Goal: Task Accomplishment & Management: Manage account settings

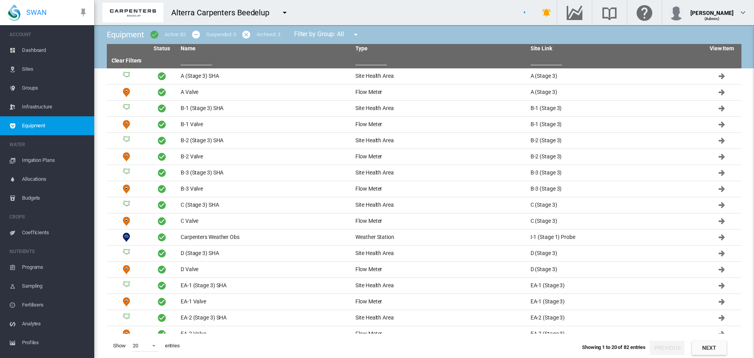
click at [283, 14] on md-icon "icon-menu-down" at bounding box center [284, 12] width 9 height 9
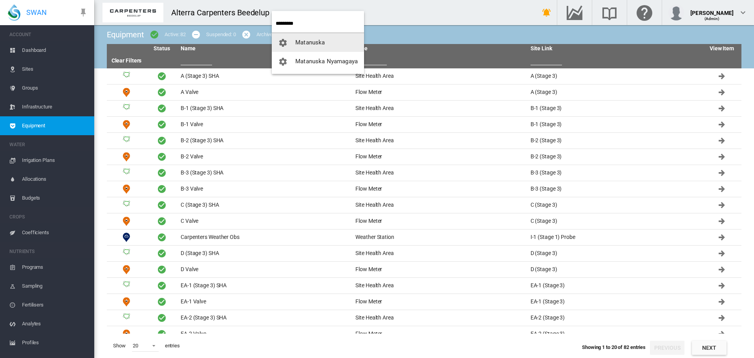
type input "*********"
click at [304, 38] on button "Matanuska" at bounding box center [318, 42] width 92 height 19
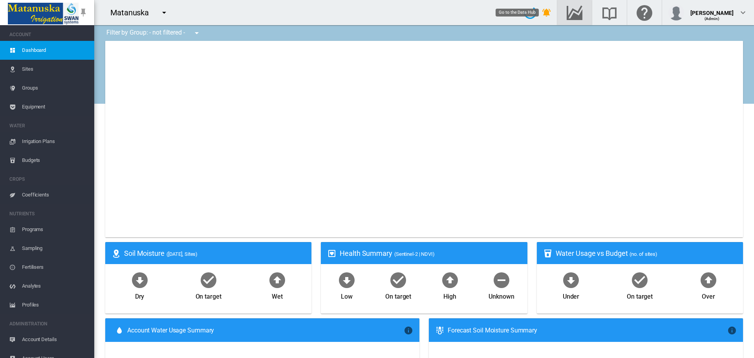
click at [565, 12] on md-icon "Go to the Data Hub" at bounding box center [574, 12] width 19 height 9
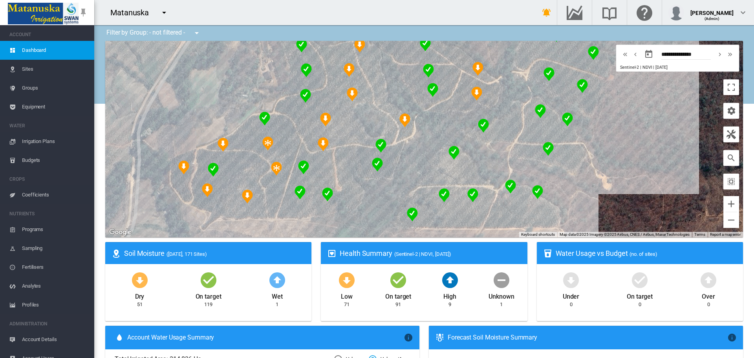
click at [44, 194] on span "Coefficients" at bounding box center [55, 194] width 66 height 19
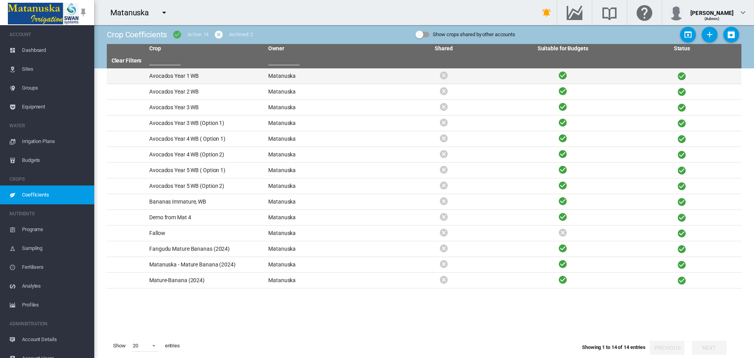
click at [179, 74] on td "Avocados Year 1 WB" at bounding box center [205, 75] width 119 height 15
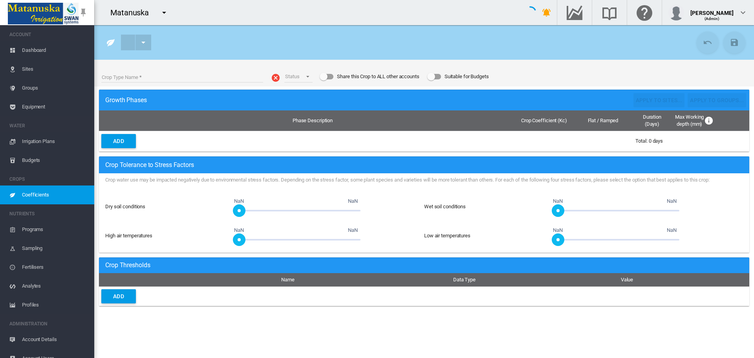
type input "**********"
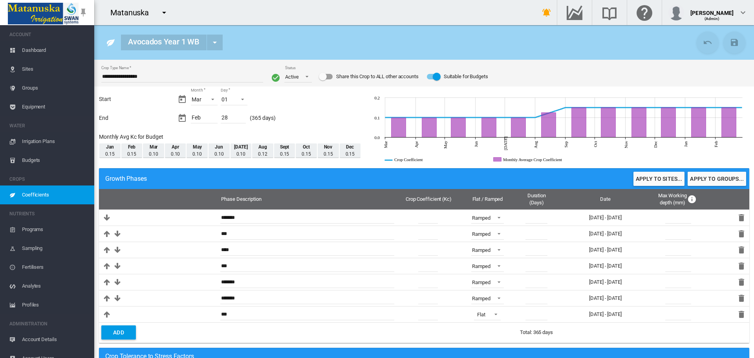
click at [53, 197] on span "Coefficients" at bounding box center [55, 194] width 66 height 19
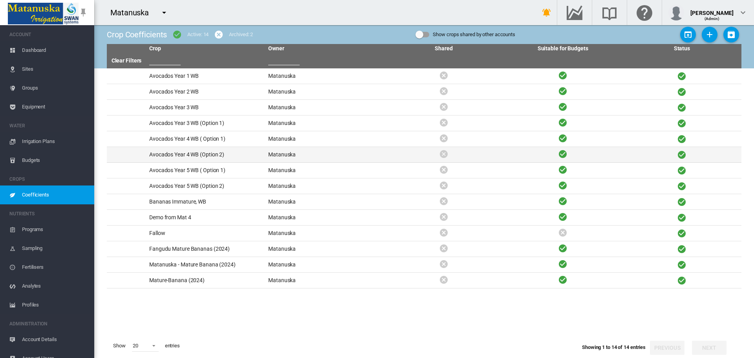
click at [193, 153] on td "Avocados Year 4 WB (Option 2)" at bounding box center [205, 154] width 119 height 15
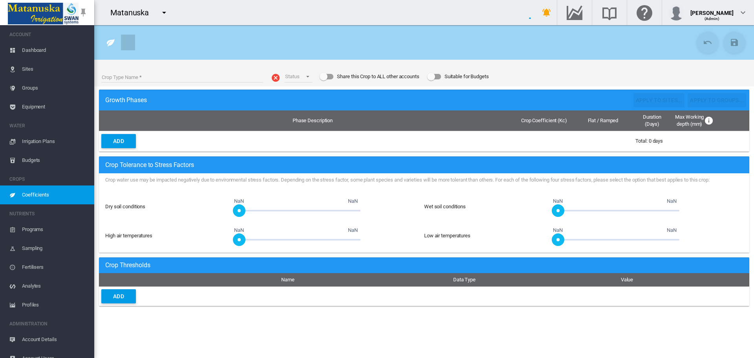
type input "**********"
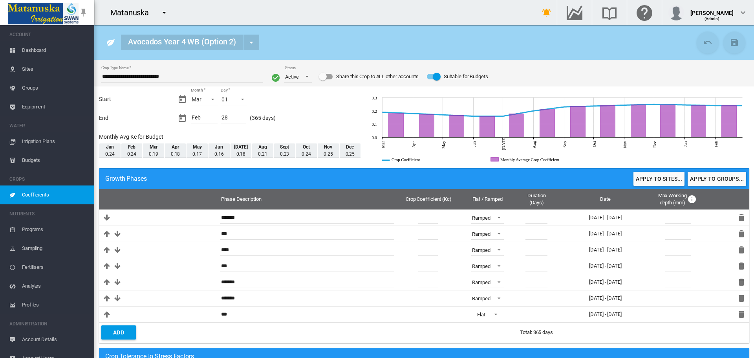
click at [65, 190] on span "Coefficients" at bounding box center [55, 194] width 66 height 19
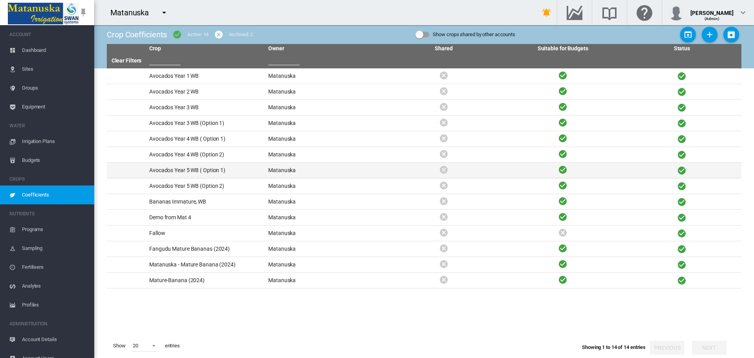
click at [203, 166] on td "Avocados Year 5 WB ( Option 1)" at bounding box center [205, 170] width 119 height 15
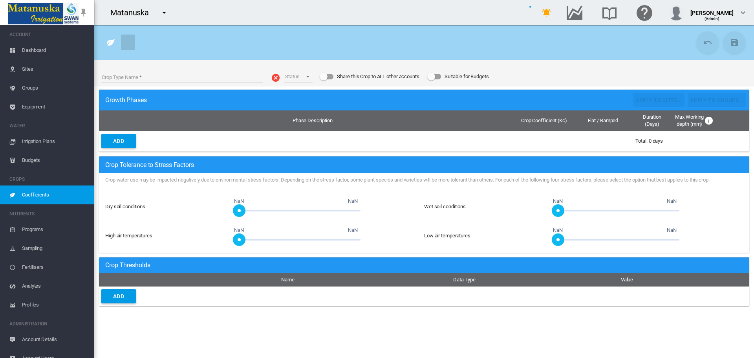
type input "**********"
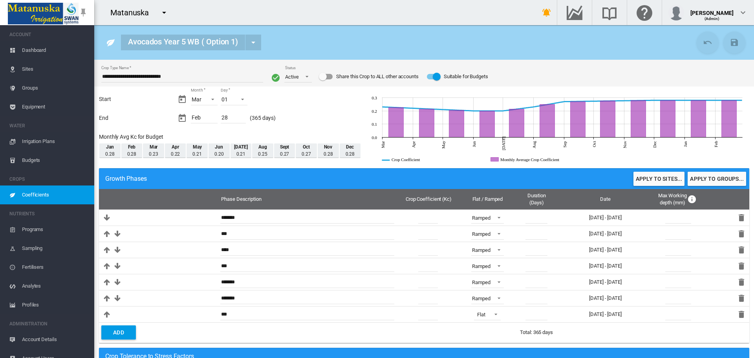
click at [41, 46] on span "Dashboard" at bounding box center [55, 50] width 66 height 19
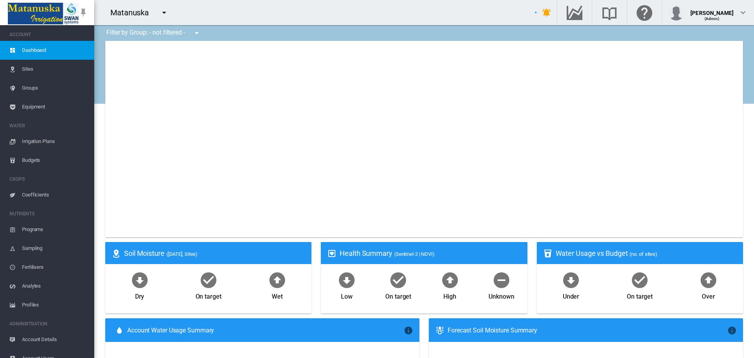
type input "**********"
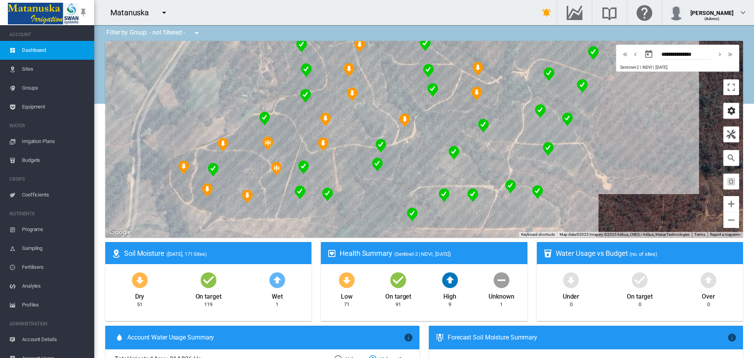
click at [728, 113] on md-icon "icon-cog" at bounding box center [730, 110] width 9 height 9
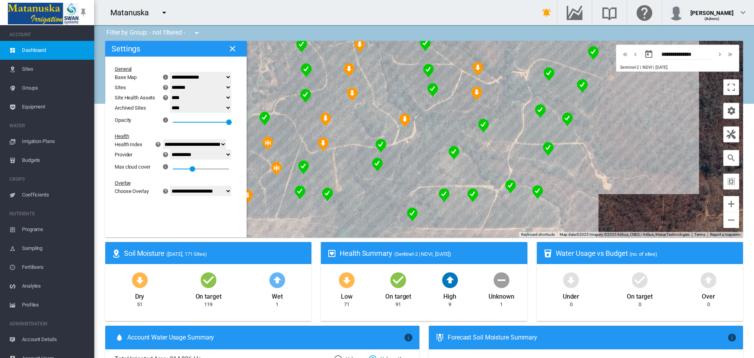
click at [192, 154] on select "**********" at bounding box center [200, 154] width 61 height 10
click at [175, 149] on select "**********" at bounding box center [200, 154] width 61 height 10
drag, startPoint x: 200, startPoint y: 167, endPoint x: 188, endPoint y: 169, distance: 12.4
click at [188, 169] on div at bounding box center [190, 169] width 8 height 8
click at [191, 154] on select "**********" at bounding box center [200, 154] width 61 height 10
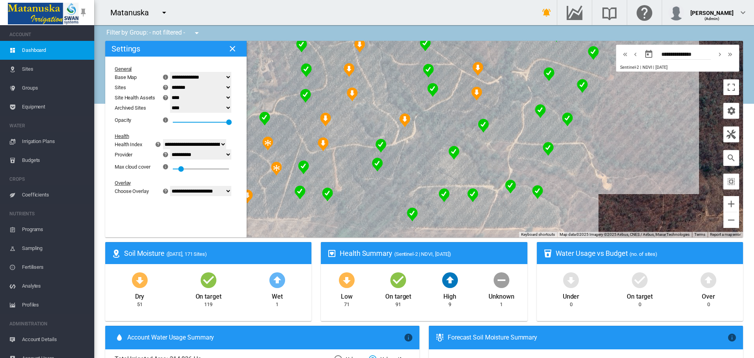
click at [175, 149] on select "**********" at bounding box center [200, 154] width 61 height 10
click at [199, 190] on select "**********" at bounding box center [200, 191] width 61 height 10
select select "********"
click at [175, 186] on select "**********" at bounding box center [200, 191] width 61 height 10
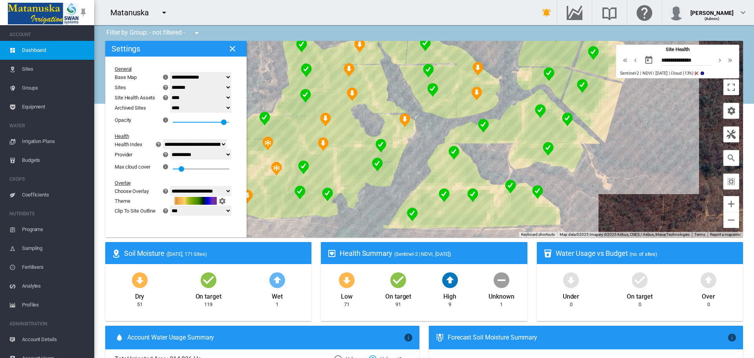
click at [228, 47] on md-icon "icon-close" at bounding box center [232, 48] width 9 height 9
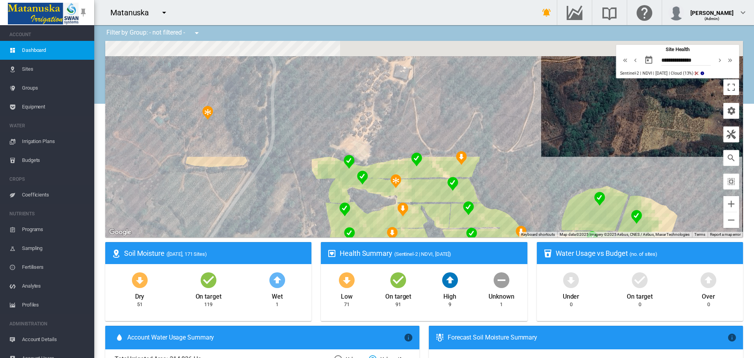
drag, startPoint x: 203, startPoint y: 94, endPoint x: 253, endPoint y: 255, distance: 168.1
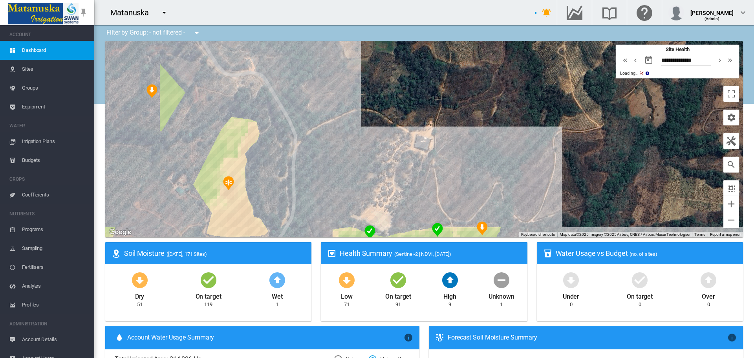
drag, startPoint x: 252, startPoint y: 127, endPoint x: 269, endPoint y: 186, distance: 61.3
click at [269, 186] on div at bounding box center [424, 139] width 638 height 196
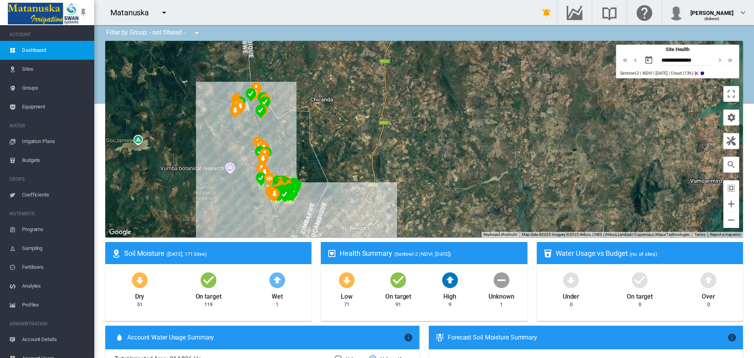
click at [37, 62] on span "Sites" at bounding box center [55, 69] width 66 height 19
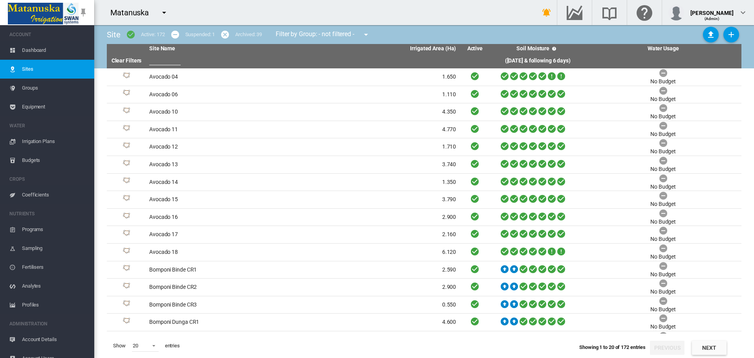
click at [43, 50] on span "Dashboard" at bounding box center [55, 50] width 66 height 19
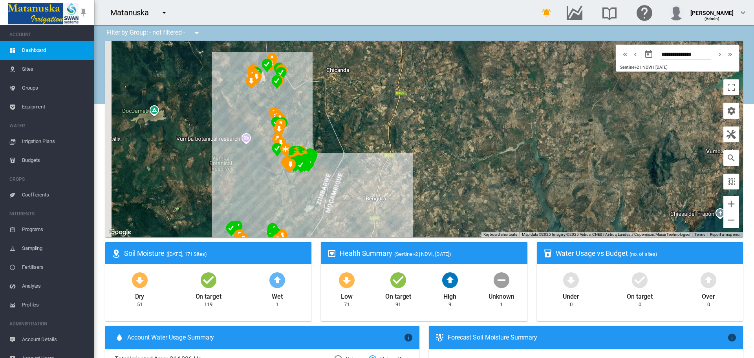
drag, startPoint x: 231, startPoint y: 207, endPoint x: 248, endPoint y: 175, distance: 35.7
click at [248, 175] on div at bounding box center [424, 139] width 638 height 196
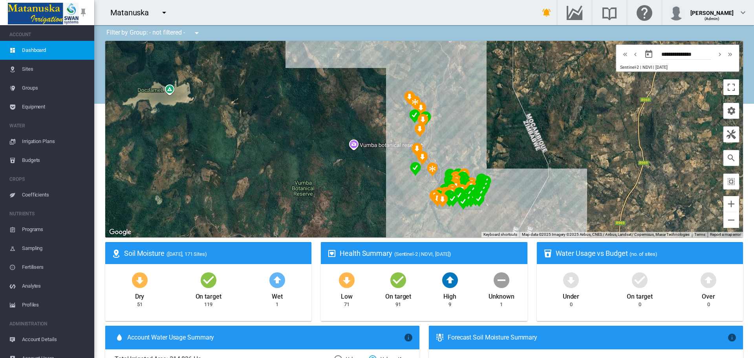
drag, startPoint x: 0, startPoint y: 0, endPoint x: 528, endPoint y: 142, distance: 546.7
click at [561, 219] on div at bounding box center [424, 139] width 638 height 196
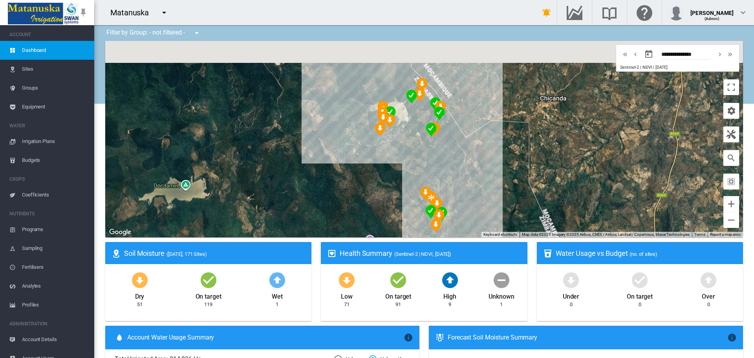
drag, startPoint x: 448, startPoint y: 82, endPoint x: 487, endPoint y: 160, distance: 87.1
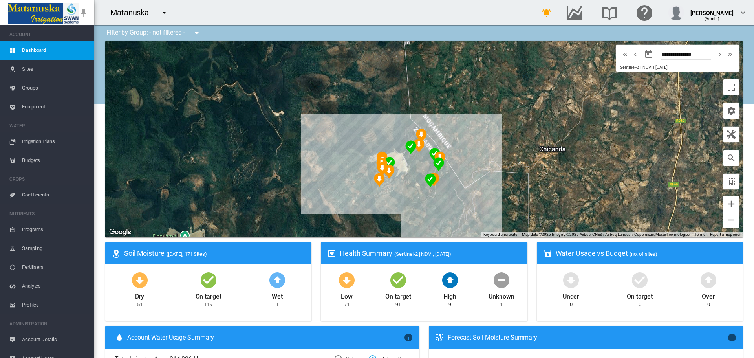
drag, startPoint x: 481, startPoint y: 133, endPoint x: 477, endPoint y: 174, distance: 40.2
click at [477, 174] on div at bounding box center [424, 139] width 638 height 196
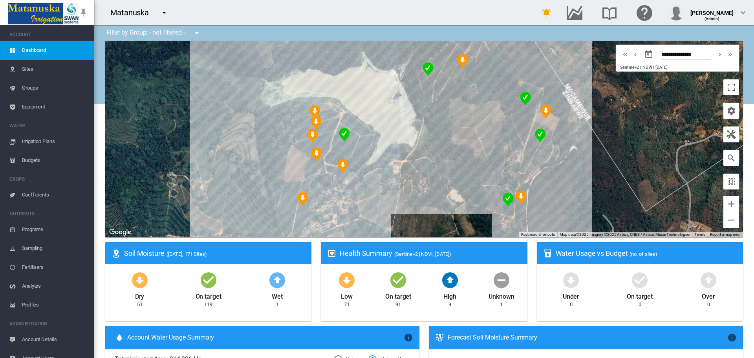
drag, startPoint x: 393, startPoint y: 141, endPoint x: 344, endPoint y: 242, distance: 112.4
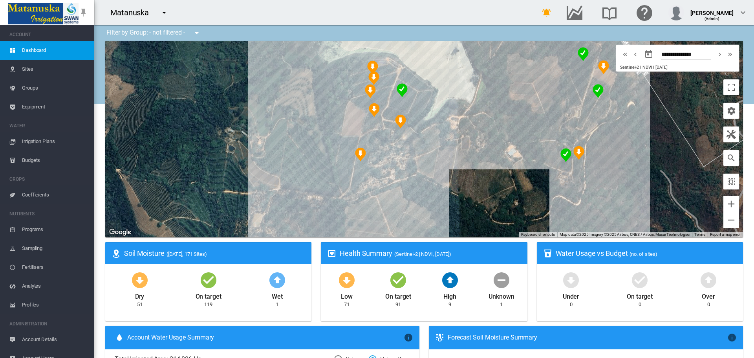
drag, startPoint x: 415, startPoint y: 179, endPoint x: 473, endPoint y: 134, distance: 73.7
click at [473, 134] on div at bounding box center [424, 139] width 638 height 196
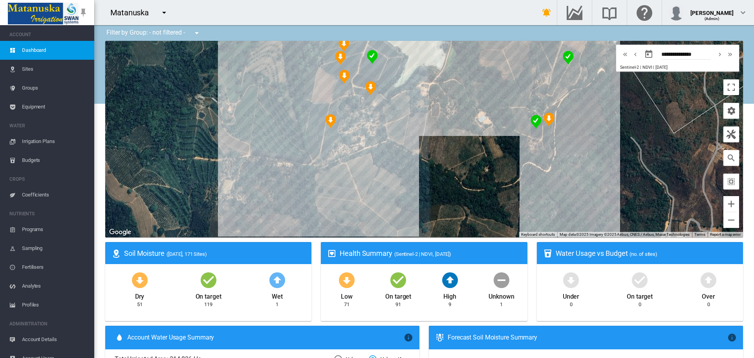
drag, startPoint x: 498, startPoint y: 147, endPoint x: 445, endPoint y: 119, distance: 60.2
click at [453, 82] on div at bounding box center [424, 139] width 638 height 196
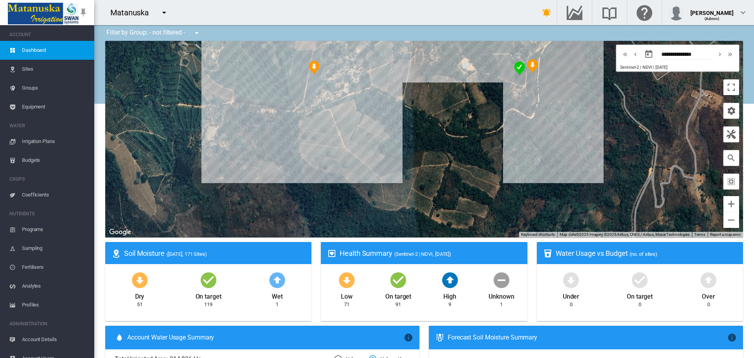
drag, startPoint x: 420, startPoint y: 208, endPoint x: 382, endPoint y: 177, distance: 49.1
click at [384, 179] on div at bounding box center [424, 139] width 638 height 196
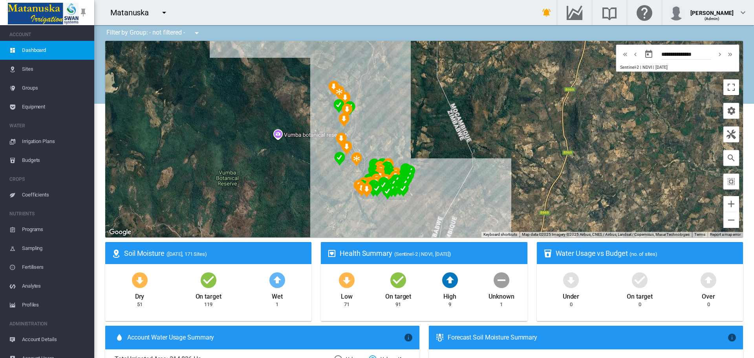
drag, startPoint x: 350, startPoint y: 208, endPoint x: 297, endPoint y: 101, distance: 119.2
click at [297, 101] on div at bounding box center [424, 139] width 638 height 196
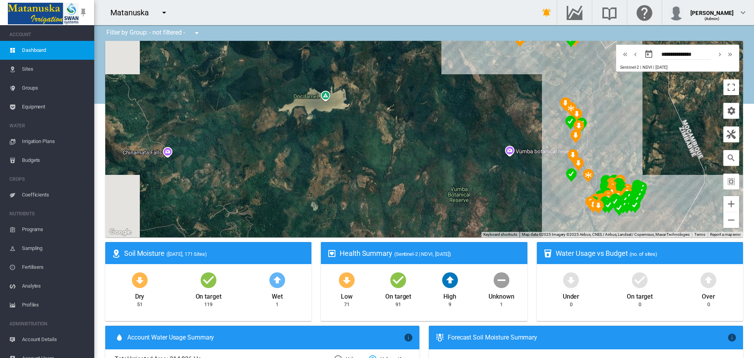
drag, startPoint x: 301, startPoint y: 172, endPoint x: 527, endPoint y: 205, distance: 228.6
click at [528, 208] on div at bounding box center [424, 139] width 638 height 196
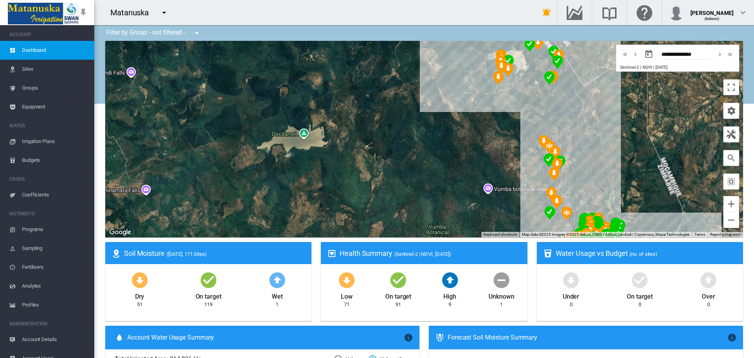
drag, startPoint x: 456, startPoint y: 123, endPoint x: 393, endPoint y: 211, distance: 108.3
click at [393, 211] on div at bounding box center [424, 139] width 638 height 196
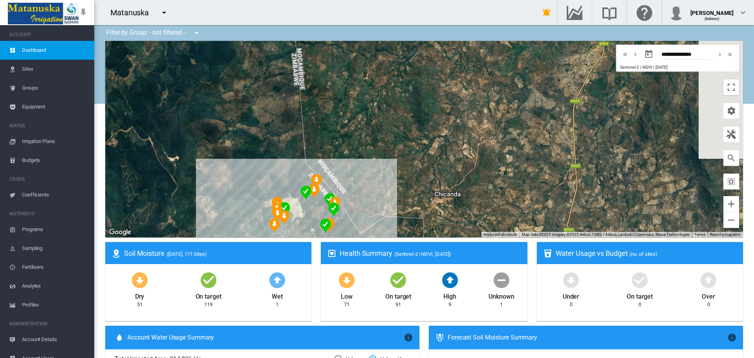
drag, startPoint x: 369, startPoint y: 95, endPoint x: 320, endPoint y: 86, distance: 50.5
click at [299, 86] on div at bounding box center [424, 139] width 638 height 196
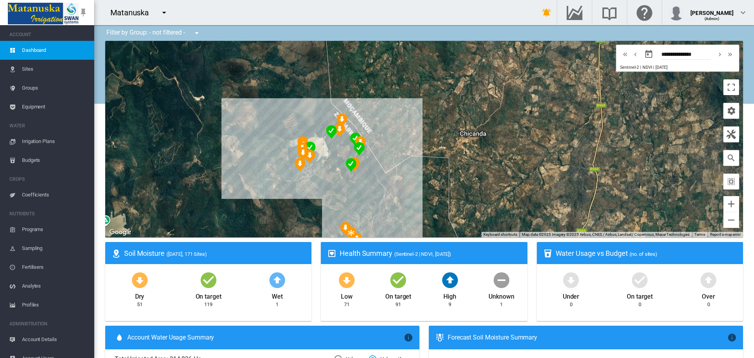
drag, startPoint x: 370, startPoint y: 197, endPoint x: 396, endPoint y: 137, distance: 65.8
click at [396, 137] on div at bounding box center [424, 139] width 638 height 196
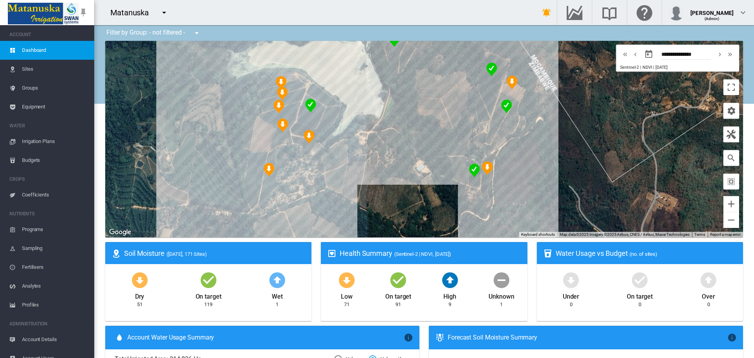
drag, startPoint x: 316, startPoint y: 174, endPoint x: 421, endPoint y: 241, distance: 124.1
click at [421, 241] on ms-widget "← Move left → Move right ↑ Move up ↓ Move down + Zoom in - Zoom out Home Jump l…" at bounding box center [424, 141] width 647 height 201
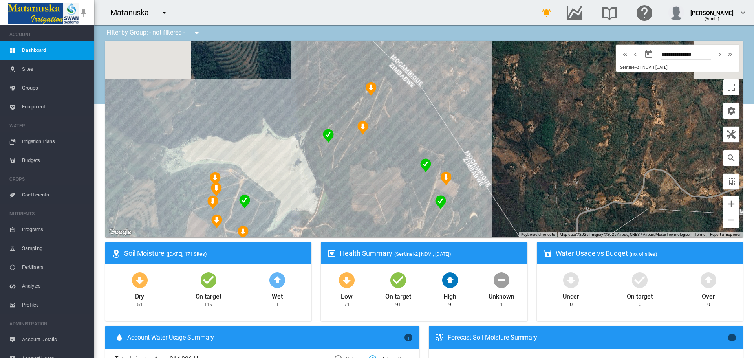
drag, startPoint x: 306, startPoint y: 144, endPoint x: 301, endPoint y: 148, distance: 6.7
click at [259, 198] on div at bounding box center [424, 139] width 638 height 196
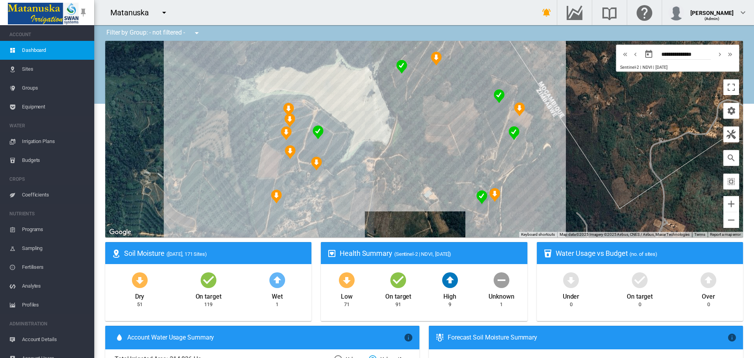
drag, startPoint x: 519, startPoint y: 182, endPoint x: 656, endPoint y: 97, distance: 161.5
click at [656, 97] on div at bounding box center [424, 139] width 638 height 196
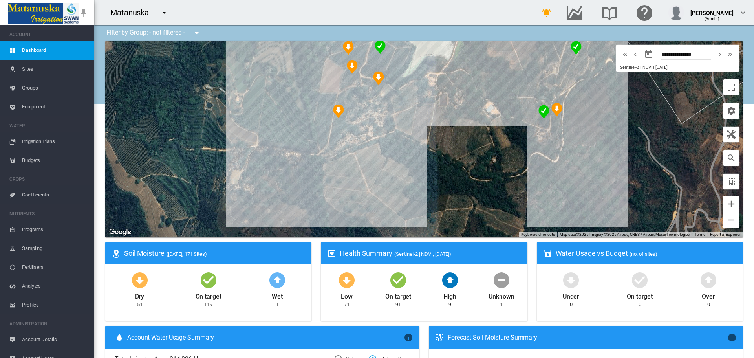
drag, startPoint x: 503, startPoint y: 202, endPoint x: 490, endPoint y: 107, distance: 95.6
click at [490, 108] on div at bounding box center [424, 139] width 638 height 196
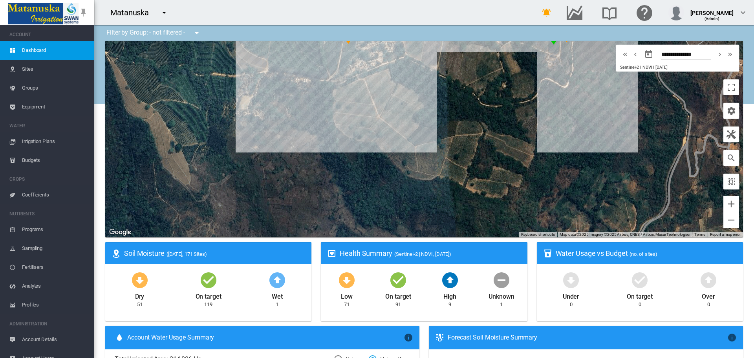
drag, startPoint x: 475, startPoint y: 189, endPoint x: 493, endPoint y: 176, distance: 21.4
click at [493, 176] on div at bounding box center [424, 139] width 638 height 196
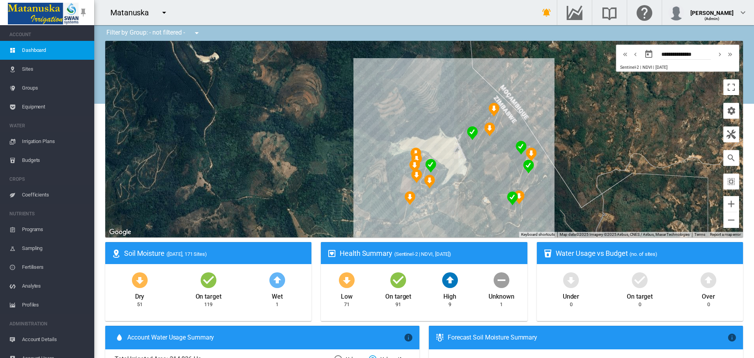
drag, startPoint x: 461, startPoint y: 143, endPoint x: 452, endPoint y: 221, distance: 77.8
click at [452, 221] on div at bounding box center [424, 139] width 638 height 196
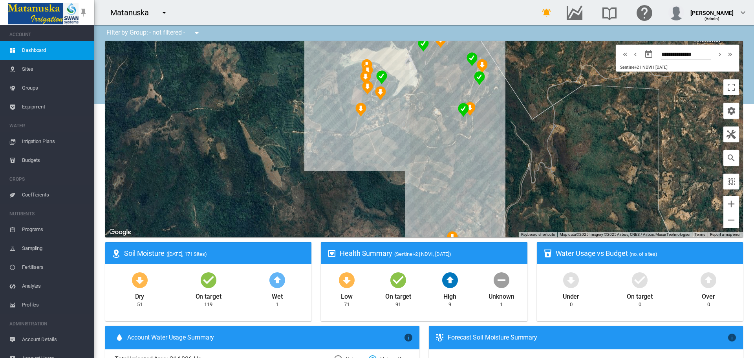
drag, startPoint x: 453, startPoint y: 181, endPoint x: 402, endPoint y: 88, distance: 106.1
click at [402, 88] on div at bounding box center [424, 139] width 638 height 196
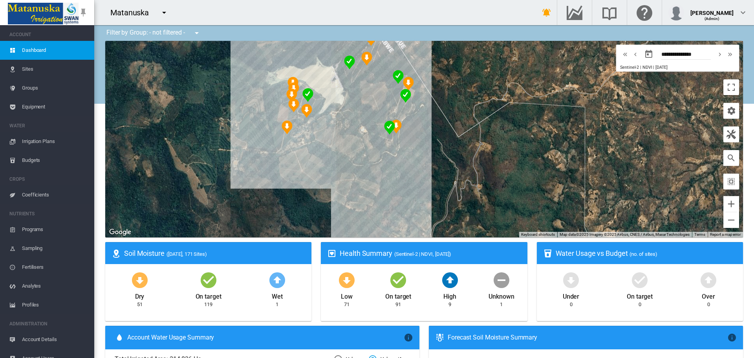
drag, startPoint x: 444, startPoint y: 181, endPoint x: 368, endPoint y: 162, distance: 78.3
click at [364, 196] on div at bounding box center [424, 139] width 638 height 196
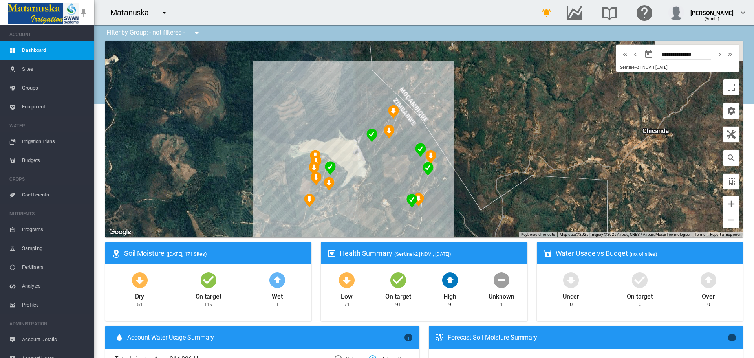
drag, startPoint x: 440, startPoint y: 136, endPoint x: 530, endPoint y: 177, distance: 98.7
click at [471, 224] on div at bounding box center [424, 139] width 638 height 196
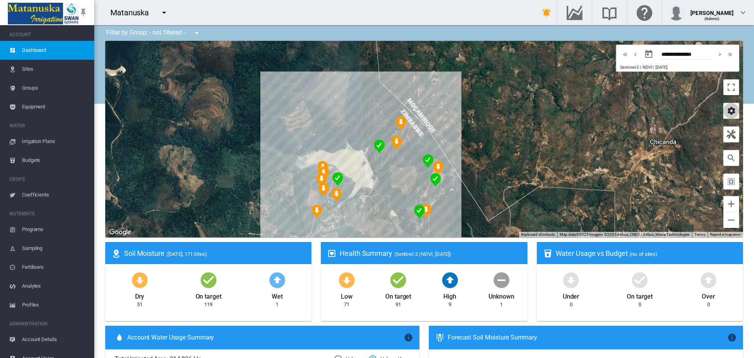
click at [726, 114] on md-icon "icon-cog" at bounding box center [730, 110] width 9 height 9
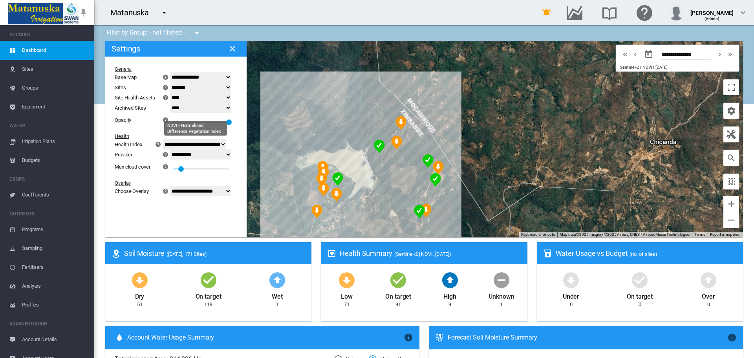
click at [227, 143] on select "**********" at bounding box center [195, 144] width 64 height 10
click at [172, 139] on select "**********" at bounding box center [195, 144] width 64 height 10
drag, startPoint x: 190, startPoint y: 170, endPoint x: 219, endPoint y: 171, distance: 28.7
click at [213, 171] on div at bounding box center [209, 169] width 8 height 8
drag, startPoint x: 216, startPoint y: 168, endPoint x: 172, endPoint y: 172, distance: 44.2
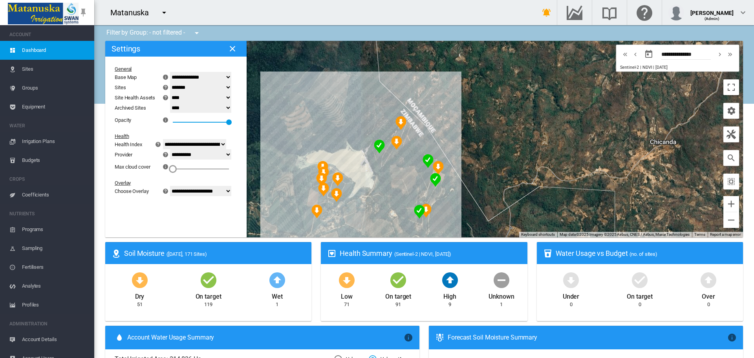
click at [172, 172] on div "Max cloud cover × Use Maximum cloud cover to control which index values you wil…" at bounding box center [171, 166] width 113 height 14
click at [225, 192] on select "**********" at bounding box center [200, 191] width 61 height 10
select select "********"
click at [175, 186] on select "**********" at bounding box center [200, 191] width 61 height 10
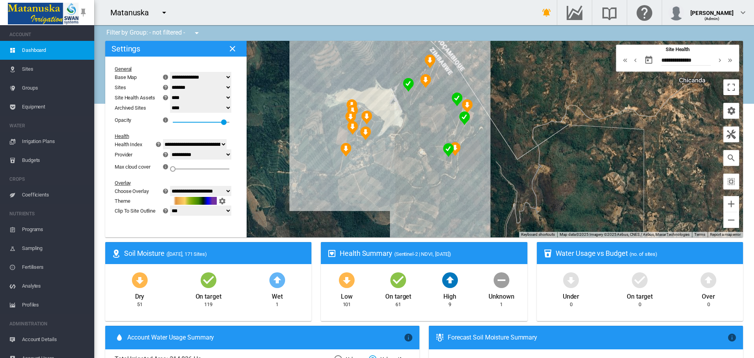
drag, startPoint x: 302, startPoint y: 145, endPoint x: 331, endPoint y: 84, distance: 67.4
click at [331, 84] on div at bounding box center [424, 139] width 638 height 196
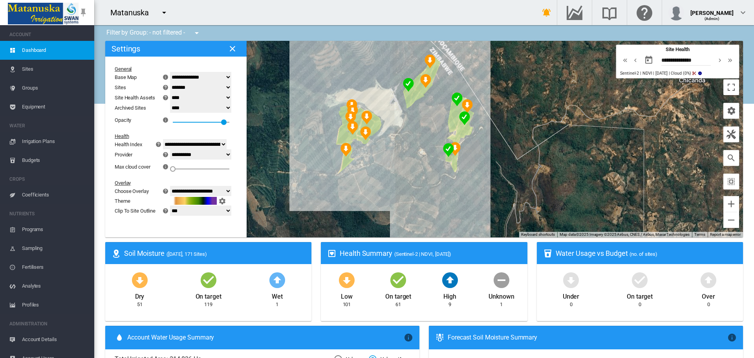
click at [231, 154] on select "**********" at bounding box center [200, 154] width 61 height 10
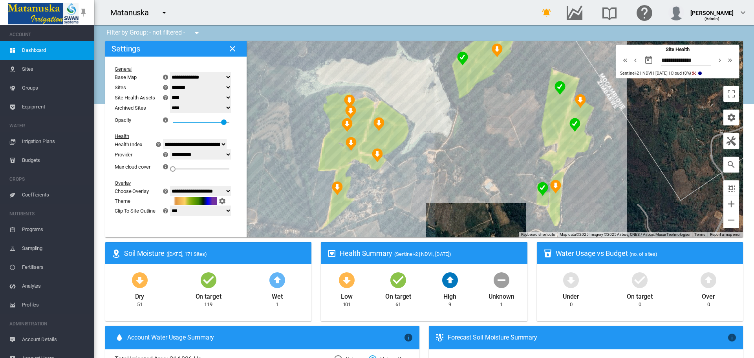
drag, startPoint x: 330, startPoint y: 135, endPoint x: 311, endPoint y: 201, distance: 68.5
click at [311, 201] on div at bounding box center [424, 139] width 638 height 196
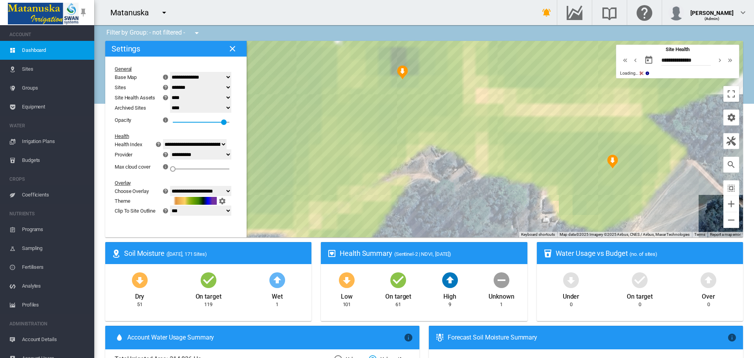
drag, startPoint x: 394, startPoint y: 160, endPoint x: 445, endPoint y: 227, distance: 84.9
click at [448, 235] on div at bounding box center [424, 139] width 638 height 196
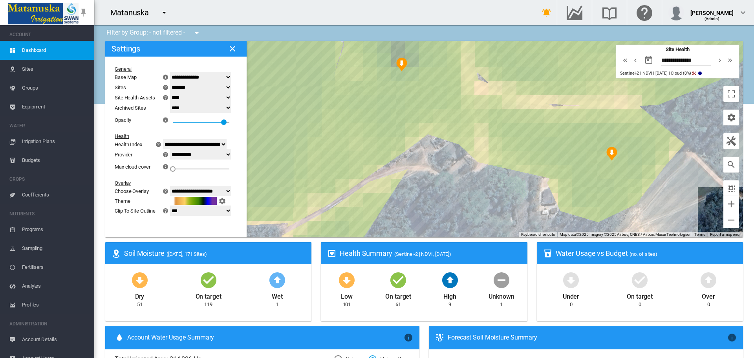
click at [170, 154] on md-icon "icon-help-circle" at bounding box center [165, 154] width 9 height 9
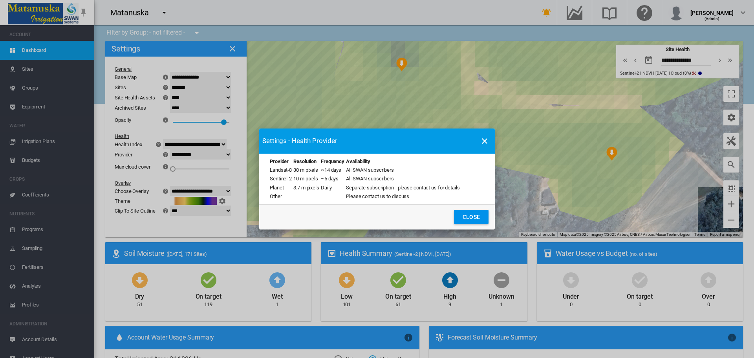
click at [481, 137] on md-icon "icon-close" at bounding box center [484, 140] width 9 height 9
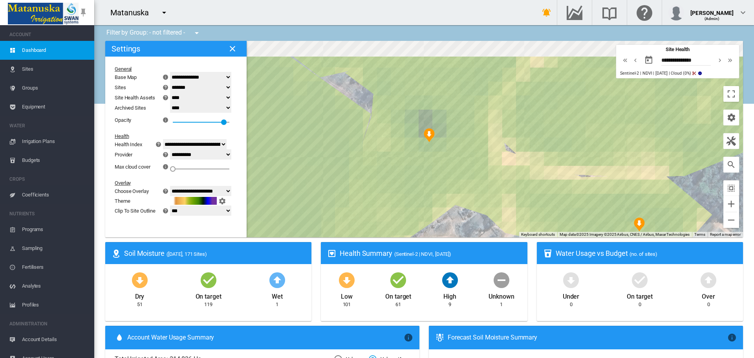
drag, startPoint x: 409, startPoint y: 119, endPoint x: 438, endPoint y: 196, distance: 81.7
click at [438, 196] on div at bounding box center [424, 139] width 638 height 196
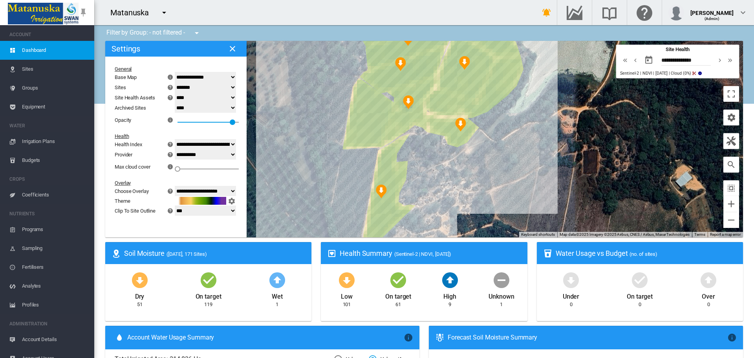
select select "********"
click at [462, 57] on img "NDVI: Fangudu C11_SHA" at bounding box center [464, 63] width 11 height 14
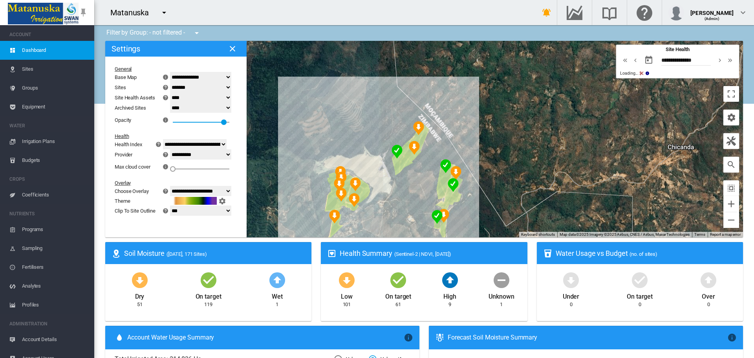
drag, startPoint x: 505, startPoint y: 101, endPoint x: 407, endPoint y: 175, distance: 122.6
click at [407, 175] on div at bounding box center [424, 139] width 638 height 196
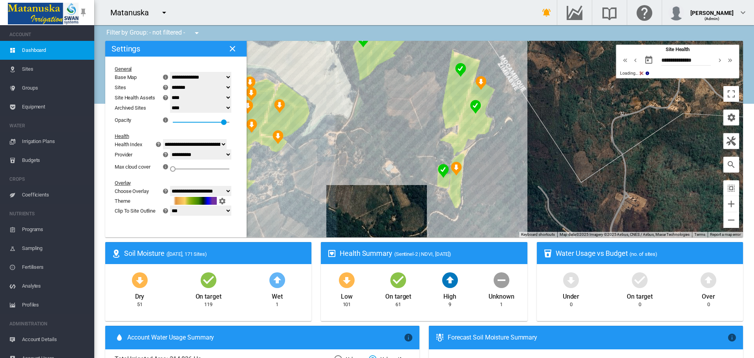
drag, startPoint x: 437, startPoint y: 190, endPoint x: 414, endPoint y: 93, distance: 99.2
click at [414, 93] on div at bounding box center [424, 139] width 638 height 196
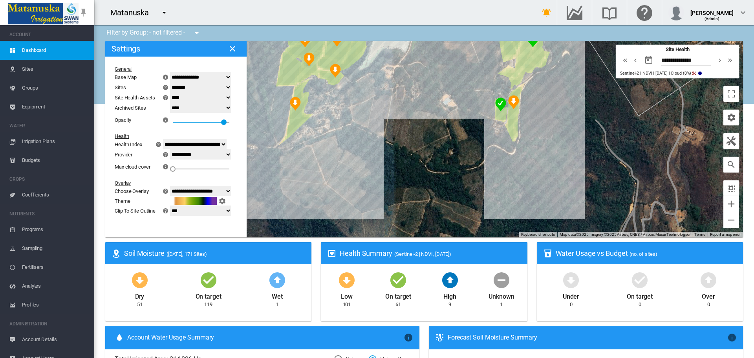
drag, startPoint x: 379, startPoint y: 200, endPoint x: 446, endPoint y: 122, distance: 102.2
click at [446, 122] on div at bounding box center [424, 139] width 638 height 196
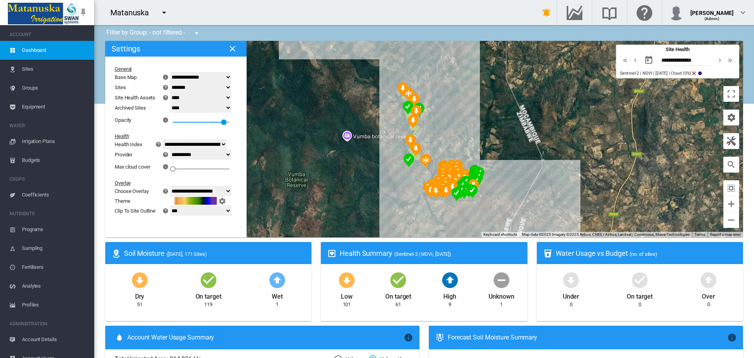
drag, startPoint x: 408, startPoint y: 200, endPoint x: 366, endPoint y: 89, distance: 118.8
click at [365, 88] on div at bounding box center [424, 139] width 638 height 196
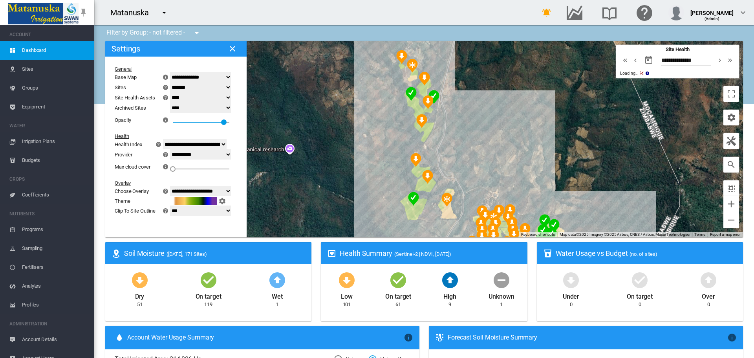
drag, startPoint x: 505, startPoint y: 95, endPoint x: 461, endPoint y: 156, distance: 75.2
click at [461, 156] on div at bounding box center [424, 139] width 638 height 196
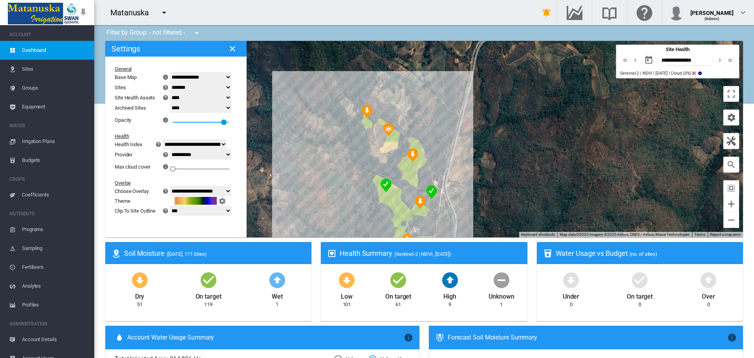
drag, startPoint x: 393, startPoint y: 90, endPoint x: 457, endPoint y: 182, distance: 111.8
click at [457, 182] on div at bounding box center [424, 139] width 638 height 196
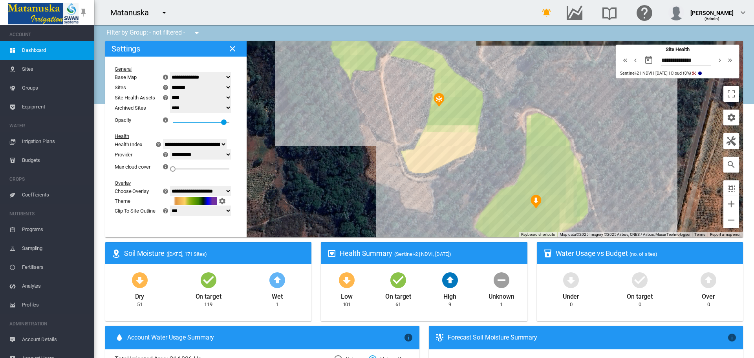
drag, startPoint x: 380, startPoint y: 117, endPoint x: 341, endPoint y: 185, distance: 77.9
click at [314, 205] on div at bounding box center [424, 139] width 638 height 196
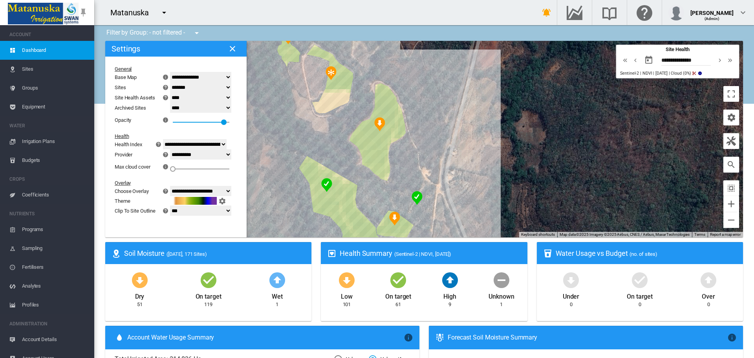
drag, startPoint x: 449, startPoint y: 166, endPoint x: 327, endPoint y: 112, distance: 133.4
click at [326, 115] on div at bounding box center [424, 139] width 638 height 196
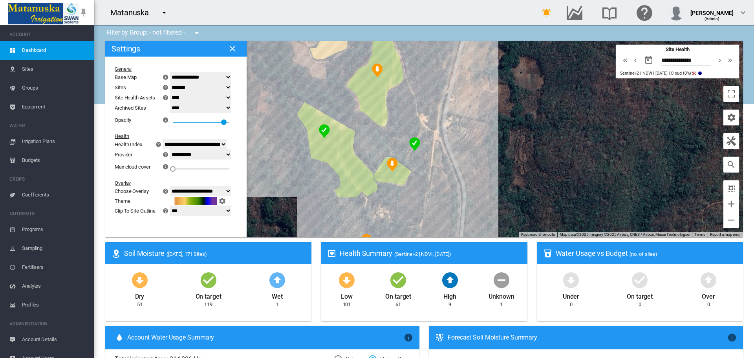
drag, startPoint x: 364, startPoint y: 190, endPoint x: 362, endPoint y: 103, distance: 87.2
click at [361, 104] on div at bounding box center [424, 139] width 638 height 196
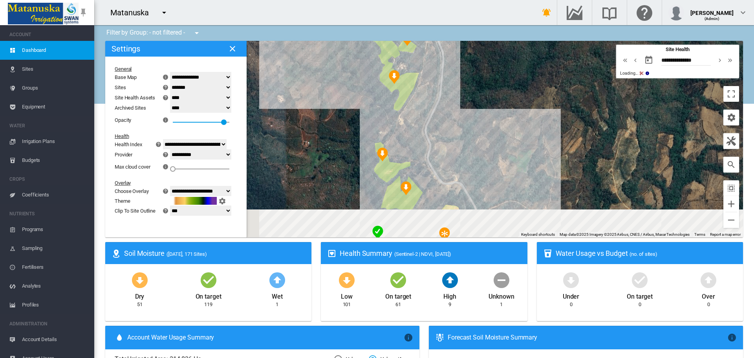
drag, startPoint x: 387, startPoint y: 197, endPoint x: 448, endPoint y: 73, distance: 138.9
click at [448, 73] on div at bounding box center [424, 139] width 638 height 196
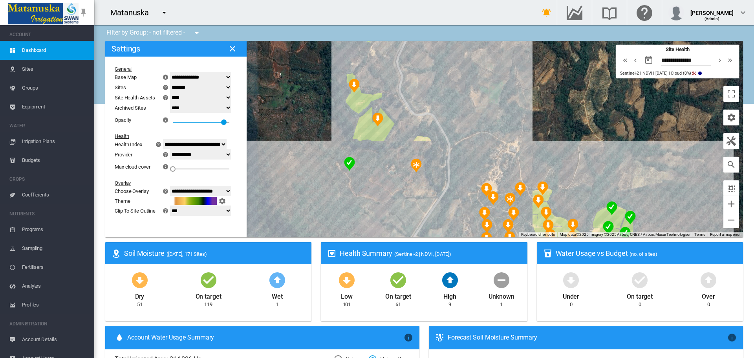
drag, startPoint x: 451, startPoint y: 185, endPoint x: 386, endPoint y: 177, distance: 65.2
click at [386, 177] on div at bounding box center [424, 139] width 638 height 196
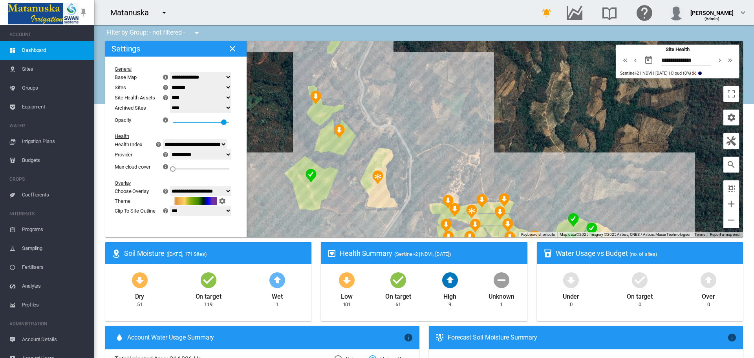
drag, startPoint x: 395, startPoint y: 178, endPoint x: 349, endPoint y: 193, distance: 49.2
click at [349, 193] on div at bounding box center [424, 139] width 638 height 196
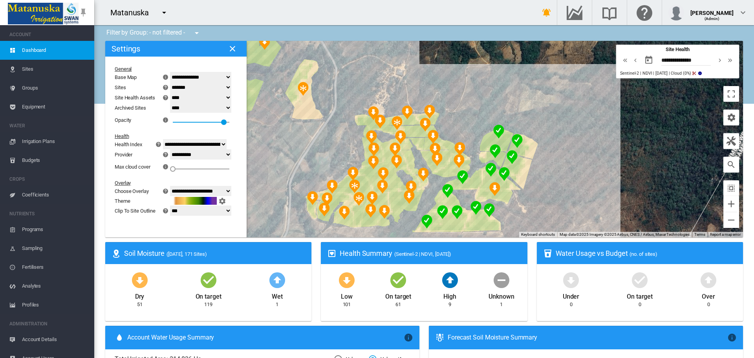
drag, startPoint x: 500, startPoint y: 153, endPoint x: 408, endPoint y: 89, distance: 111.4
click at [408, 89] on div at bounding box center [424, 139] width 638 height 196
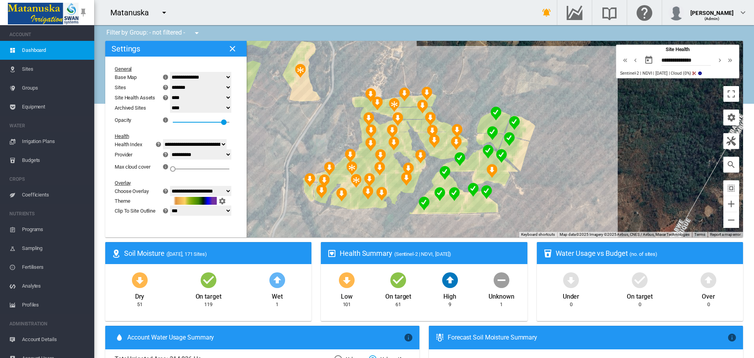
drag, startPoint x: 546, startPoint y: 194, endPoint x: 543, endPoint y: 175, distance: 19.0
click at [543, 175] on div at bounding box center [424, 139] width 638 height 196
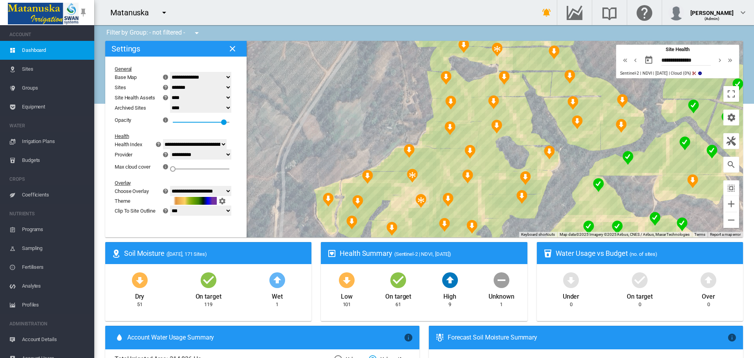
drag, startPoint x: 338, startPoint y: 191, endPoint x: 548, endPoint y: 217, distance: 212.1
click at [551, 217] on div at bounding box center [424, 139] width 638 height 196
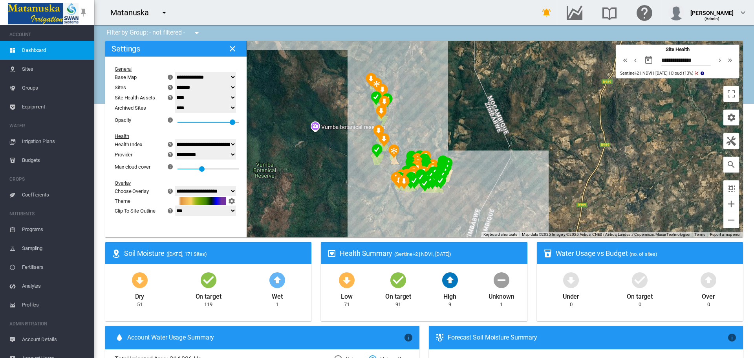
select select "********"
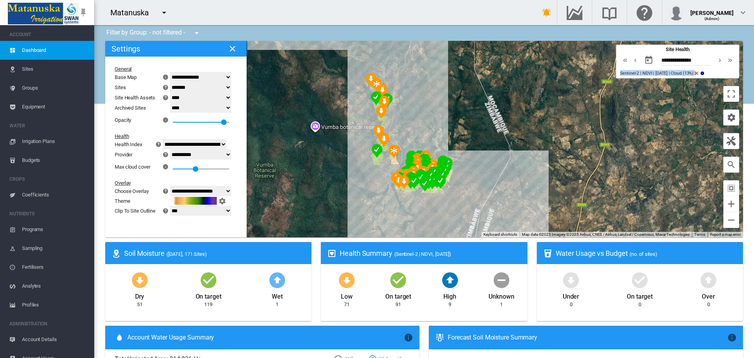
click at [214, 96] on select "******* **** ****" at bounding box center [200, 97] width 61 height 10
select select "****"
click at [175, 92] on select "******* **** ****" at bounding box center [200, 97] width 61 height 10
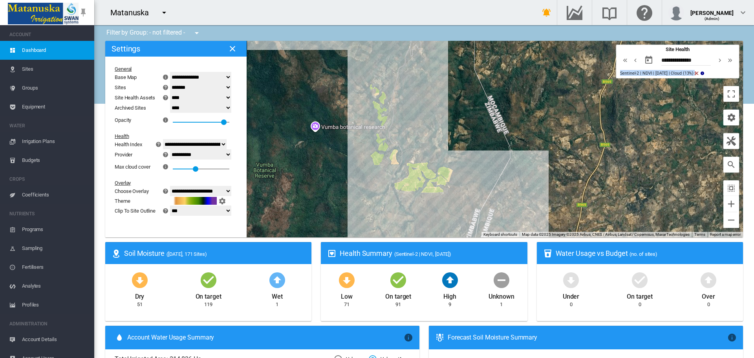
drag, startPoint x: 373, startPoint y: 181, endPoint x: 371, endPoint y: 185, distance: 4.8
click at [371, 185] on div at bounding box center [424, 139] width 638 height 196
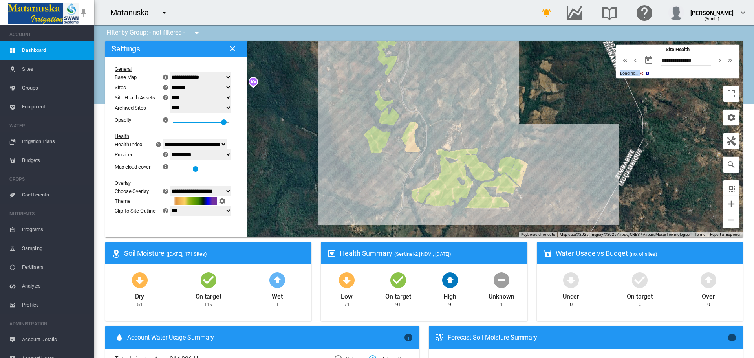
click at [212, 190] on select "**********" at bounding box center [200, 191] width 61 height 10
click at [175, 186] on select "**********" at bounding box center [200, 191] width 61 height 10
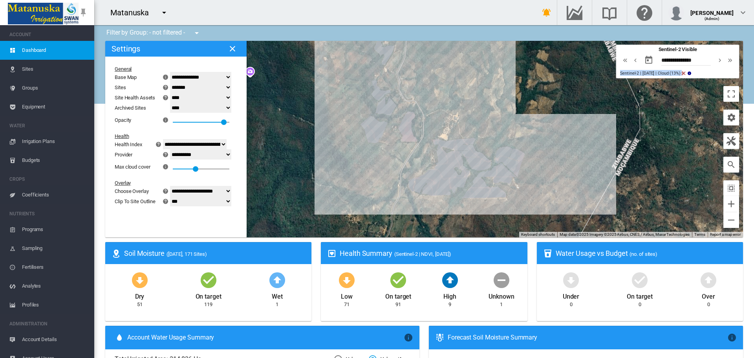
drag, startPoint x: 338, startPoint y: 113, endPoint x: 335, endPoint y: 104, distance: 8.8
click at [335, 104] on div at bounding box center [424, 139] width 638 height 196
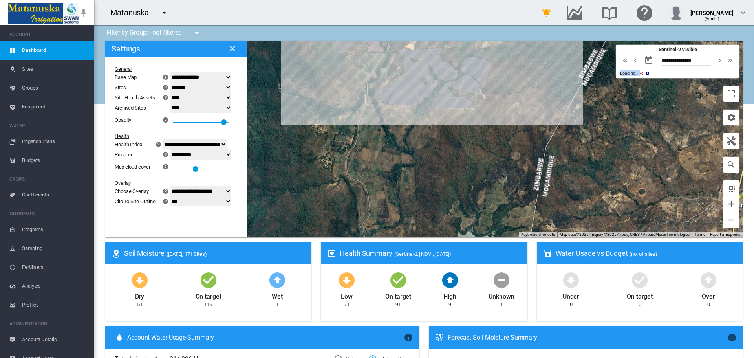
drag, startPoint x: 369, startPoint y: 201, endPoint x: 336, endPoint y: 109, distance: 97.4
click at [336, 109] on div at bounding box center [424, 139] width 638 height 196
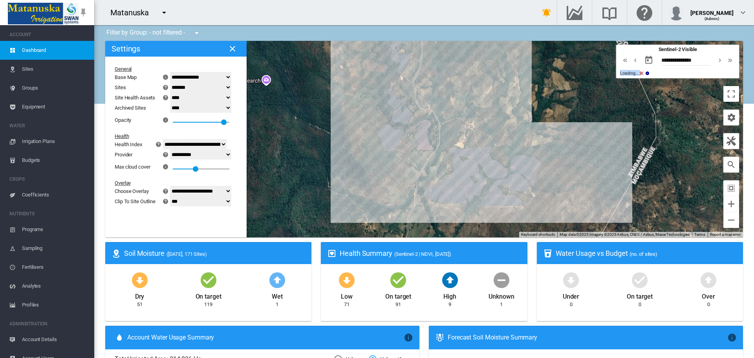
drag, startPoint x: 341, startPoint y: 117, endPoint x: 391, endPoint y: 216, distance: 111.0
click at [391, 216] on div at bounding box center [424, 139] width 638 height 196
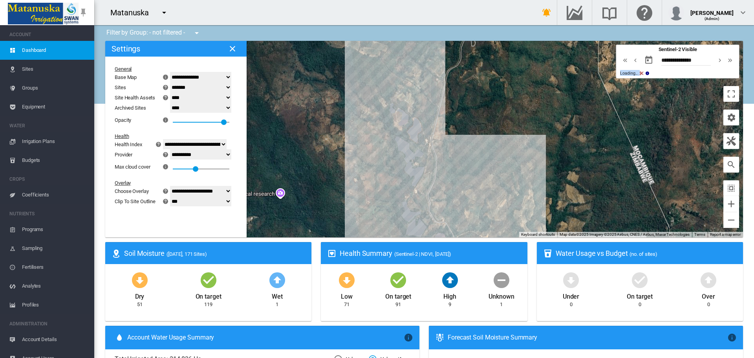
drag, startPoint x: 364, startPoint y: 91, endPoint x: 377, endPoint y: 202, distance: 111.9
click at [378, 204] on div at bounding box center [424, 139] width 638 height 196
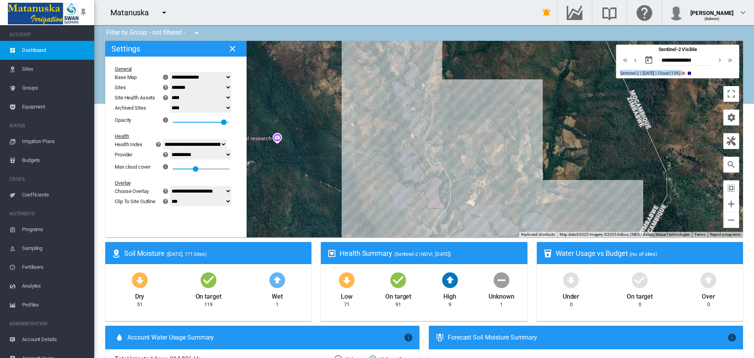
drag, startPoint x: 344, startPoint y: 172, endPoint x: 434, endPoint y: 150, distance: 93.5
click at [340, 110] on div at bounding box center [424, 139] width 638 height 196
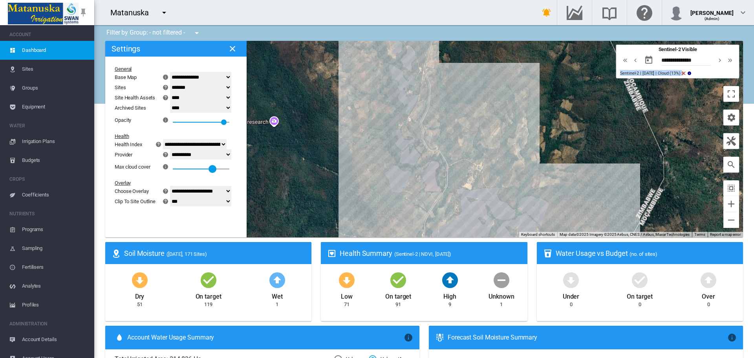
click at [221, 169] on div at bounding box center [201, 168] width 57 height 1
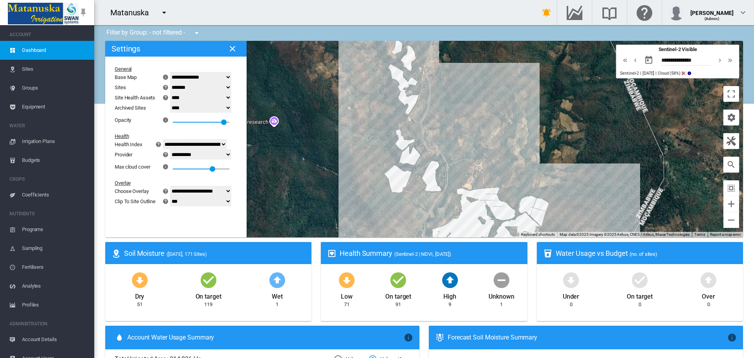
click at [674, 74] on span "Sentinel-2 | 4 Oct 2025 | Cloud (58%)" at bounding box center [650, 73] width 60 height 5
drag, startPoint x: 630, startPoint y: 75, endPoint x: 640, endPoint y: 75, distance: 9.4
click at [640, 75] on span "Sentinel-2 | 4 Oct 2025 | Cloud (58%)" at bounding box center [650, 73] width 60 height 5
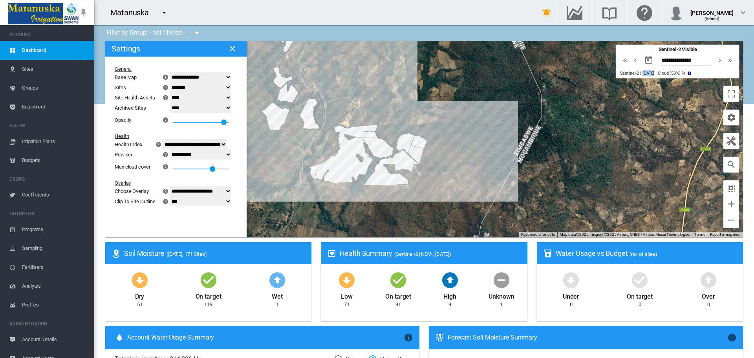
drag, startPoint x: 484, startPoint y: 119, endPoint x: 376, endPoint y: 69, distance: 119.1
click at [376, 69] on div at bounding box center [424, 139] width 638 height 196
click at [196, 167] on div "70" at bounding box center [201, 166] width 57 height 14
click at [178, 169] on div at bounding box center [181, 168] width 17 height 1
click at [198, 191] on select "**********" at bounding box center [200, 191] width 61 height 10
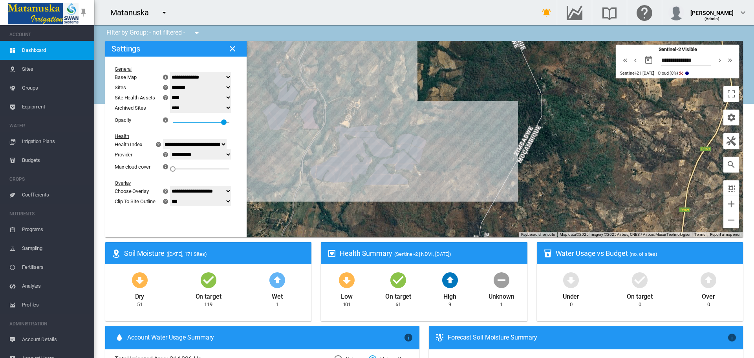
select select "********"
click at [175, 186] on select "**********" at bounding box center [200, 191] width 61 height 10
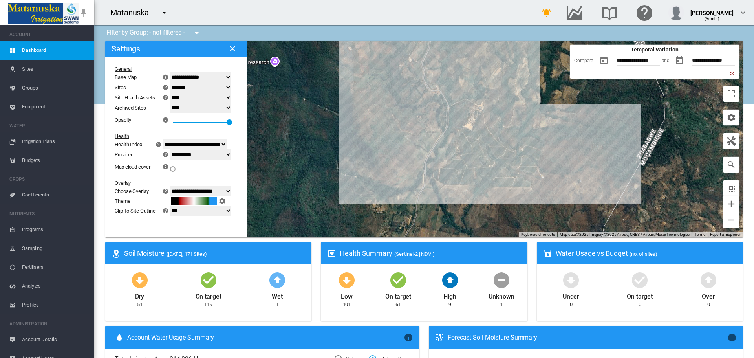
drag, startPoint x: 497, startPoint y: 155, endPoint x: 612, endPoint y: 157, distance: 114.7
click at [612, 157] on div at bounding box center [424, 139] width 638 height 196
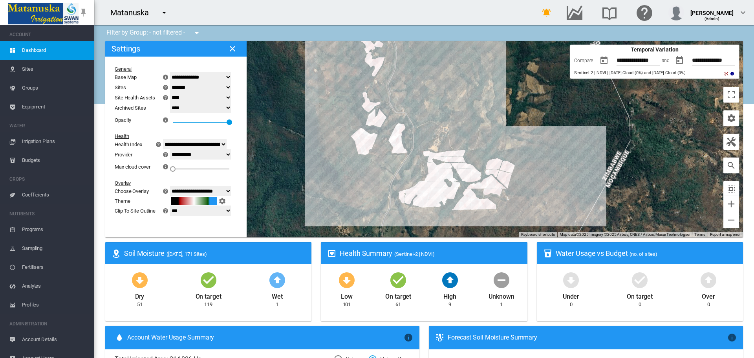
drag, startPoint x: 453, startPoint y: 84, endPoint x: 419, endPoint y: 107, distance: 41.4
click at [419, 107] on div at bounding box center [424, 139] width 638 height 196
click at [645, 60] on input "**********" at bounding box center [642, 61] width 52 height 8
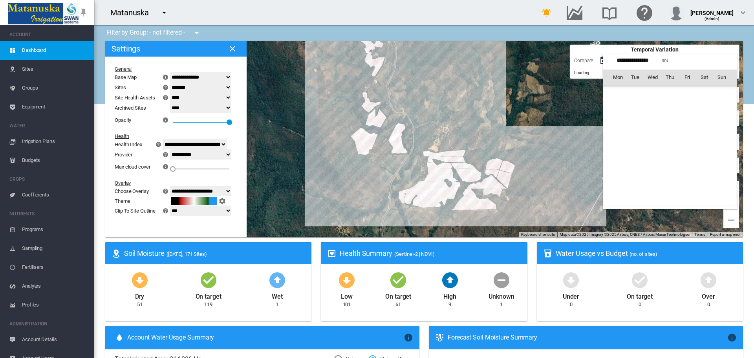
scroll to position [181855, 0]
click at [619, 95] on span "Sept 2025" at bounding box center [620, 94] width 16 height 6
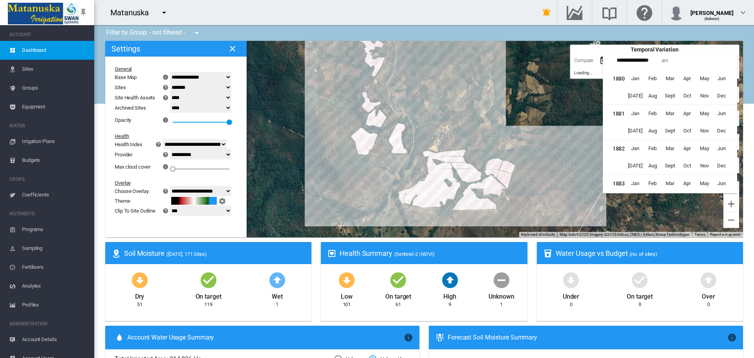
scroll to position [4923, 0]
click at [670, 165] on span "Mar" at bounding box center [670, 167] width 16 height 16
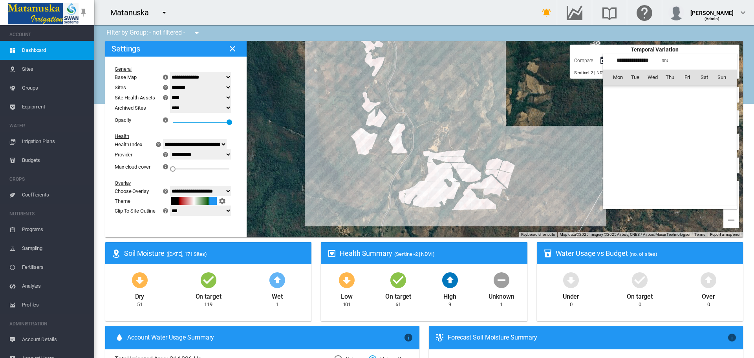
scroll to position [181230, 0]
click at [670, 127] on span "13" at bounding box center [670, 129] width 16 height 16
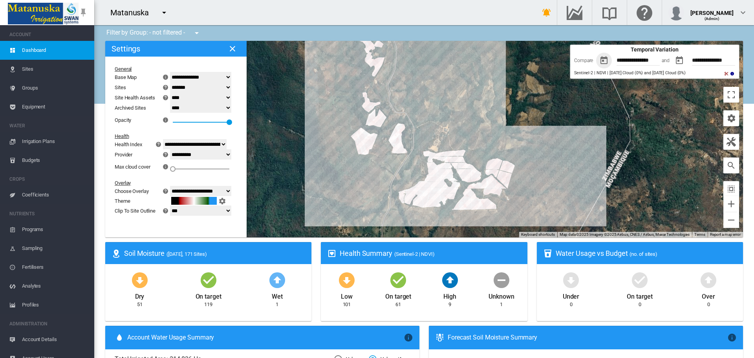
type input "**********"
click at [704, 60] on input "**********" at bounding box center [716, 61] width 49 height 8
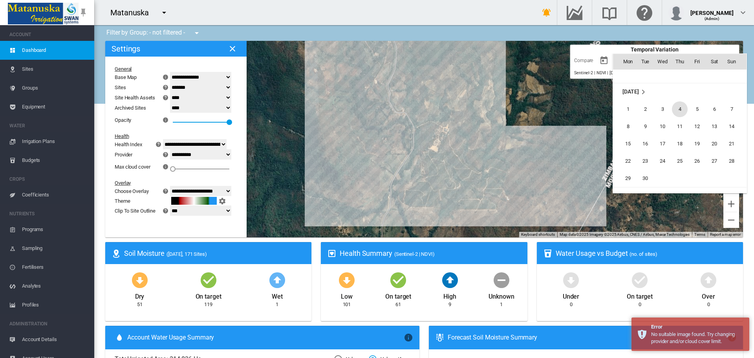
scroll to position [610, 0]
click at [706, 113] on td "6" at bounding box center [713, 109] width 17 height 17
click at [713, 110] on div at bounding box center [424, 139] width 638 height 196
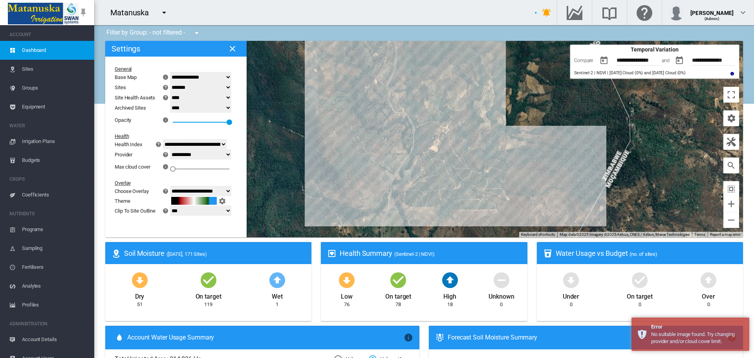
type input "**********"
click at [641, 60] on input "**********" at bounding box center [642, 61] width 52 height 8
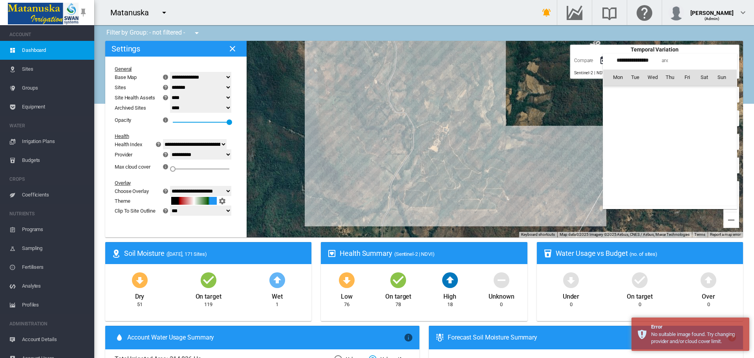
scroll to position [181230, 0]
click at [627, 94] on span "Mar 2025" at bounding box center [620, 94] width 16 height 6
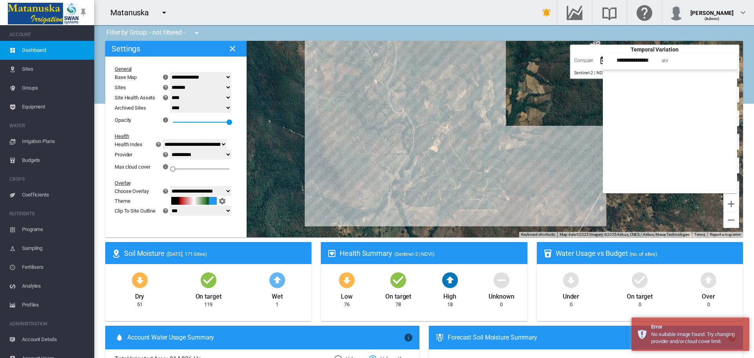
scroll to position [4923, 0]
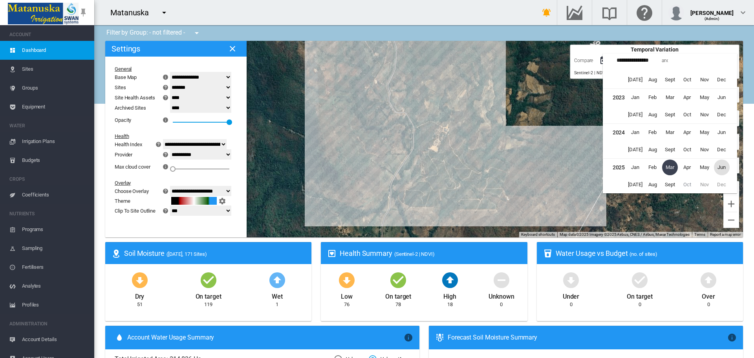
click at [725, 167] on span "Jun" at bounding box center [722, 167] width 16 height 16
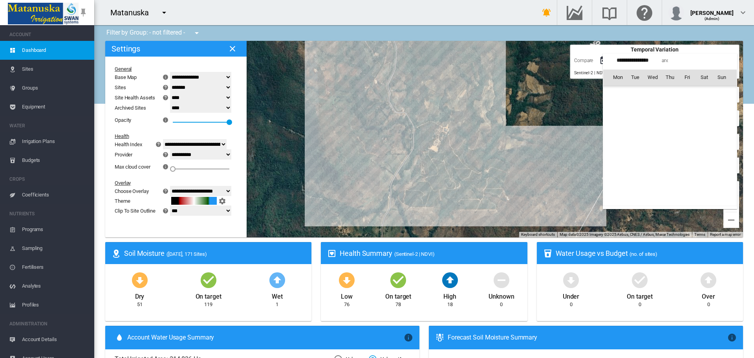
scroll to position [181542, 0]
drag, startPoint x: 654, startPoint y: 111, endPoint x: 276, endPoint y: 160, distance: 381.3
click at [654, 111] on span "4" at bounding box center [653, 112] width 16 height 16
type input "**********"
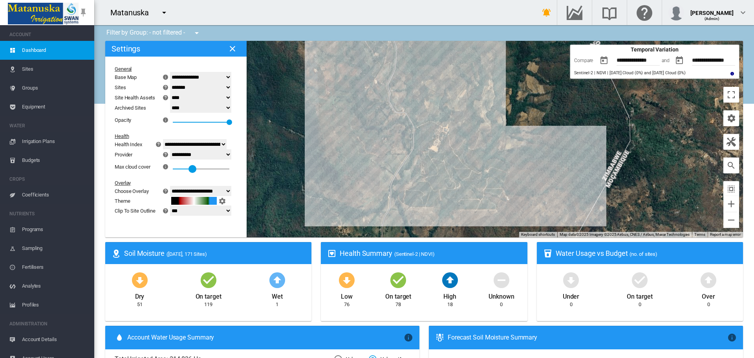
click at [200, 170] on div "35" at bounding box center [201, 166] width 57 height 14
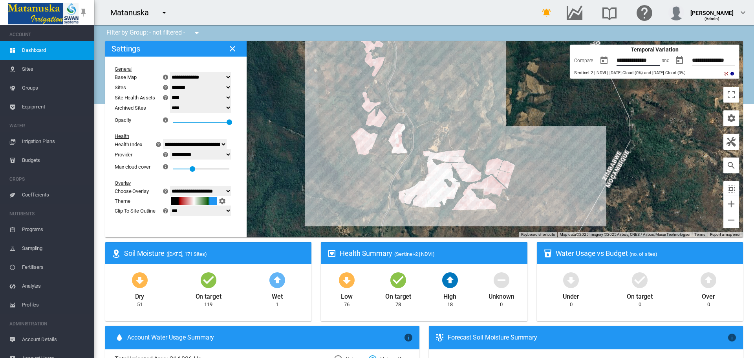
drag, startPoint x: 612, startPoint y: 62, endPoint x: 636, endPoint y: 60, distance: 24.1
click at [636, 60] on input "**********" at bounding box center [640, 61] width 49 height 8
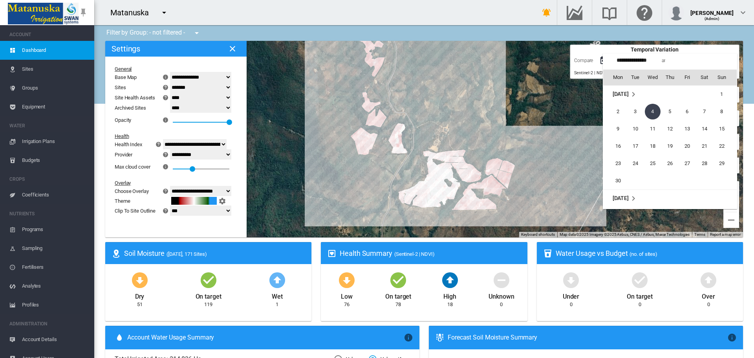
click at [605, 47] on div at bounding box center [377, 179] width 754 height 358
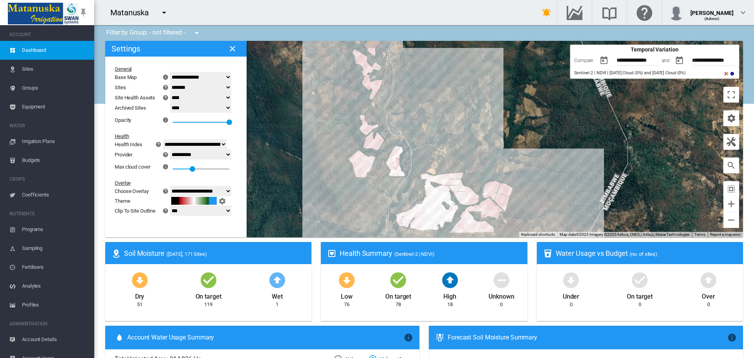
drag, startPoint x: 326, startPoint y: 98, endPoint x: 323, endPoint y: 123, distance: 25.2
click at [323, 123] on div at bounding box center [424, 139] width 638 height 196
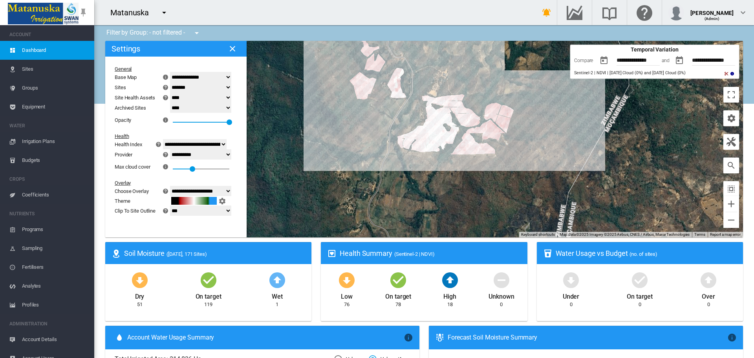
drag, startPoint x: 321, startPoint y: 183, endPoint x: 322, endPoint y: 125, distance: 57.7
click at [322, 125] on div at bounding box center [424, 139] width 638 height 196
drag, startPoint x: 652, startPoint y: 62, endPoint x: 601, endPoint y: 67, distance: 51.3
click at [601, 67] on md-datepicker "**********" at bounding box center [628, 61] width 64 height 16
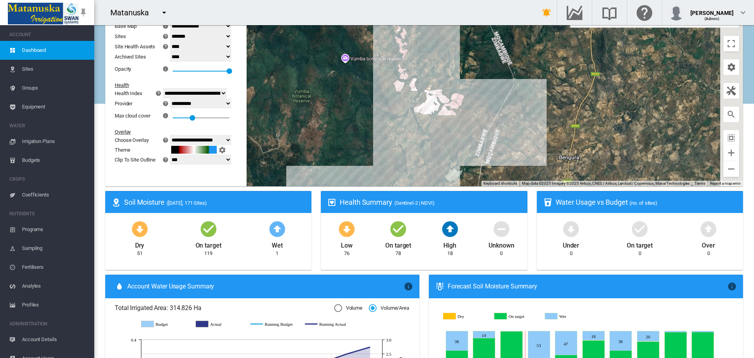
scroll to position [79, 0]
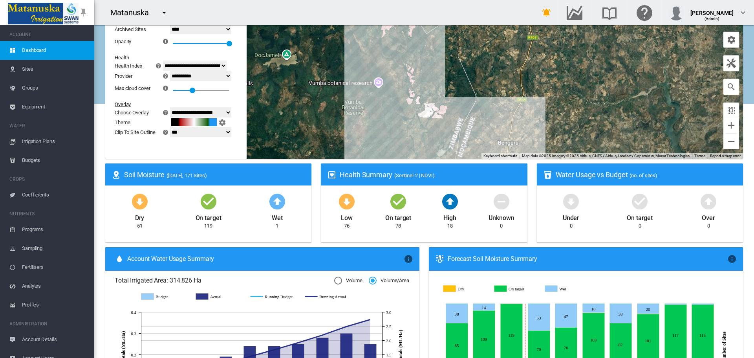
drag, startPoint x: 400, startPoint y: 89, endPoint x: 403, endPoint y: 143, distance: 54.2
click at [403, 144] on div at bounding box center [424, 60] width 638 height 196
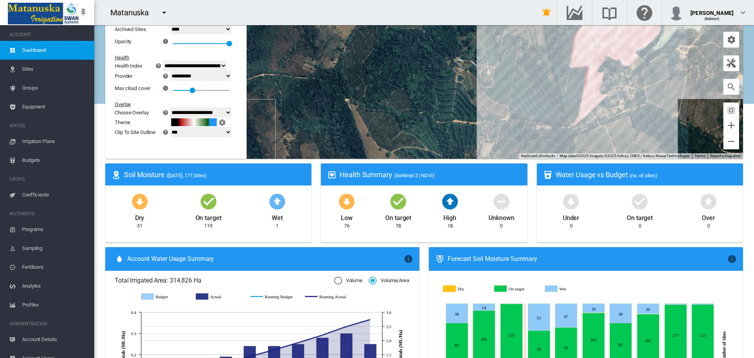
drag, startPoint x: 439, startPoint y: 76, endPoint x: 437, endPoint y: 86, distance: 10.0
click at [340, 142] on div at bounding box center [424, 60] width 638 height 196
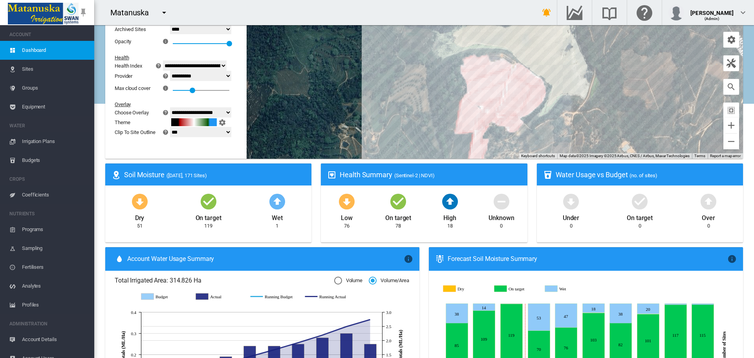
drag, startPoint x: 507, startPoint y: 45, endPoint x: 427, endPoint y: 100, distance: 96.6
click at [427, 100] on div at bounding box center [424, 60] width 638 height 196
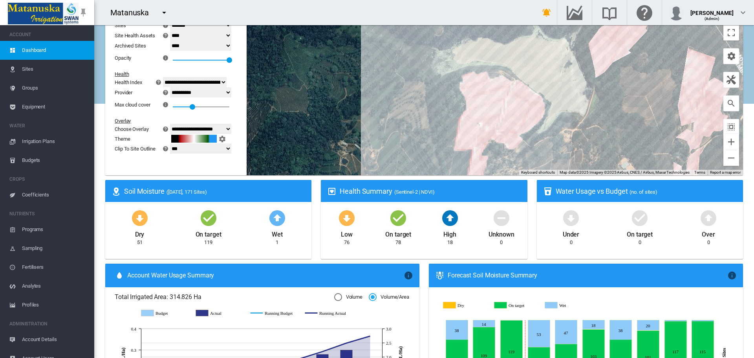
scroll to position [0, 0]
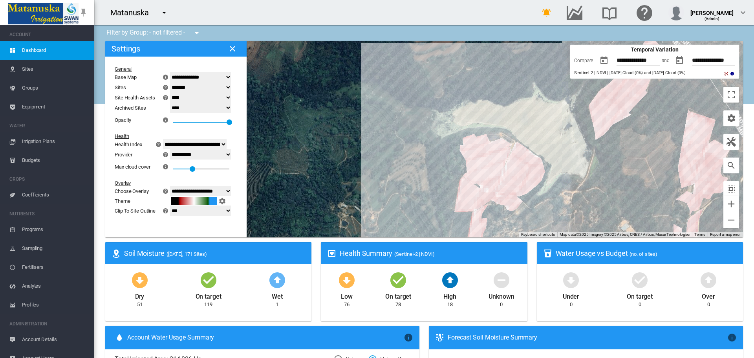
click at [210, 109] on select "**** ****" at bounding box center [200, 107] width 61 height 10
click at [210, 93] on select "******* **** ****" at bounding box center [200, 97] width 61 height 10
select select "****"
click at [175, 92] on select "******* **** ****" at bounding box center [200, 97] width 61 height 10
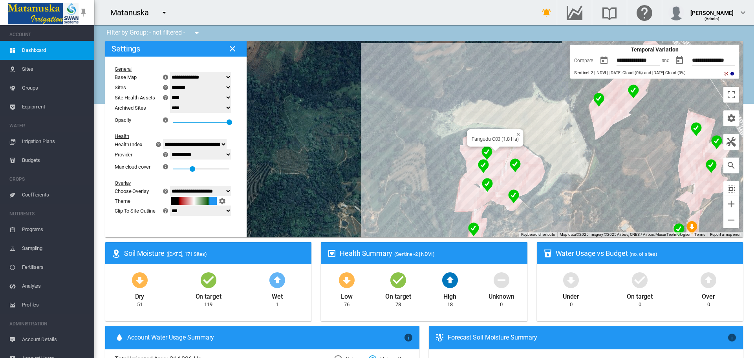
click at [484, 152] on img "NDVI: Fangudu C05_SHA" at bounding box center [486, 153] width 11 height 14
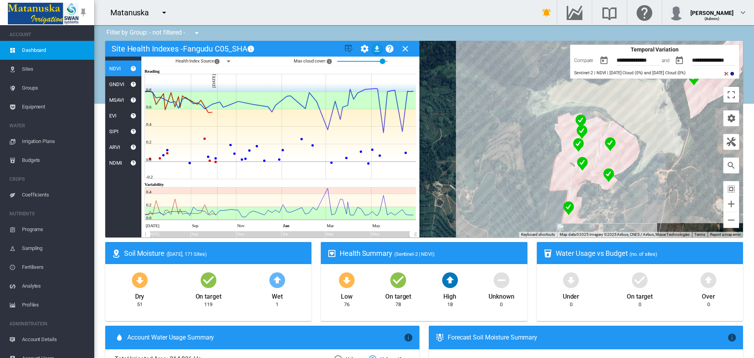
click at [337, 61] on md-slider-container "0.9" at bounding box center [362, 61] width 53 height 13
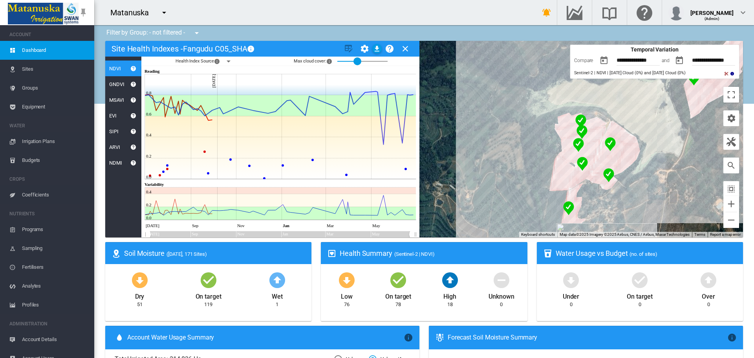
drag, startPoint x: 378, startPoint y: 61, endPoint x: 356, endPoint y: 61, distance: 22.0
click at [356, 61] on div at bounding box center [357, 61] width 8 height 8
click at [230, 64] on md-icon "icon-menu-down" at bounding box center [228, 61] width 9 height 9
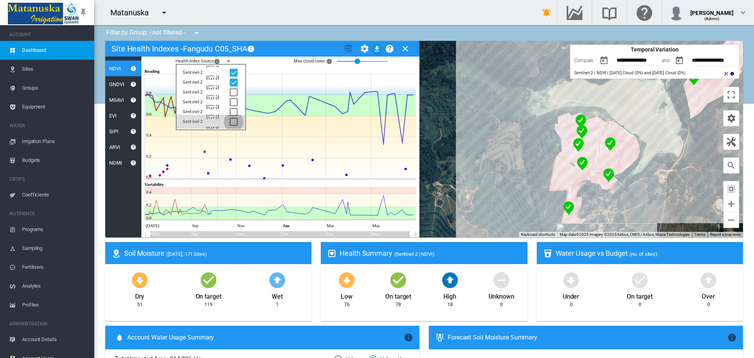
click at [232, 121] on div at bounding box center [234, 122] width 8 height 8
click at [232, 109] on div at bounding box center [234, 112] width 8 height 8
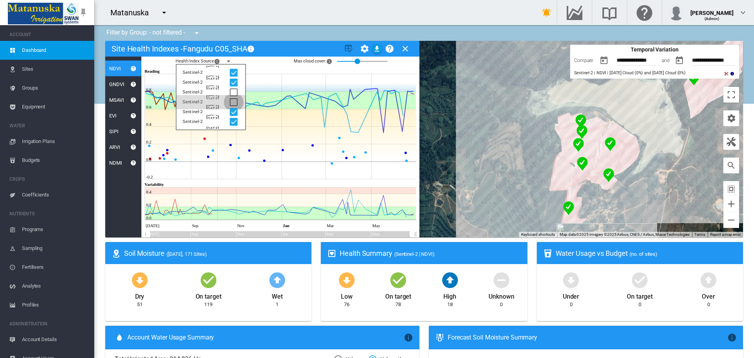
click at [234, 99] on div at bounding box center [234, 102] width 8 height 8
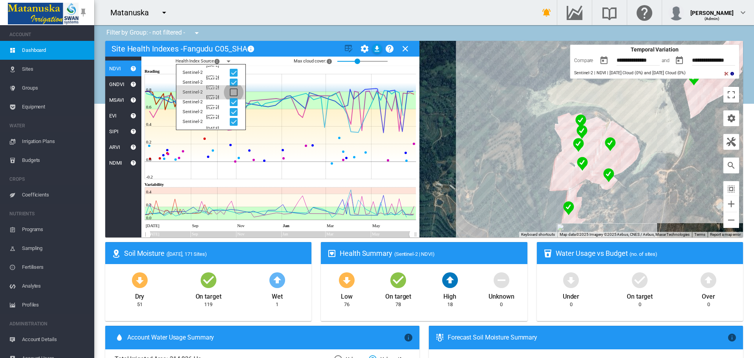
click at [235, 89] on div at bounding box center [234, 92] width 8 height 8
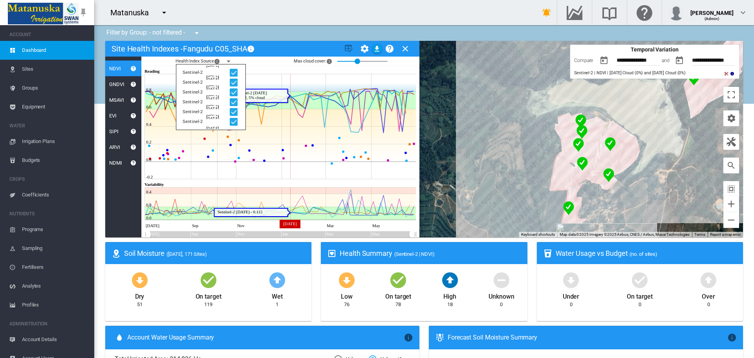
click at [290, 80] on icon at bounding box center [280, 126] width 271 height 105
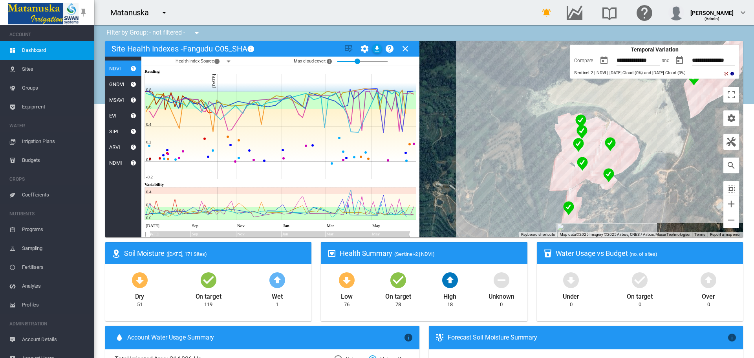
click at [339, 60] on div "0.4" at bounding box center [362, 61] width 50 height 19
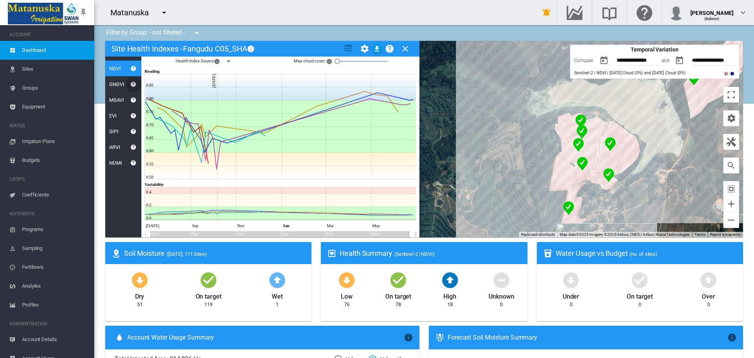
click at [135, 85] on md-icon "icon-help-circle" at bounding box center [133, 83] width 9 height 9
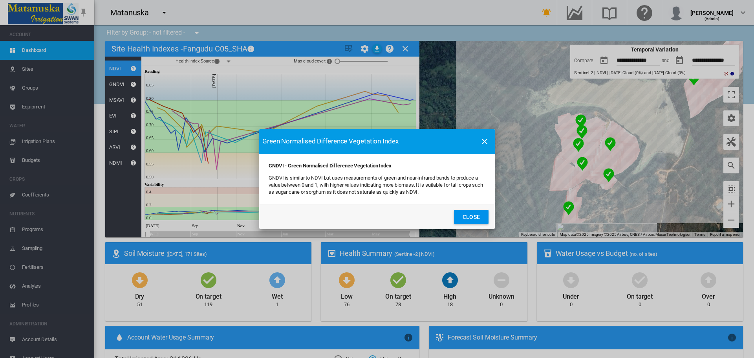
click at [483, 142] on md-icon "icon-close" at bounding box center [484, 141] width 9 height 9
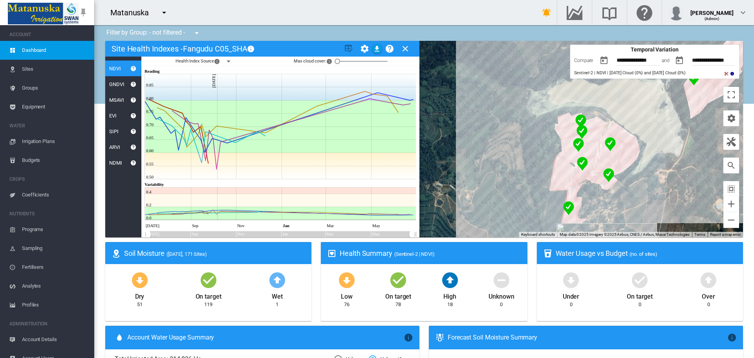
click at [133, 66] on md-icon "icon-help-circle" at bounding box center [133, 68] width 9 height 9
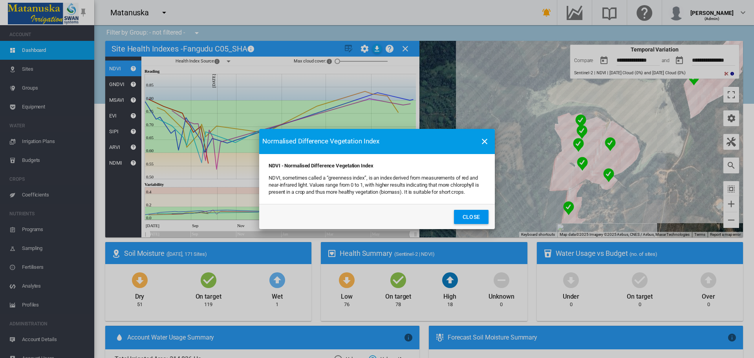
click at [486, 141] on md-icon "icon-close" at bounding box center [484, 141] width 9 height 9
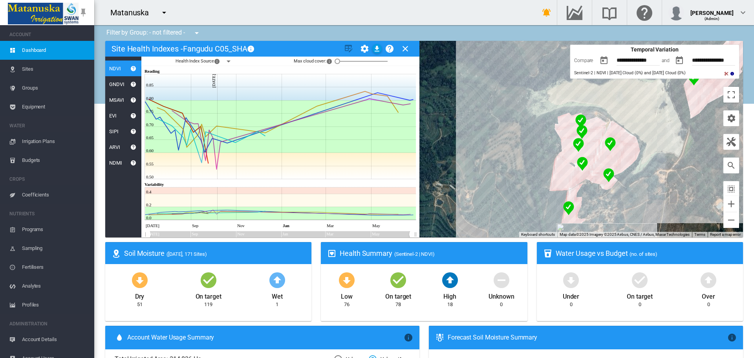
click at [199, 34] on md-icon "icon-menu-down" at bounding box center [196, 32] width 9 height 9
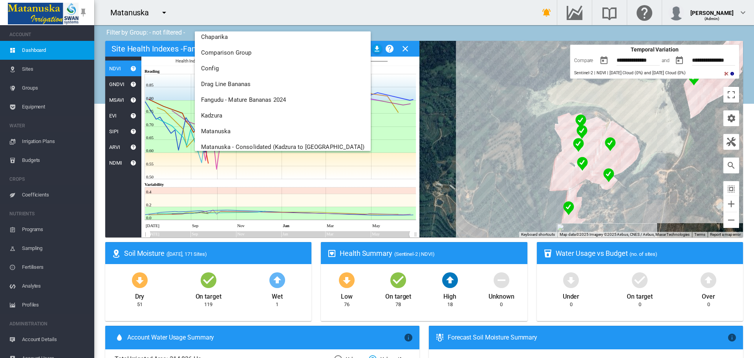
scroll to position [225, 0]
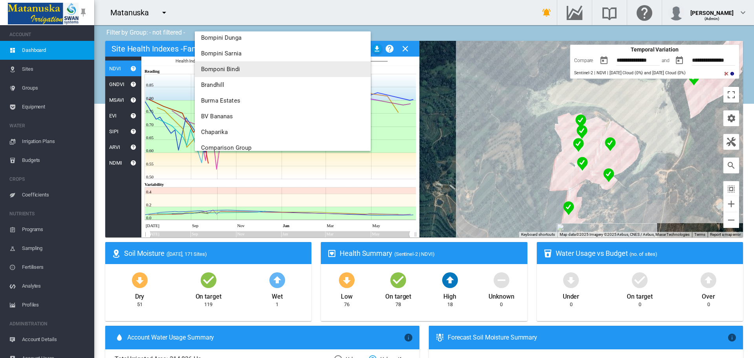
click at [252, 71] on button "Bomponi Bindi" at bounding box center [283, 69] width 176 height 16
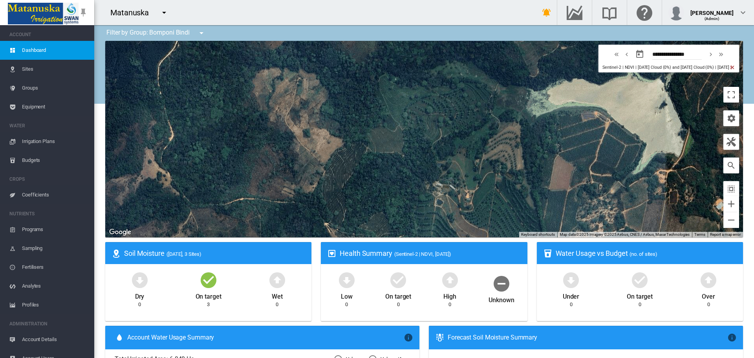
type input "**********"
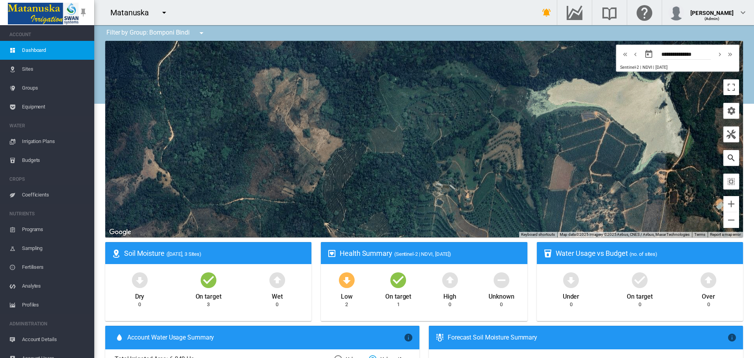
click at [729, 156] on md-icon "icon-magnify" at bounding box center [730, 157] width 9 height 9
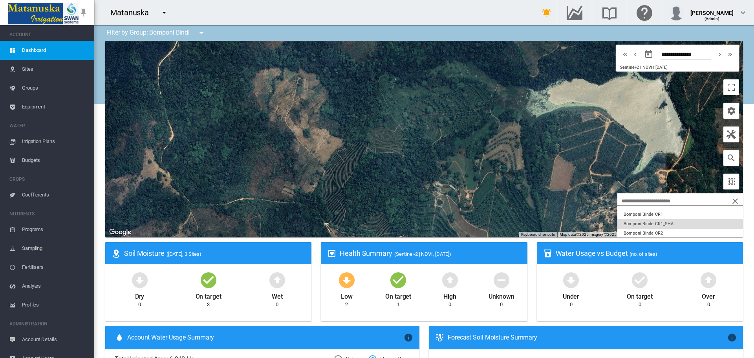
scroll to position [0, 0]
click at [664, 222] on button "Bomponi Binde CR1_SHA" at bounding box center [680, 223] width 126 height 9
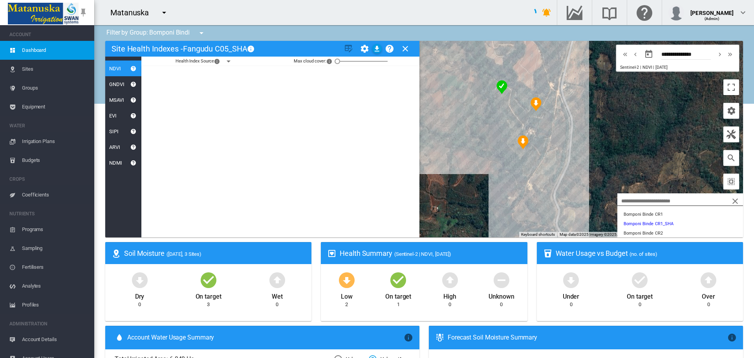
drag, startPoint x: 555, startPoint y: 166, endPoint x: 471, endPoint y: 121, distance: 95.0
click at [471, 121] on div at bounding box center [424, 139] width 638 height 196
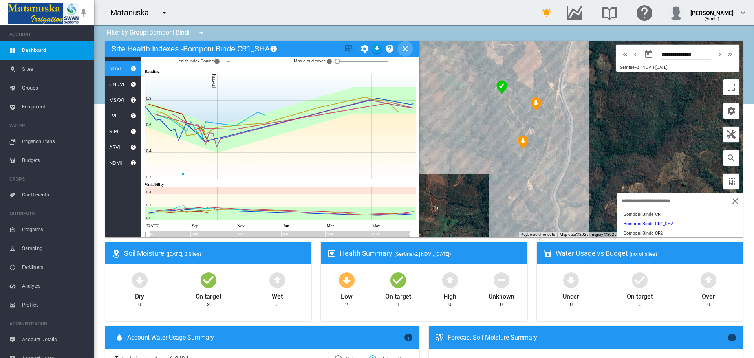
click at [406, 50] on md-icon "icon-close" at bounding box center [404, 48] width 9 height 9
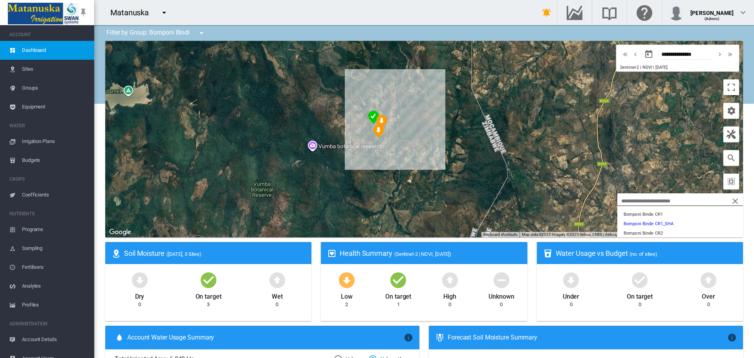
drag, startPoint x: 335, startPoint y: 155, endPoint x: 246, endPoint y: 109, distance: 100.4
click at [246, 109] on div at bounding box center [424, 139] width 638 height 196
click at [201, 32] on md-icon "icon-menu-down" at bounding box center [201, 32] width 9 height 9
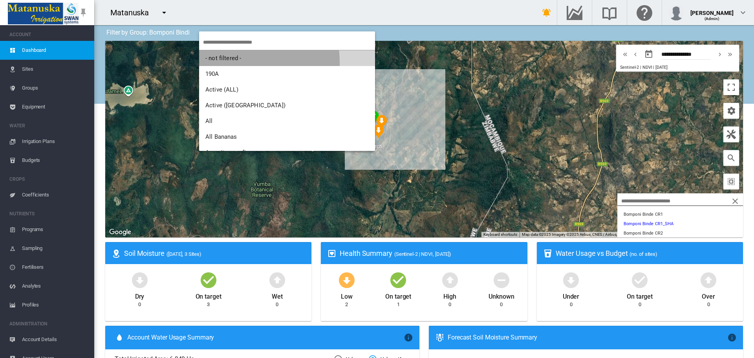
click at [224, 63] on button "- not filtered -" at bounding box center [287, 58] width 176 height 16
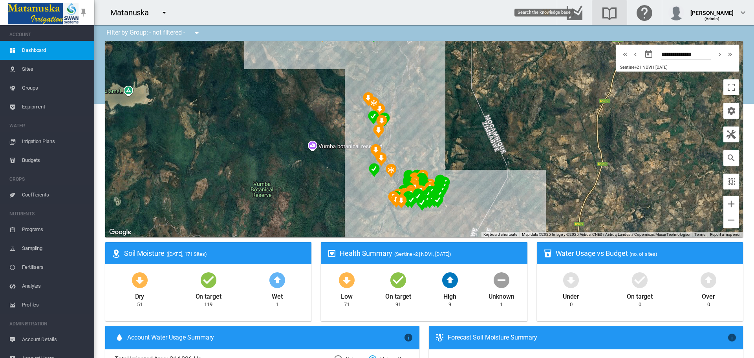
click at [600, 13] on md-icon "Search the knowledge base" at bounding box center [609, 12] width 19 height 9
click at [565, 12] on md-icon "Go to the Data Hub" at bounding box center [574, 12] width 19 height 9
click at [26, 68] on span "Sites" at bounding box center [55, 69] width 66 height 19
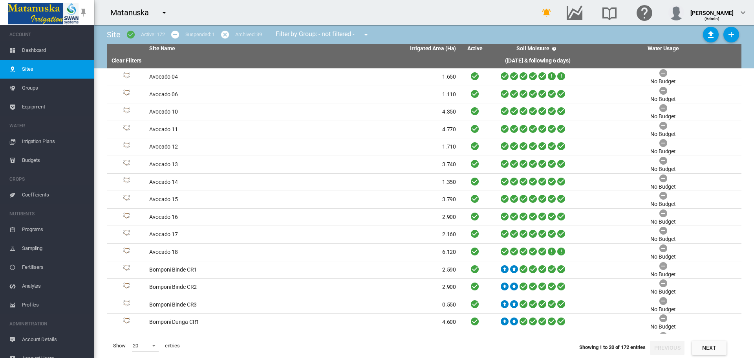
click at [20, 70] on link "Sites" at bounding box center [47, 69] width 94 height 19
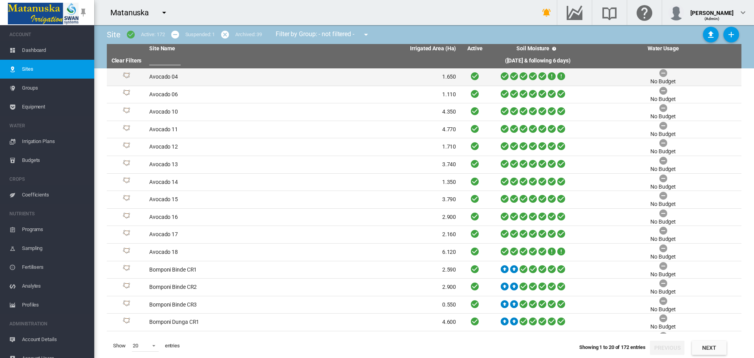
click at [161, 77] on td "Avocado 04" at bounding box center [224, 76] width 157 height 17
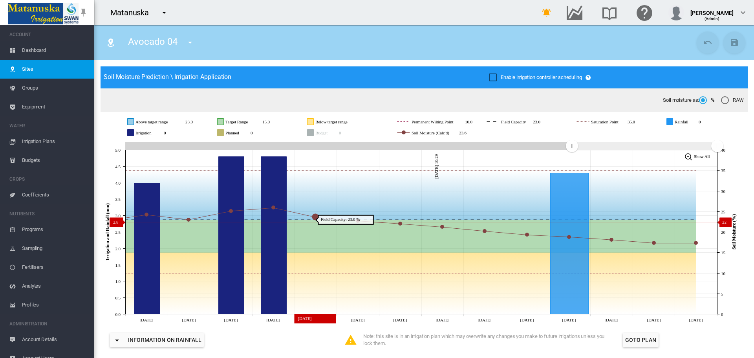
scroll to position [39, 0]
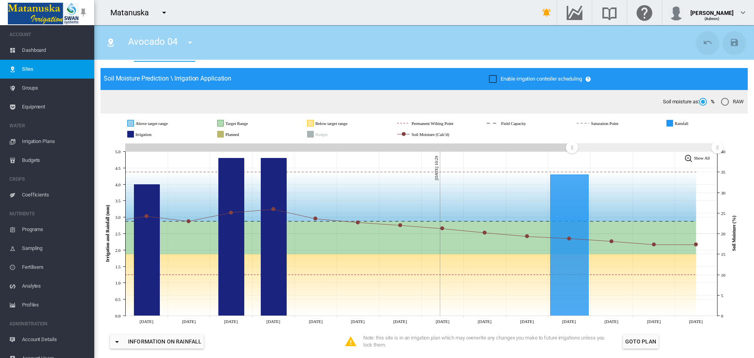
click at [38, 48] on span "Dashboard" at bounding box center [55, 50] width 66 height 19
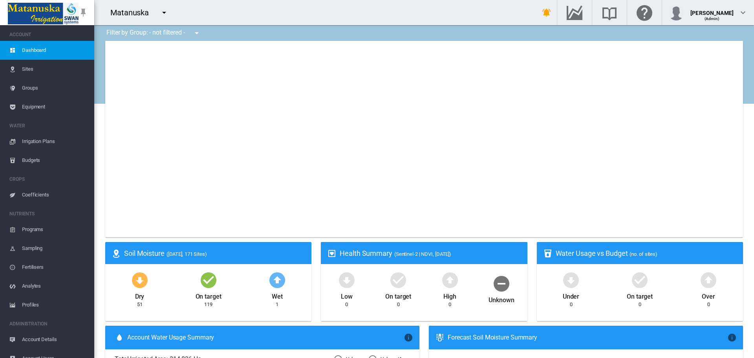
type input "**********"
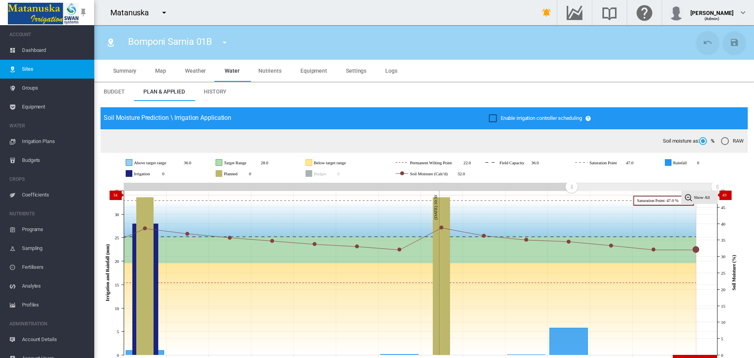
click at [702, 195] on tspan "Show All" at bounding box center [702, 197] width 16 height 5
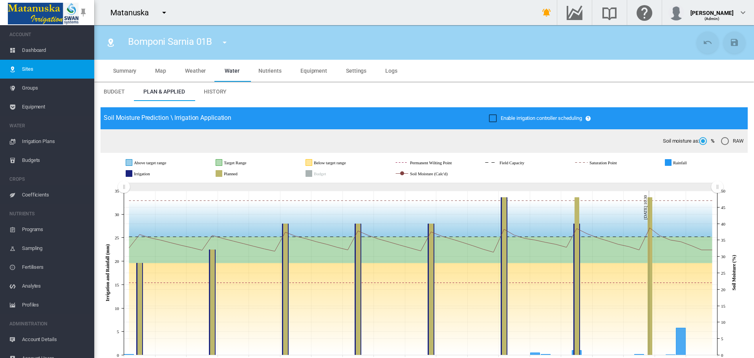
click at [232, 176] on rect "Planned" at bounding box center [242, 173] width 40 height 7
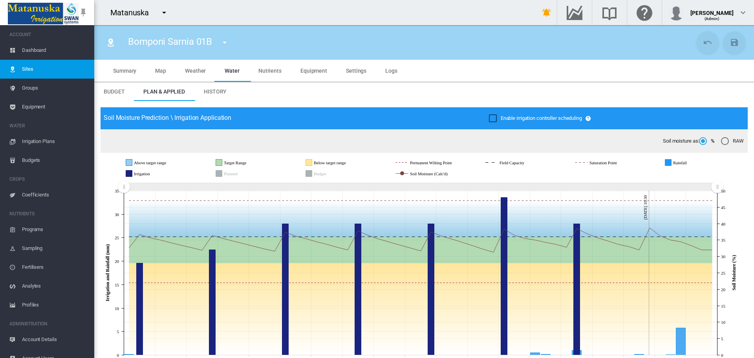
click at [219, 172] on icon "Planned" at bounding box center [219, 173] width 6 height 6
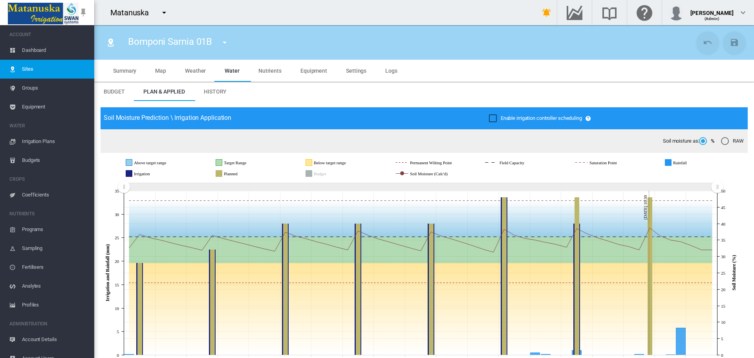
click at [311, 172] on icon "Budget" at bounding box center [309, 173] width 6 height 6
drag, startPoint x: 497, startPoint y: 282, endPoint x: 417, endPoint y: 235, distance: 92.8
click at [417, 235] on g at bounding box center [420, 275] width 592 height 157
click at [216, 90] on span "History" at bounding box center [215, 91] width 23 height 6
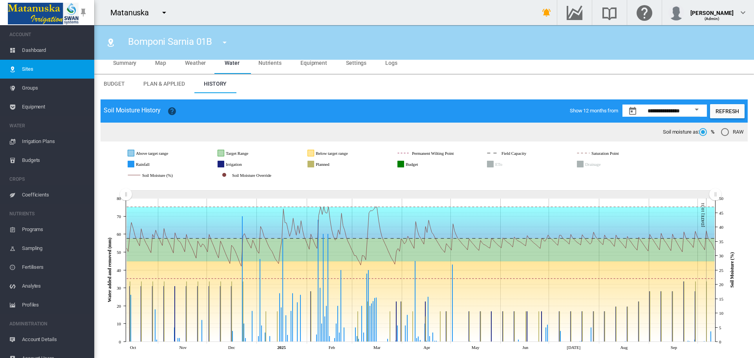
scroll to position [10, 0]
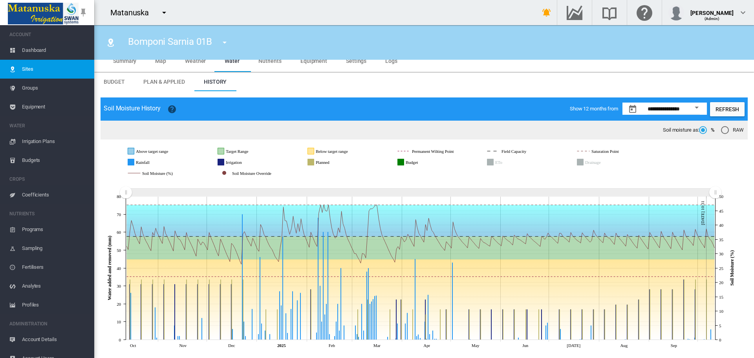
click at [318, 164] on rect "Planned" at bounding box center [334, 162] width 40 height 7
click at [309, 164] on icon "Planned" at bounding box center [311, 162] width 6 height 6
click at [492, 164] on icon "ETo" at bounding box center [490, 162] width 6 height 6
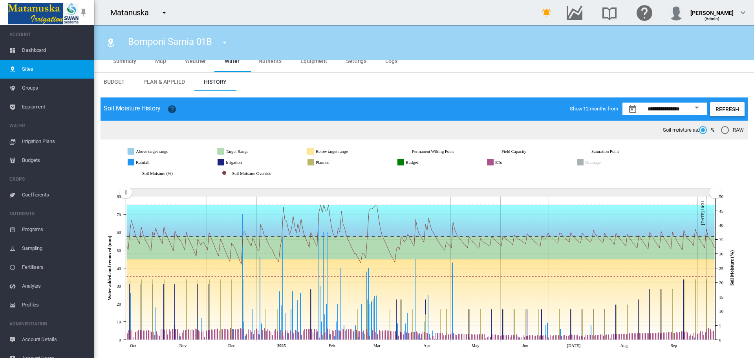
click at [579, 163] on icon "Drainage" at bounding box center [580, 162] width 6 height 6
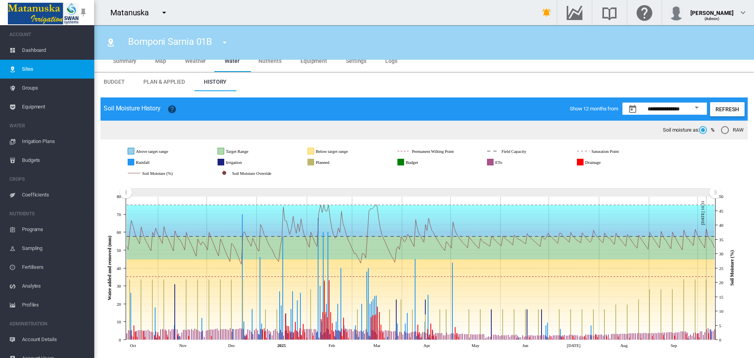
click at [492, 162] on icon "ETo" at bounding box center [490, 162] width 6 height 6
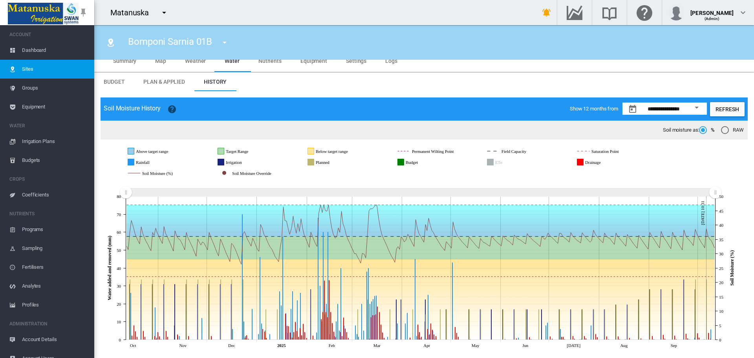
click at [401, 163] on icon "Budget" at bounding box center [401, 162] width 6 height 6
click at [577, 163] on icon "Drainage" at bounding box center [580, 162] width 6 height 6
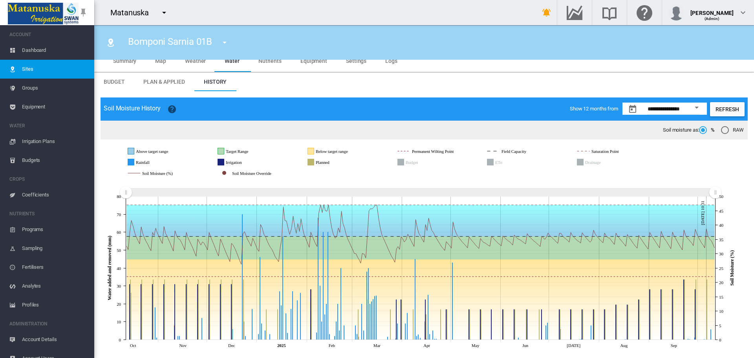
click at [174, 111] on md-icon "icon-help-circle" at bounding box center [171, 108] width 9 height 9
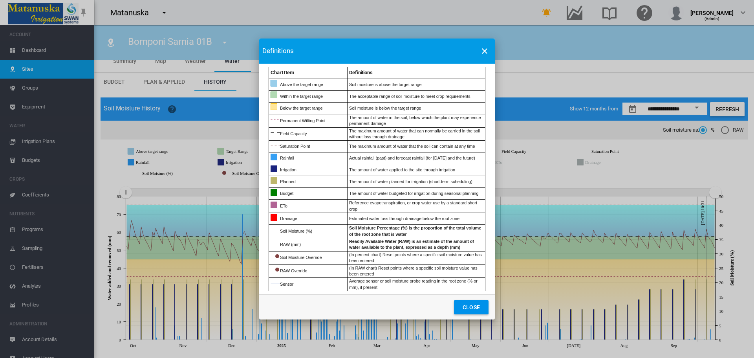
scroll to position [8, 0]
click at [486, 46] on md-icon "icon-close" at bounding box center [484, 50] width 9 height 9
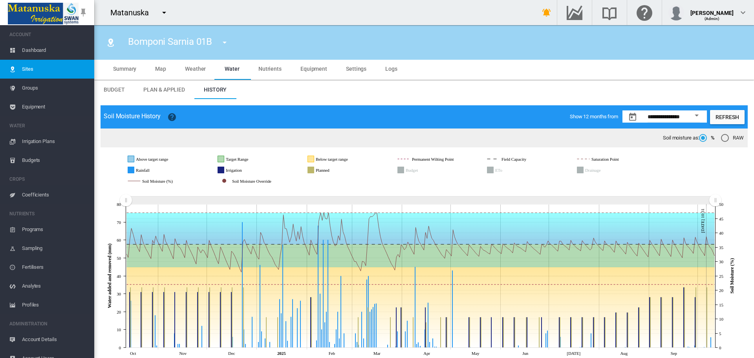
scroll to position [0, 0]
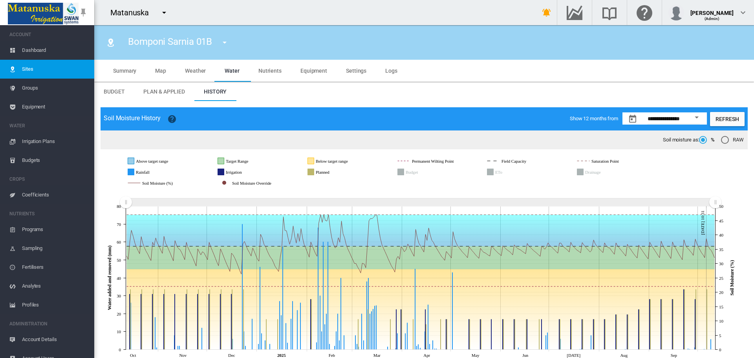
click at [48, 86] on span "Groups" at bounding box center [55, 88] width 66 height 19
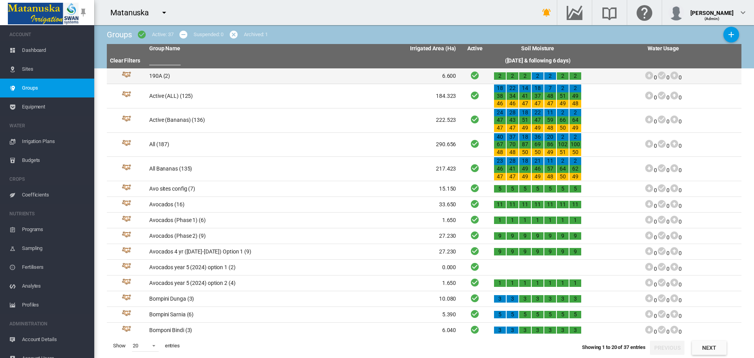
click at [176, 75] on td "190A (2)" at bounding box center [224, 75] width 157 height 15
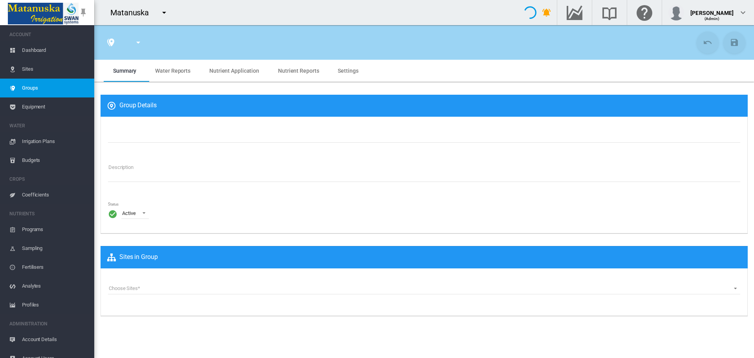
type input "****"
type textarea "**********"
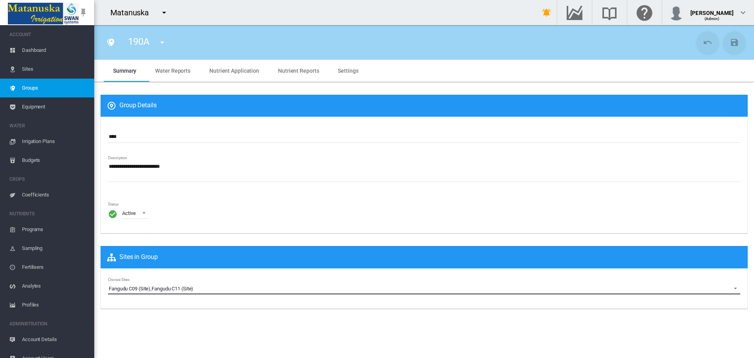
click at [736, 287] on span "Choose Sites: \a Fangudu C09 (Site)\a , \a Fangudu C11 (Site)\a" at bounding box center [732, 287] width 9 height 7
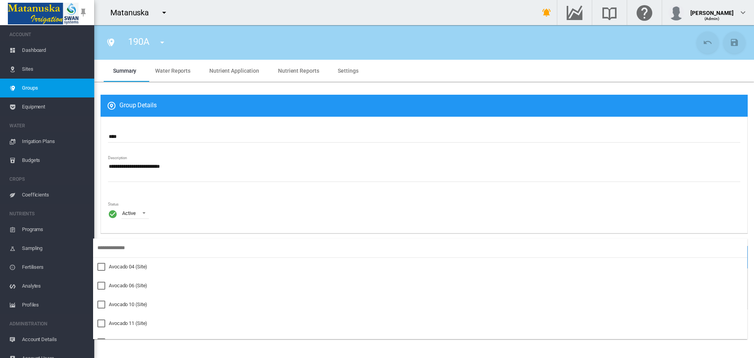
scroll to position [1071, 0]
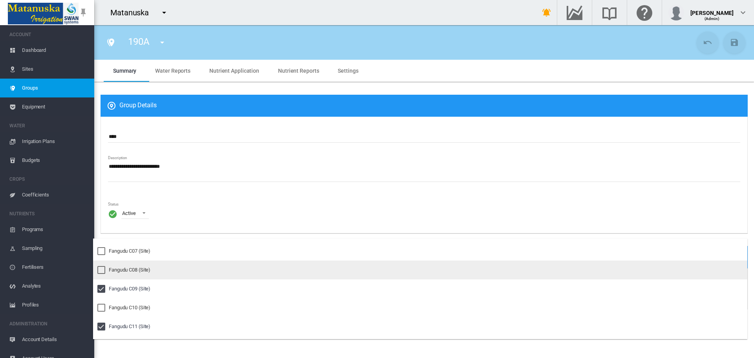
click at [101, 271] on div at bounding box center [101, 270] width 8 height 8
click at [102, 270] on div at bounding box center [101, 270] width 8 height 8
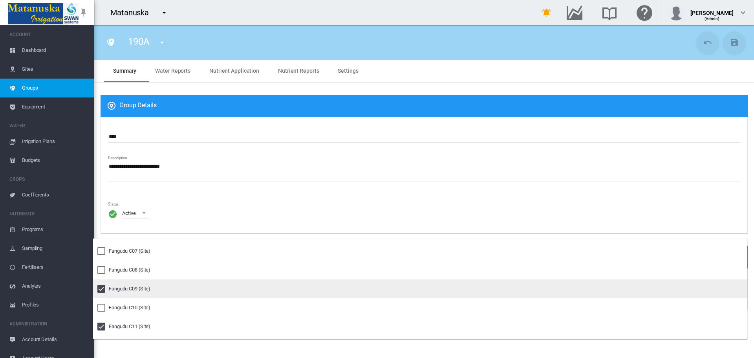
click at [102, 286] on div at bounding box center [101, 289] width 8 height 8
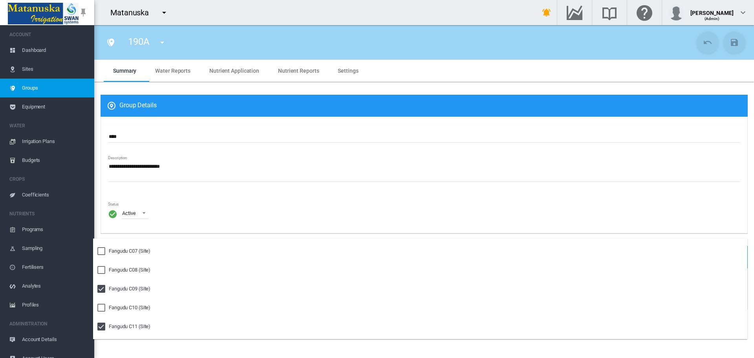
click at [132, 86] on md-backdrop at bounding box center [377, 179] width 754 height 358
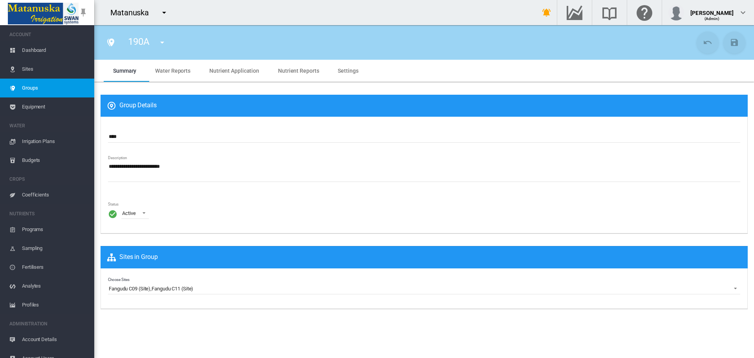
click at [83, 92] on link "Groups" at bounding box center [47, 88] width 94 height 19
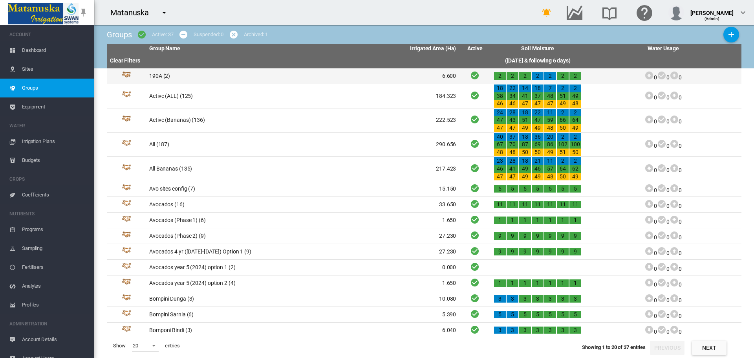
click at [154, 74] on td "190A (2)" at bounding box center [224, 75] width 157 height 15
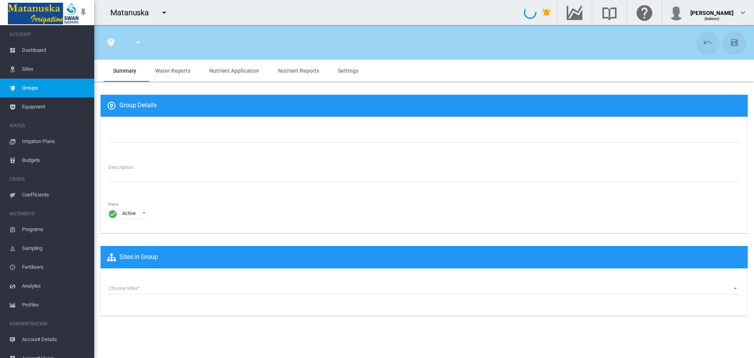
type input "****"
type textarea "**********"
type input "*"
type input "**"
type input "*"
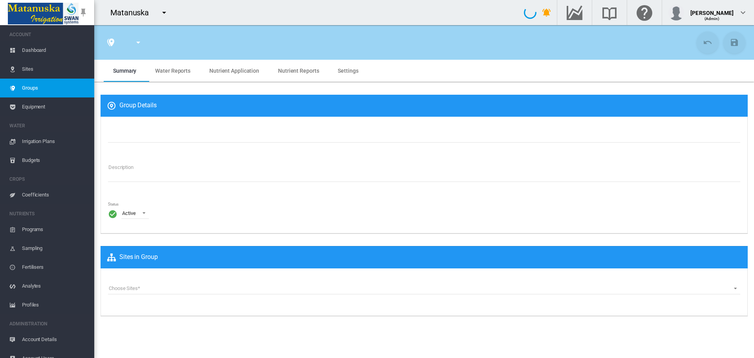
type input "***"
click at [144, 212] on span "\a Status\a : \a Active\a" at bounding box center [141, 211] width 9 height 7
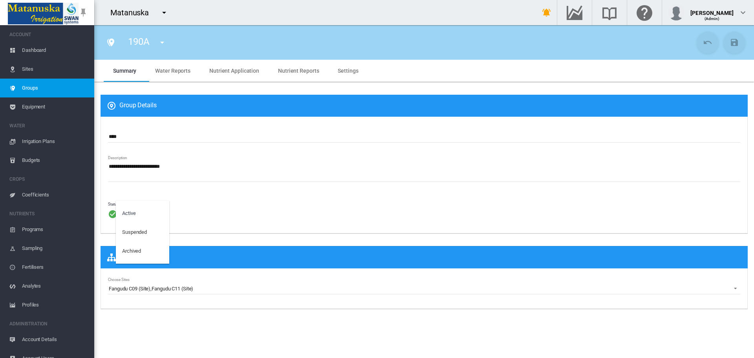
click at [62, 90] on md-backdrop at bounding box center [377, 179] width 754 height 358
click at [62, 90] on span "Groups" at bounding box center [55, 88] width 66 height 19
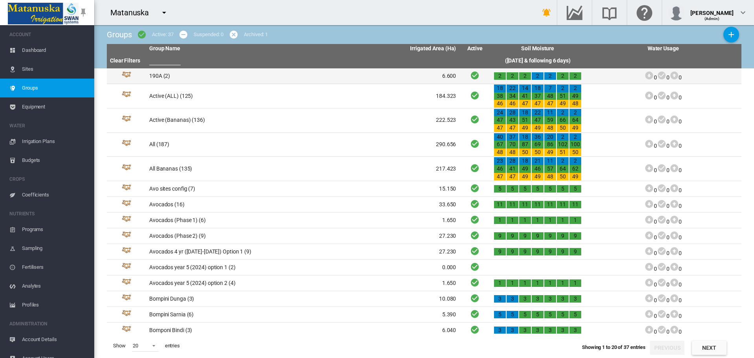
click at [163, 77] on td "190A (2)" at bounding box center [224, 75] width 157 height 15
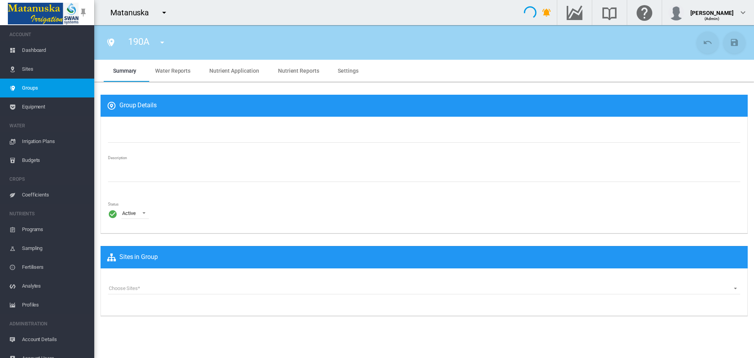
type input "****"
type textarea "**********"
type input "*"
type input "**"
type input "*"
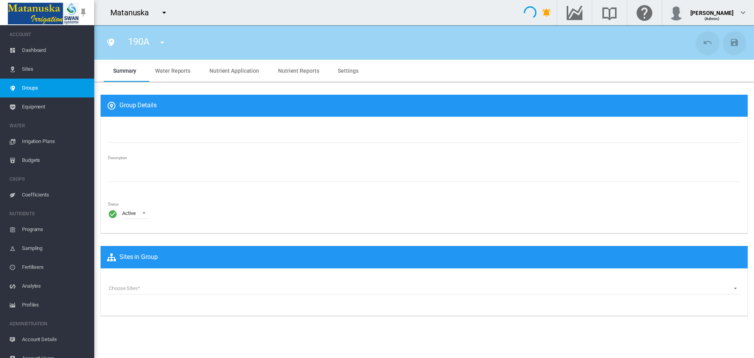
type input "***"
click at [171, 64] on md-tab-item "Water Reports" at bounding box center [173, 71] width 54 height 22
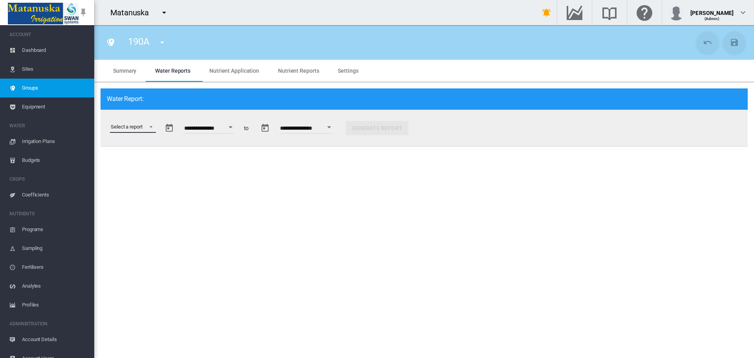
click at [148, 127] on md-select "Select a report Data Extract Irrigation Planned and Applied Soil Moisture Statu…" at bounding box center [133, 127] width 46 height 12
click at [148, 127] on md-option "Data Extract" at bounding box center [142, 127] width 77 height 19
click at [227, 126] on div "Open calendar" at bounding box center [225, 127] width 4 height 2
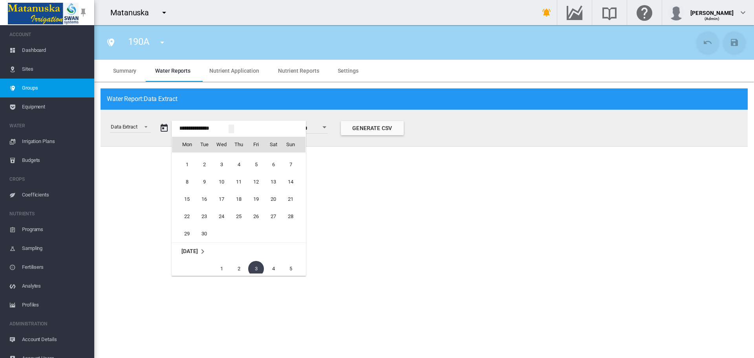
scroll to position [19506, 0]
click at [191, 223] on td "Sept 2025" at bounding box center [238, 215] width 133 height 18
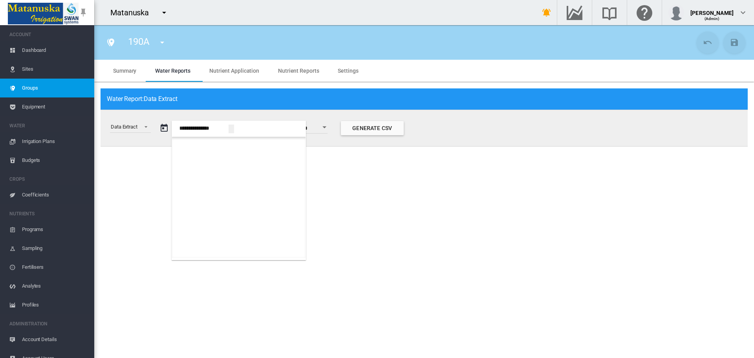
scroll to position [432, 0]
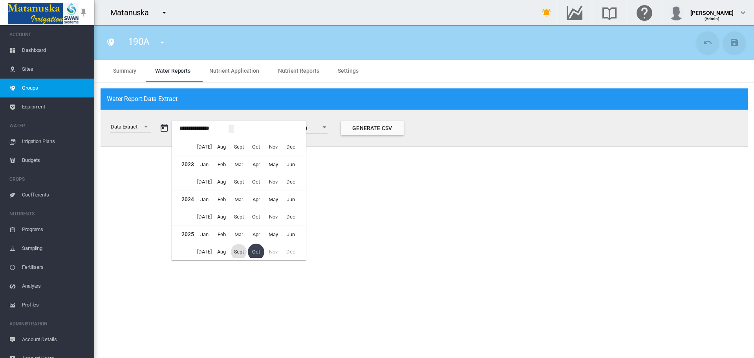
click at [243, 246] on span "Sept" at bounding box center [239, 252] width 16 height 16
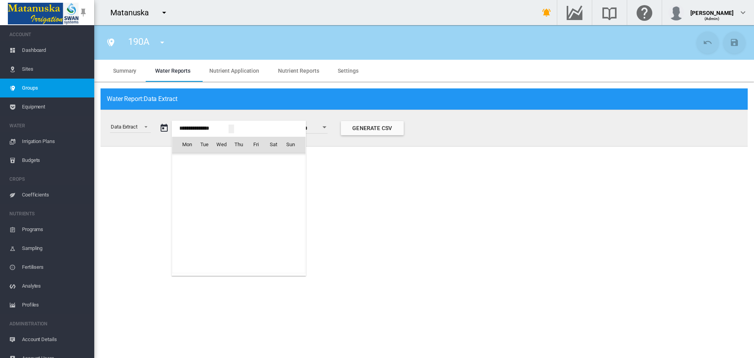
scroll to position [19559, 0]
click at [187, 175] on span "1" at bounding box center [187, 179] width 16 height 16
type input "**********"
click at [334, 123] on button "Open calendar" at bounding box center [327, 127] width 14 height 14
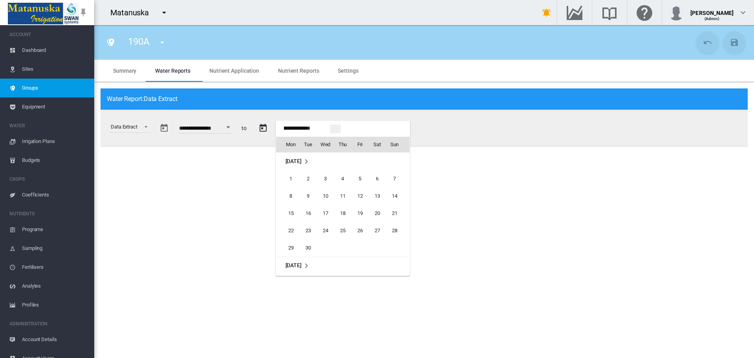
scroll to position [104, 0]
click at [373, 195] on span "11" at bounding box center [377, 196] width 16 height 16
type input "**********"
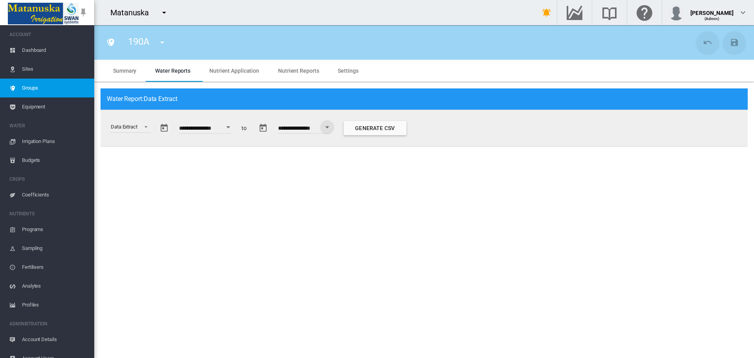
click at [375, 126] on button "Generate CSV" at bounding box center [375, 128] width 63 height 14
click at [143, 127] on span "Select a report: \a Data Extract\a" at bounding box center [143, 125] width 9 height 7
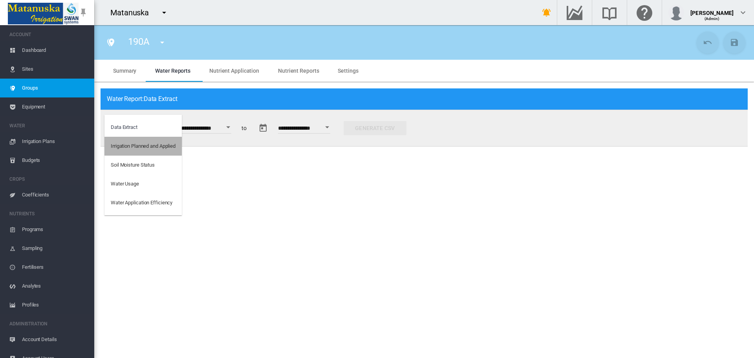
click at [148, 150] on md-option "Irrigation Planned and Applied" at bounding box center [142, 146] width 77 height 19
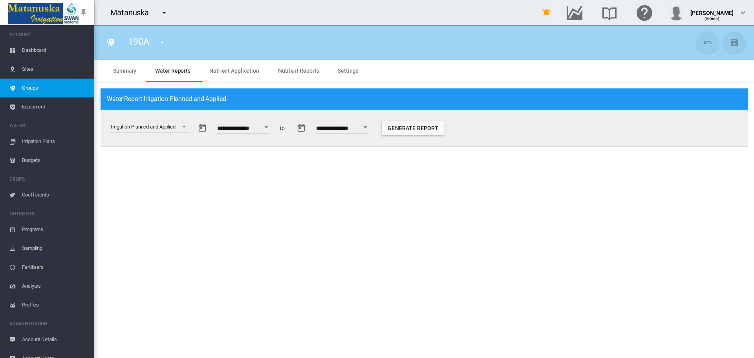
click at [268, 128] on div "Open calendar" at bounding box center [266, 127] width 4 height 2
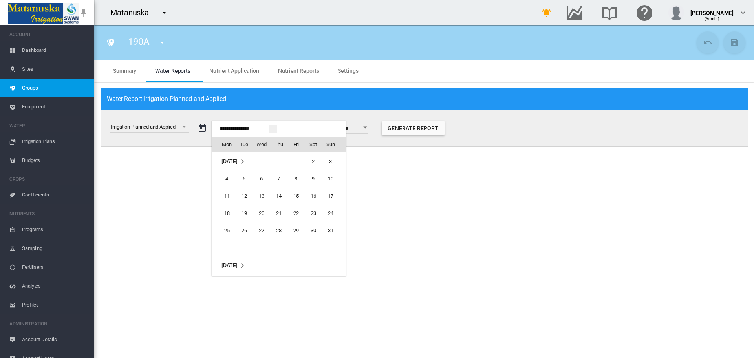
scroll to position [19559, 0]
click at [228, 212] on span "1" at bounding box center [227, 218] width 16 height 16
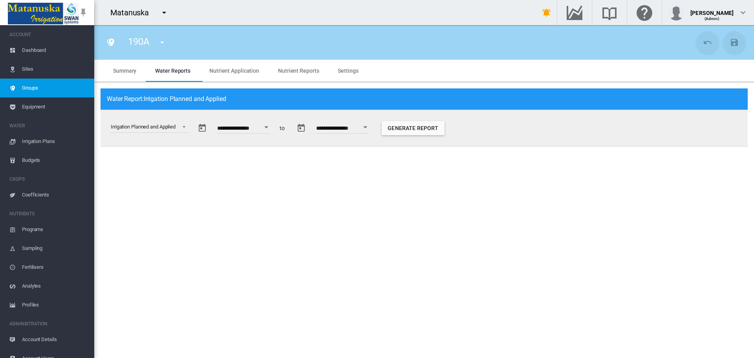
click at [372, 127] on button "Open calendar" at bounding box center [365, 127] width 14 height 14
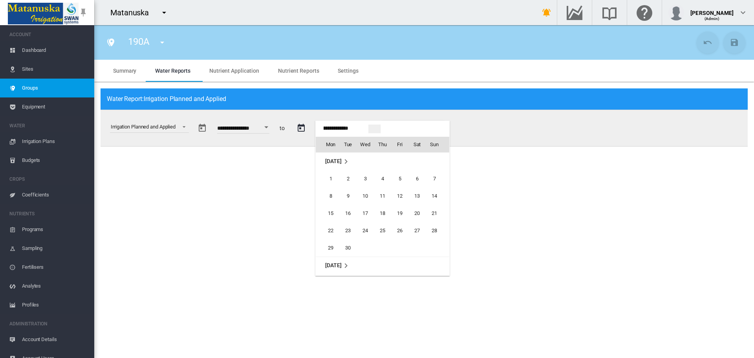
scroll to position [104, 0]
drag, startPoint x: 367, startPoint y: 180, endPoint x: 372, endPoint y: 175, distance: 7.5
click at [366, 180] on span "1" at bounding box center [365, 179] width 16 height 16
type input "**********"
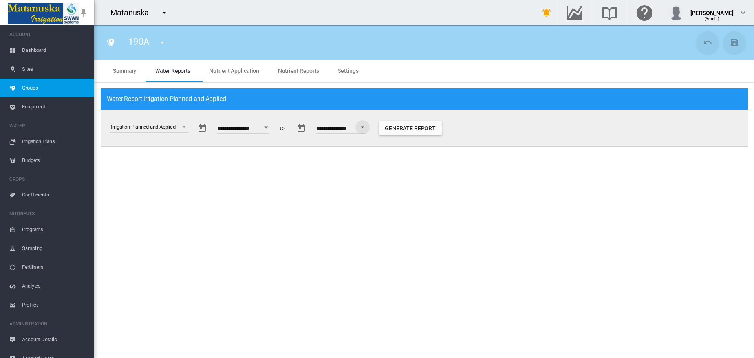
click at [414, 125] on button "Generate Report" at bounding box center [410, 128] width 63 height 14
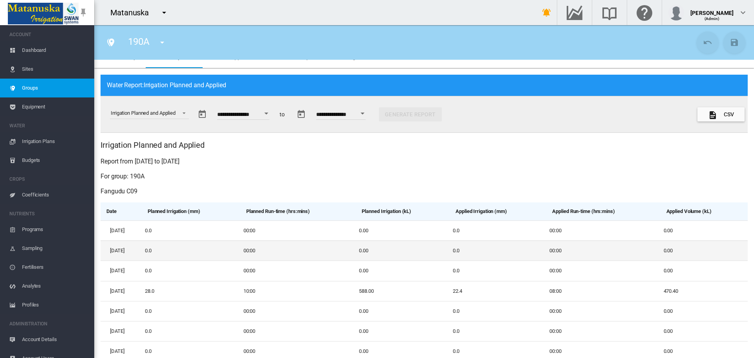
scroll to position [0, 0]
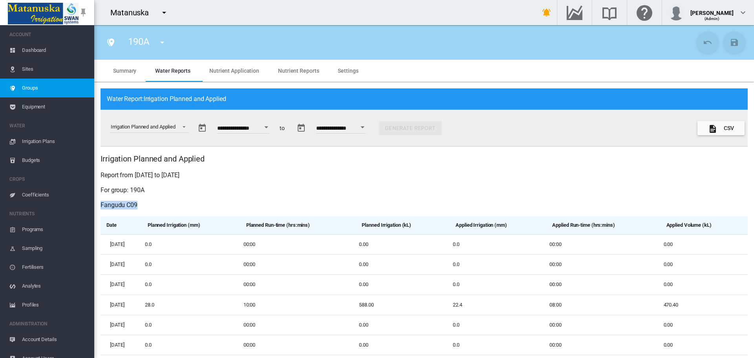
drag, startPoint x: 101, startPoint y: 207, endPoint x: 138, endPoint y: 207, distance: 36.9
click at [138, 207] on h3 "Fangudu C09" at bounding box center [424, 205] width 647 height 9
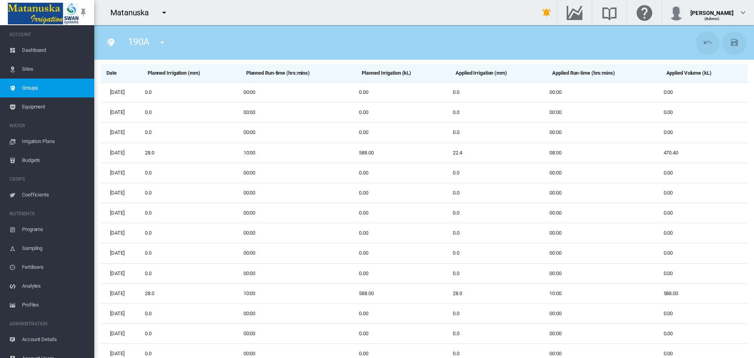
scroll to position [157, 0]
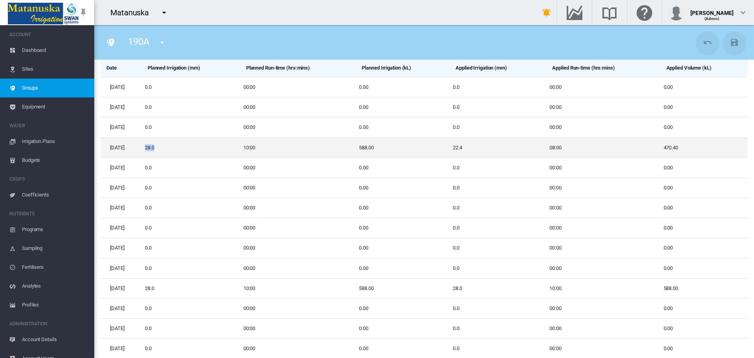
drag, startPoint x: 179, startPoint y: 148, endPoint x: 192, endPoint y: 148, distance: 13.0
click at [192, 148] on td "28.0" at bounding box center [191, 147] width 99 height 20
drag, startPoint x: 468, startPoint y: 146, endPoint x: 490, endPoint y: 146, distance: 21.6
click at [490, 146] on td "22.4" at bounding box center [498, 147] width 97 height 20
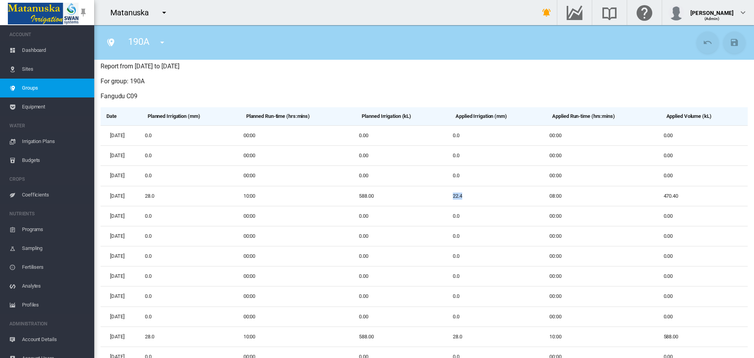
scroll to position [0, 0]
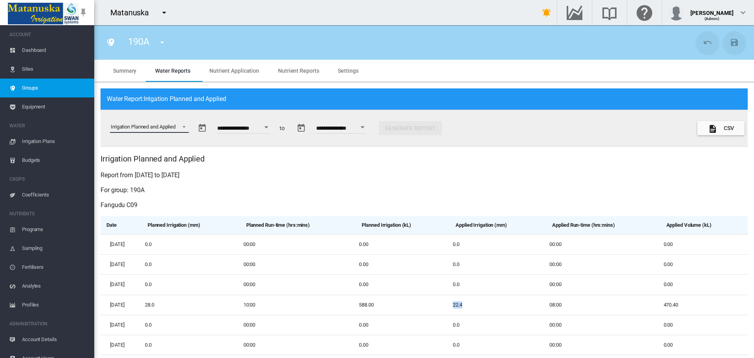
click at [153, 117] on div "Irrigation Planned and Applied" at bounding box center [146, 128] width 85 height 30
click at [156, 131] on md-select-value "Irrigation Planned and Applied" at bounding box center [149, 127] width 79 height 12
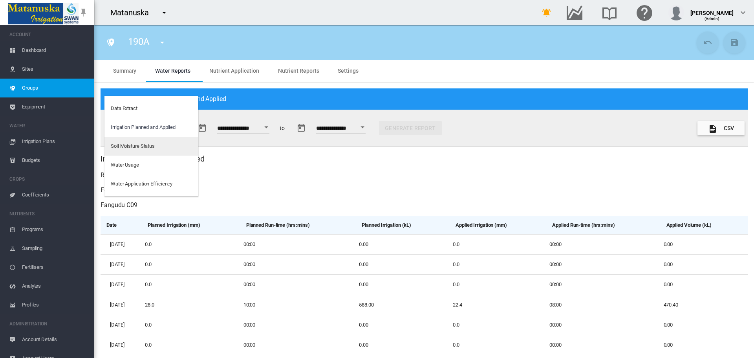
click at [164, 150] on md-option "Soil Moisture Status" at bounding box center [151, 146] width 94 height 19
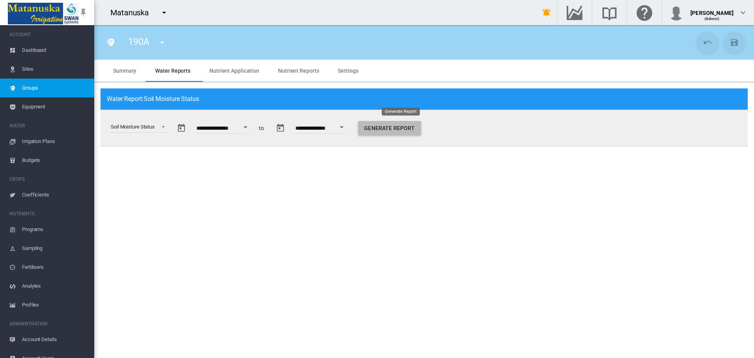
click at [401, 126] on button "Generate Report" at bounding box center [389, 128] width 63 height 14
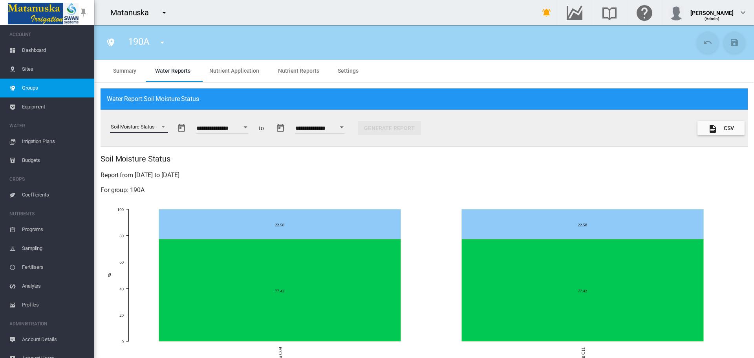
click at [164, 125] on span "Select a report: \a Soil Moisture Status\a" at bounding box center [160, 125] width 9 height 7
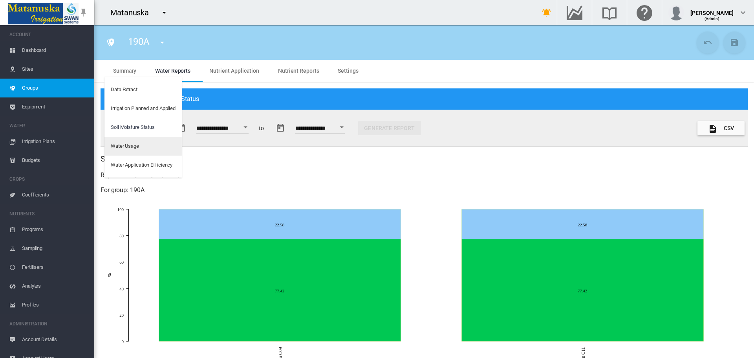
click at [160, 144] on md-option "Water Usage" at bounding box center [142, 146] width 77 height 19
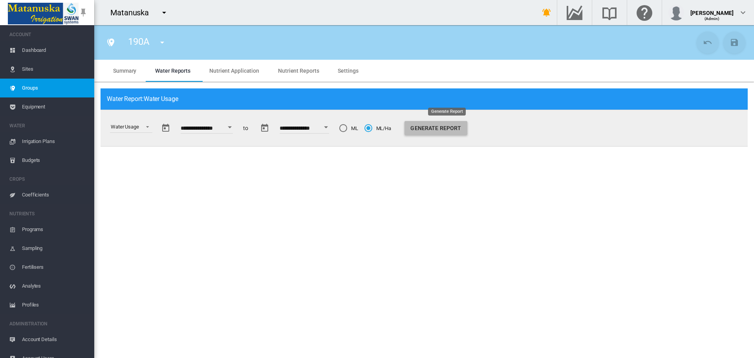
click at [453, 124] on button "Generate Report" at bounding box center [435, 128] width 63 height 14
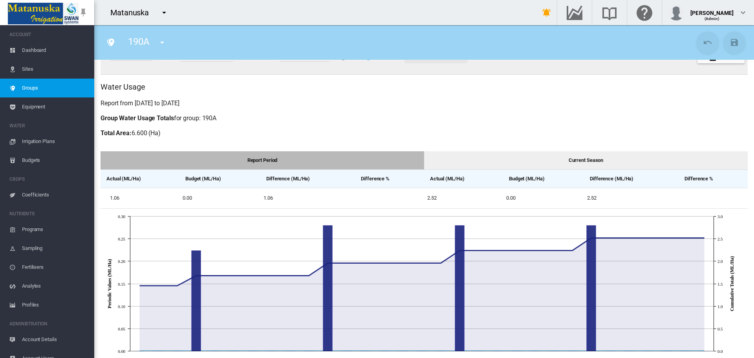
scroll to position [60, 0]
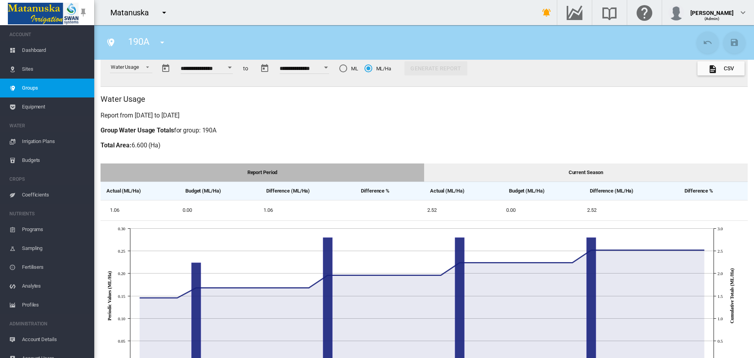
click at [358, 68] on md-radio-button "ML" at bounding box center [348, 68] width 19 height 7
click at [372, 68] on div "ML/Ha" at bounding box center [368, 68] width 8 height 8
drag, startPoint x: 111, startPoint y: 210, endPoint x: 129, endPoint y: 225, distance: 23.4
click at [126, 212] on td "1.06" at bounding box center [140, 210] width 79 height 20
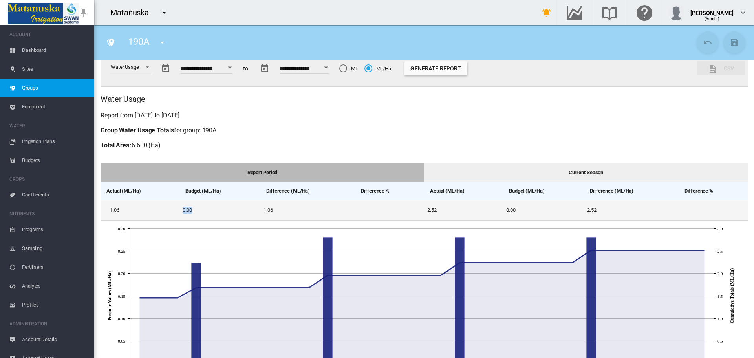
drag, startPoint x: 180, startPoint y: 211, endPoint x: 216, endPoint y: 210, distance: 36.1
click at [216, 210] on td "0.00" at bounding box center [219, 210] width 81 height 20
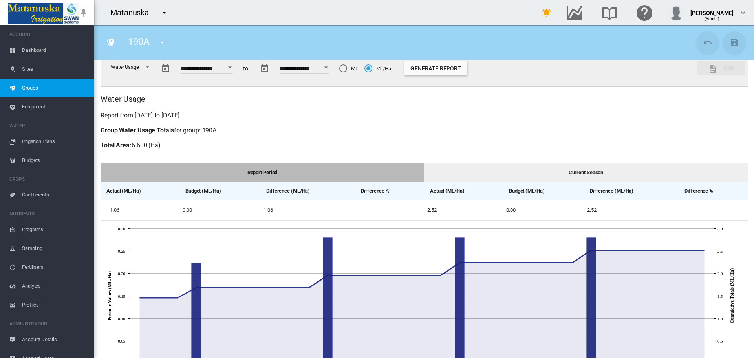
click at [140, 75] on div "Water Usage" at bounding box center [128, 68] width 49 height 30
click at [144, 71] on md-select-value "Water Usage" at bounding box center [131, 67] width 42 height 12
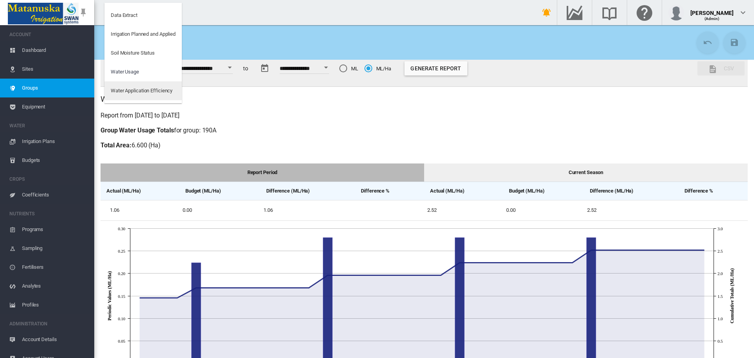
click at [156, 89] on div "Water Application Efficiency" at bounding box center [142, 90] width 62 height 7
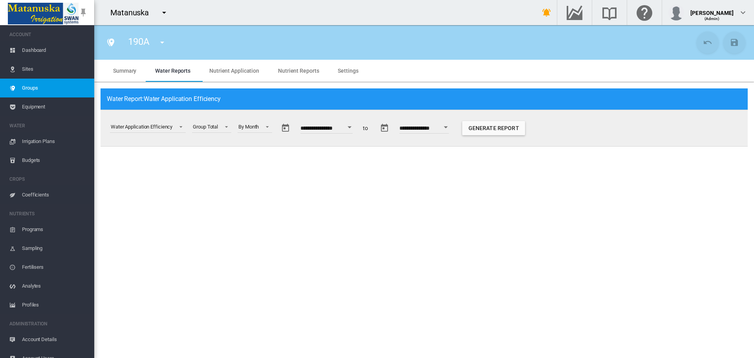
scroll to position [0, 0]
click at [525, 132] on button "Generate Report" at bounding box center [493, 128] width 63 height 14
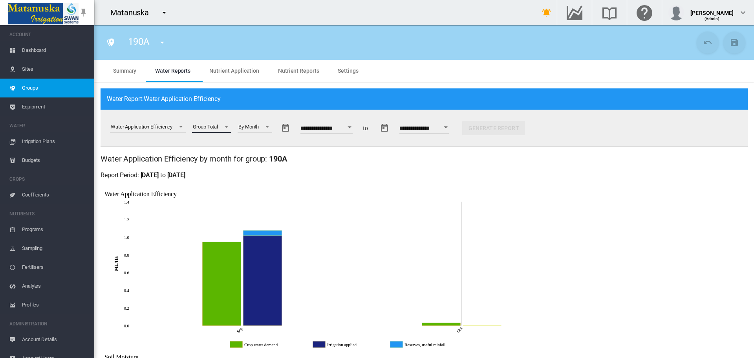
click at [216, 128] on div "Group Total" at bounding box center [205, 127] width 25 height 6
click at [218, 147] on md-option "Site Total" at bounding box center [214, 146] width 54 height 19
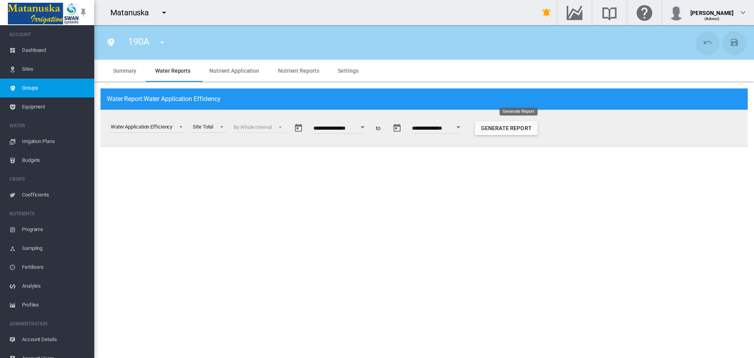
click at [517, 132] on button "Generate Report" at bounding box center [506, 128] width 63 height 14
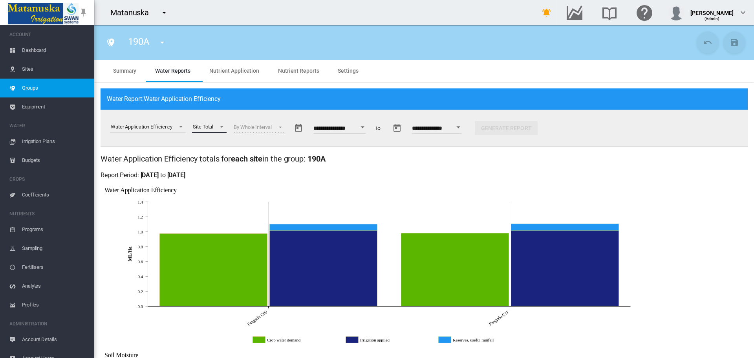
click at [213, 128] on div "Site Total" at bounding box center [203, 127] width 20 height 6
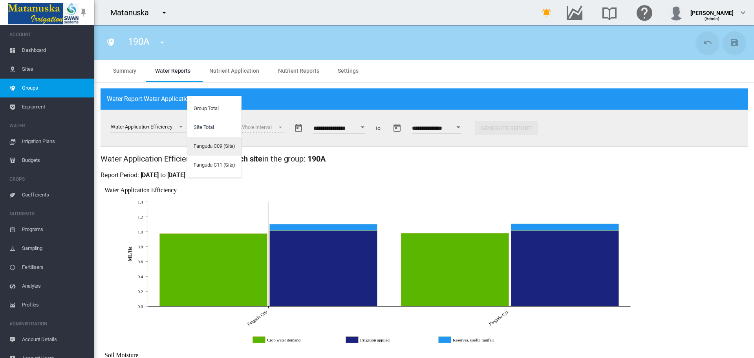
click at [210, 145] on div "Fangudu C09 (Site)" at bounding box center [215, 146] width 42 height 7
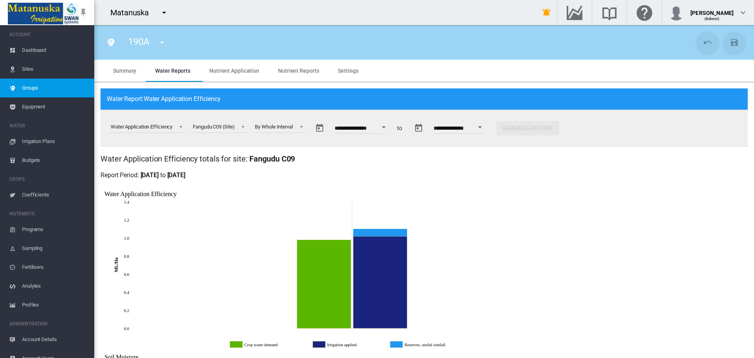
click at [31, 72] on span "Sites" at bounding box center [55, 69] width 66 height 19
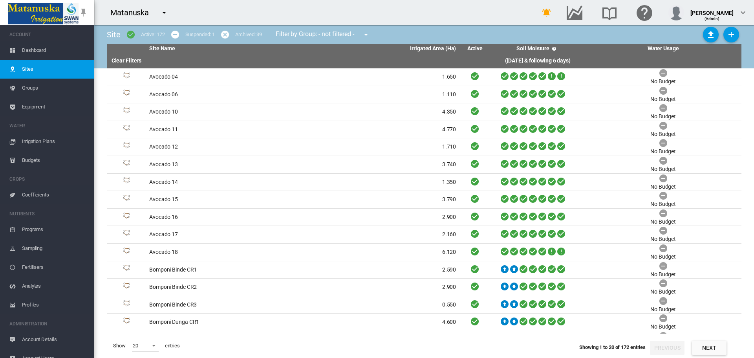
click at [159, 63] on input "text" at bounding box center [164, 59] width 31 height 12
type input "***"
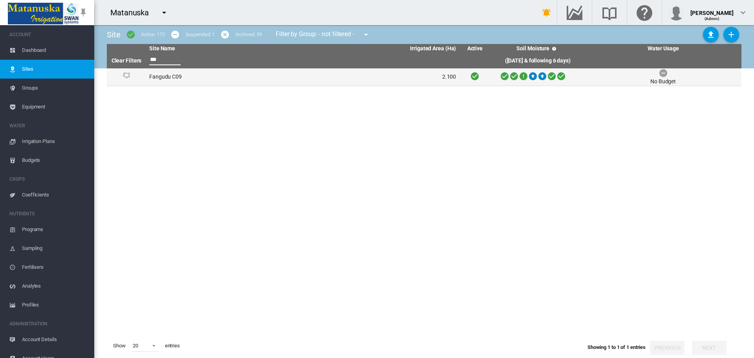
click at [183, 77] on td "Fangudu C09" at bounding box center [224, 76] width 157 height 17
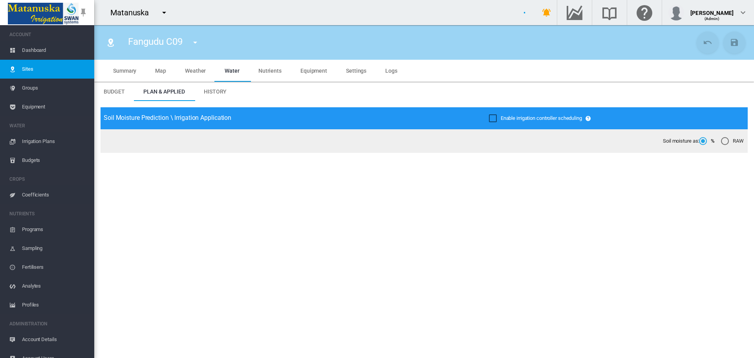
type input "**********"
type input "*****"
type input "*********"
type input "********"
type input "****"
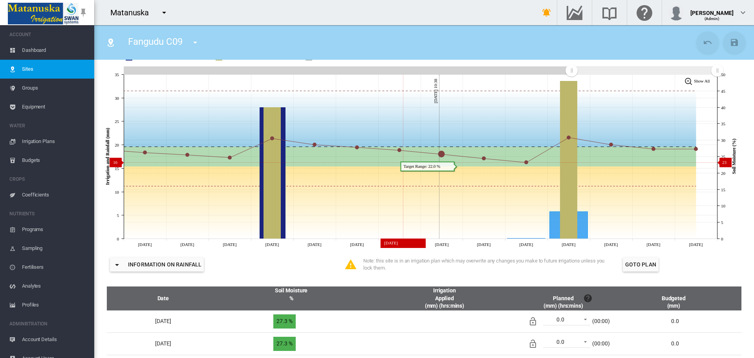
scroll to position [118, 0]
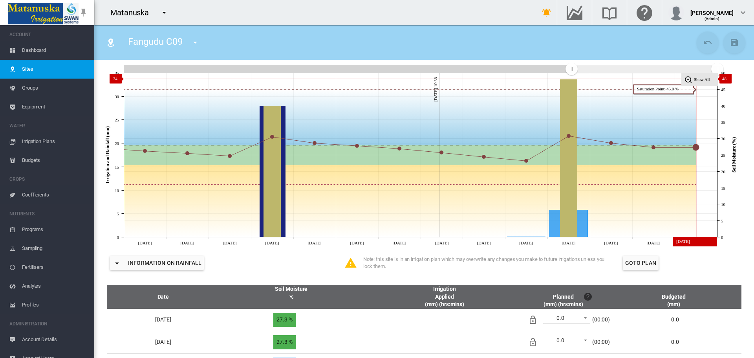
click at [709, 79] on tspan "Show All" at bounding box center [702, 79] width 16 height 5
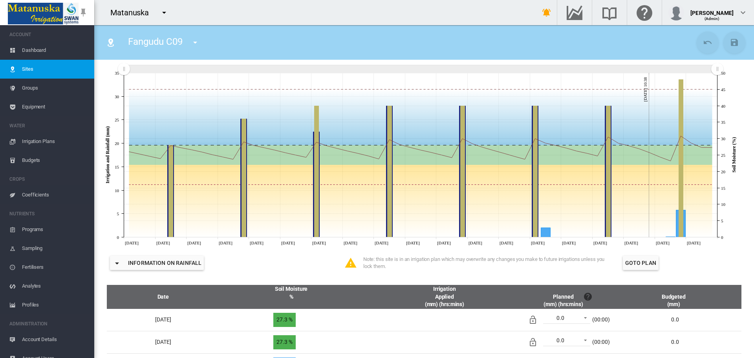
click at [52, 95] on span "Groups" at bounding box center [55, 88] width 66 height 19
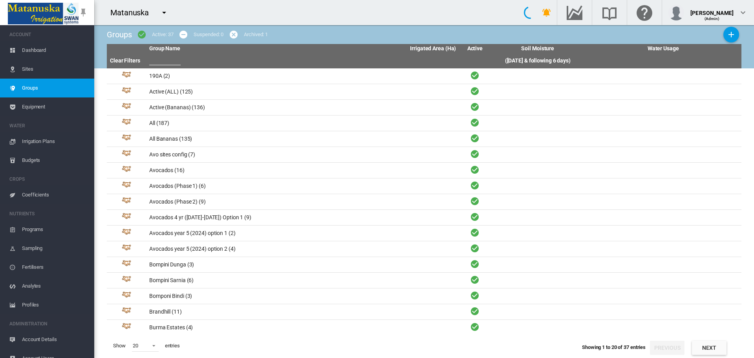
click at [52, 107] on span "Equipment" at bounding box center [55, 106] width 66 height 19
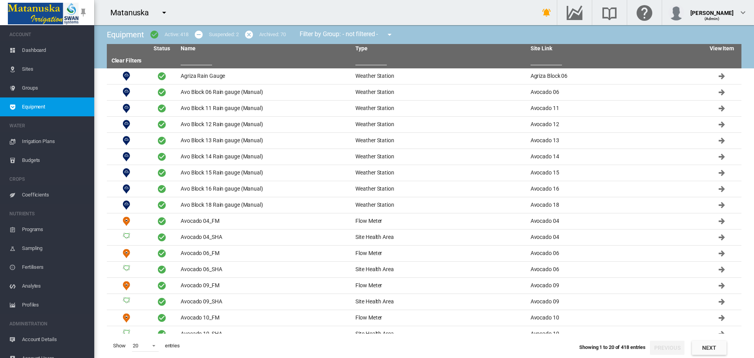
scroll to position [10, 0]
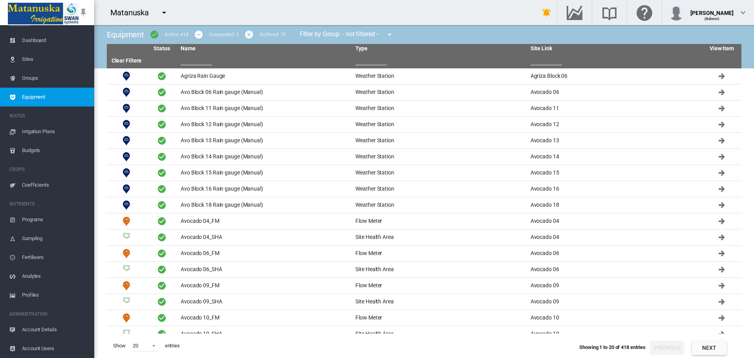
click at [34, 99] on span "Equipment" at bounding box center [55, 97] width 66 height 19
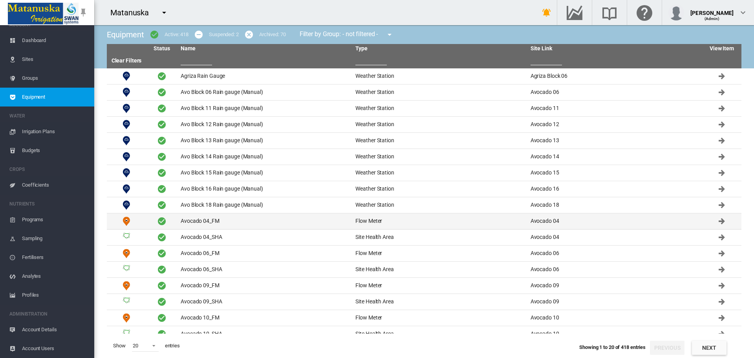
click at [362, 220] on td "Flow Meter" at bounding box center [439, 221] width 175 height 16
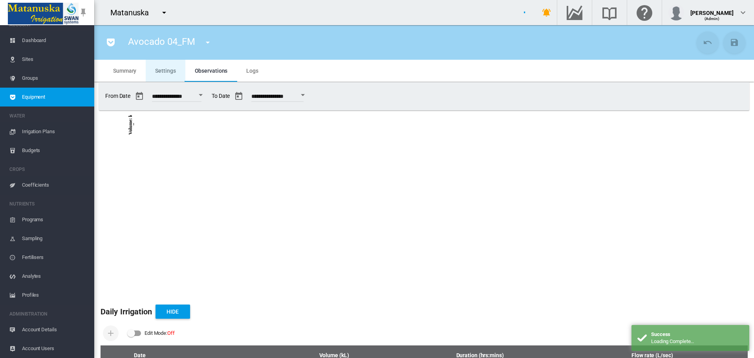
click at [166, 71] on span "Settings" at bounding box center [165, 71] width 20 height 6
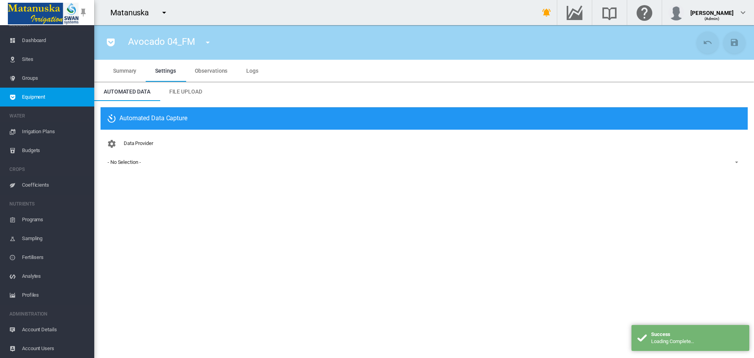
click at [177, 89] on span "File Upload" at bounding box center [185, 91] width 33 height 6
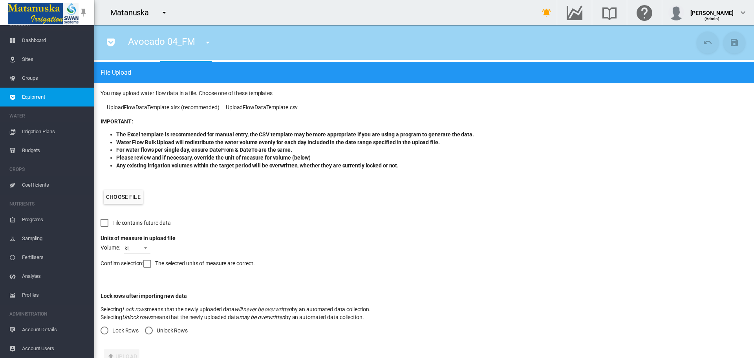
scroll to position [53, 0]
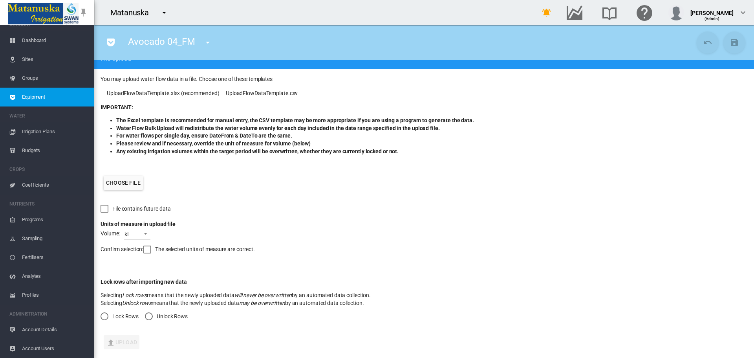
click at [22, 62] on span "Sites" at bounding box center [55, 59] width 66 height 19
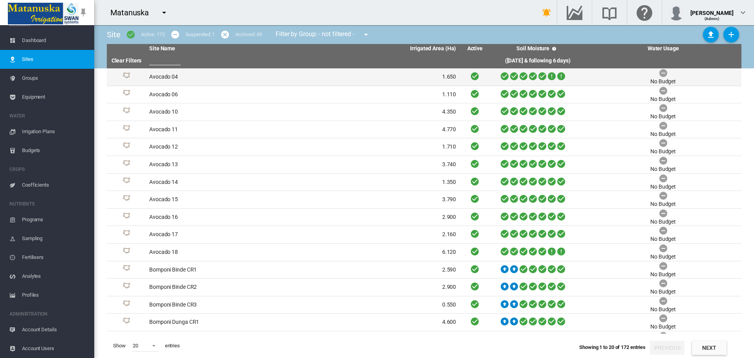
click at [180, 79] on td "Avocado 04" at bounding box center [224, 76] width 157 height 17
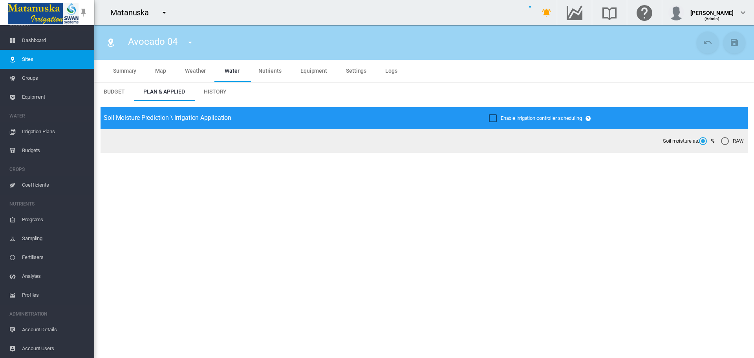
click at [50, 82] on span "Groups" at bounding box center [55, 78] width 66 height 19
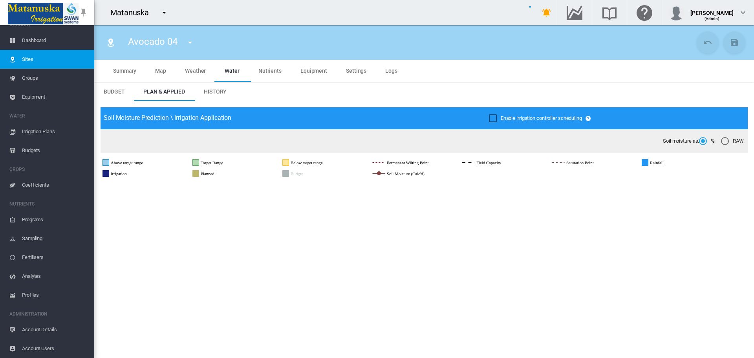
click at [45, 98] on span "Equipment" at bounding box center [55, 97] width 66 height 19
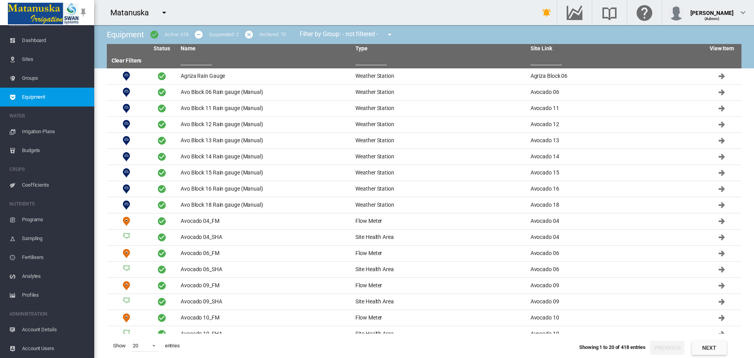
click at [53, 100] on span "Equipment" at bounding box center [55, 97] width 66 height 19
click at [201, 60] on input "text" at bounding box center [196, 59] width 31 height 12
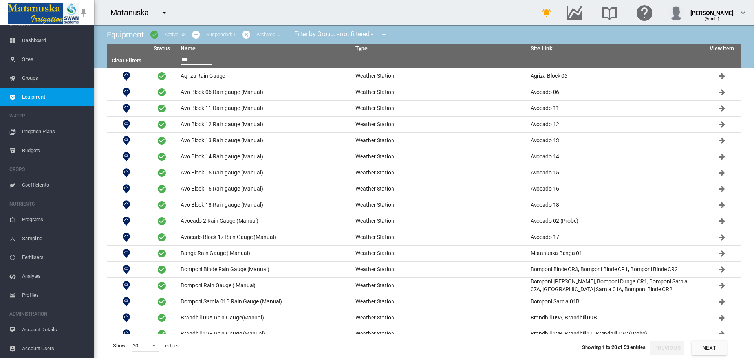
type input "****"
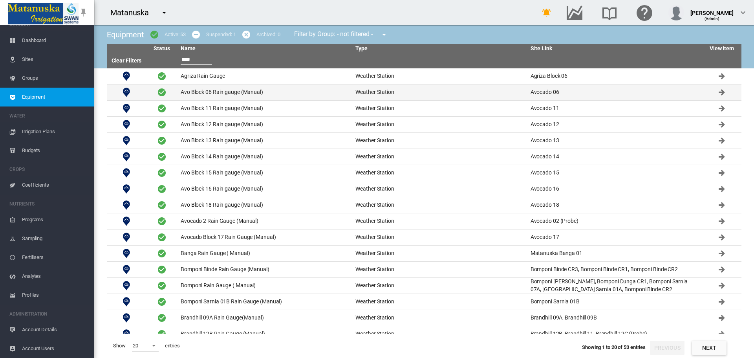
click at [220, 88] on td "Avo Block 06 Rain gauge (Manual)" at bounding box center [264, 92] width 175 height 16
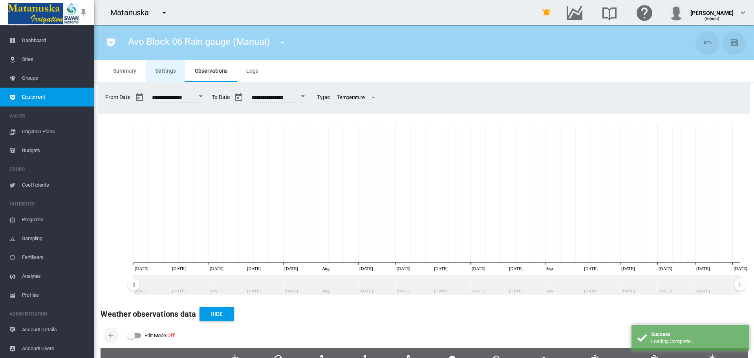
click at [161, 70] on span "Settings" at bounding box center [165, 71] width 20 height 6
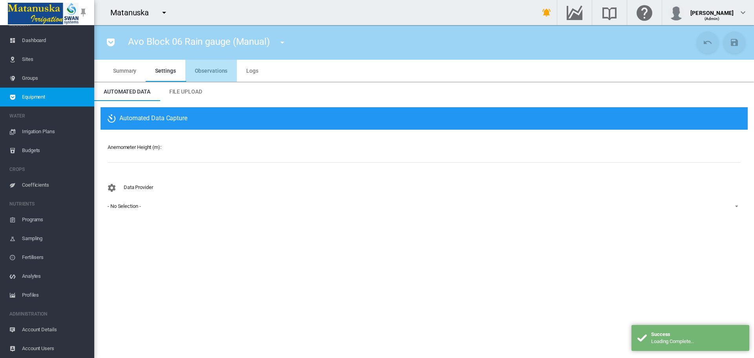
click at [226, 69] on span "Observations" at bounding box center [211, 71] width 33 height 6
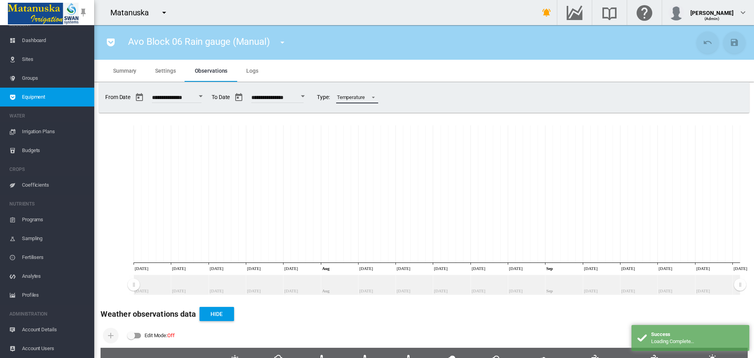
click at [365, 98] on div "Temperature" at bounding box center [351, 97] width 28 height 6
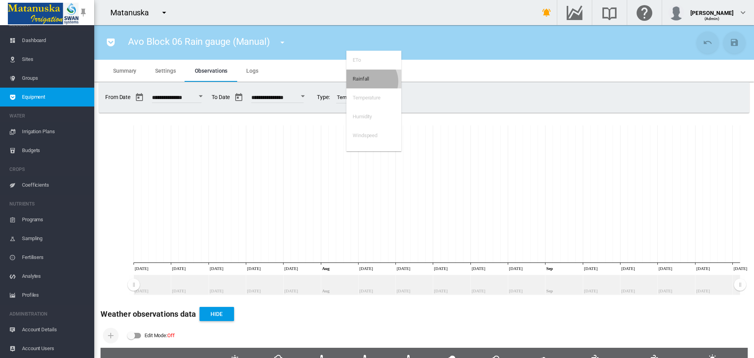
click at [371, 81] on md-option "Rainfall" at bounding box center [373, 78] width 55 height 19
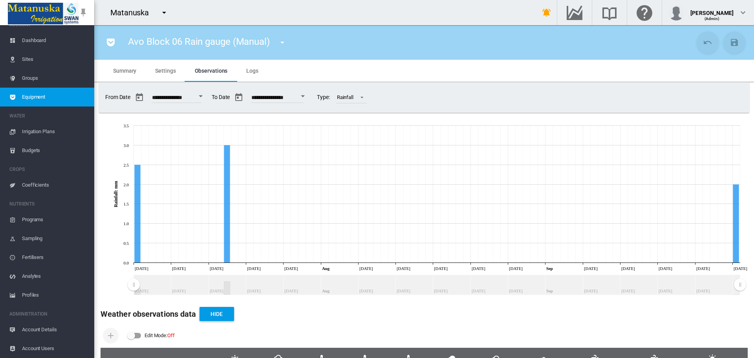
click at [23, 101] on span "Equipment" at bounding box center [55, 97] width 66 height 19
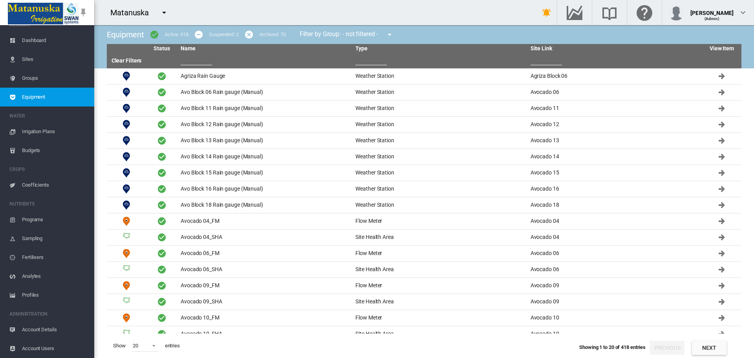
click at [42, 55] on span "Sites" at bounding box center [55, 59] width 66 height 19
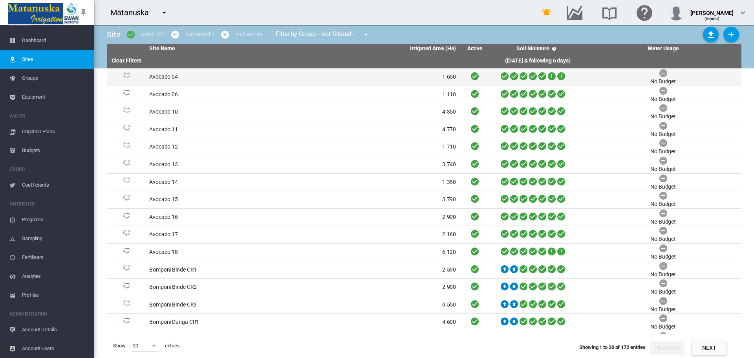
click at [168, 84] on td "Avocado 04" at bounding box center [224, 76] width 157 height 17
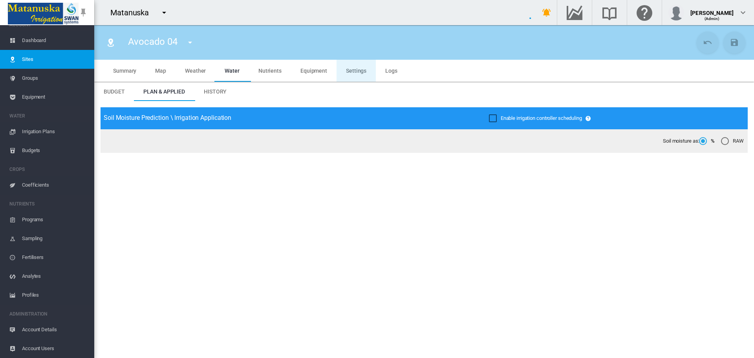
click at [354, 76] on md-tab-item "Settings" at bounding box center [355, 71] width 39 height 22
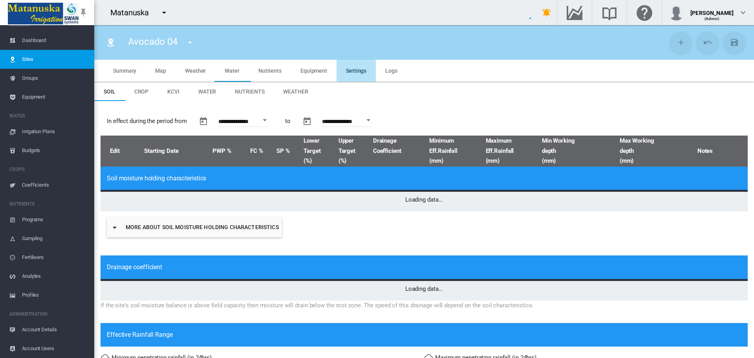
click at [283, 90] on span "Weather" at bounding box center [295, 91] width 25 height 6
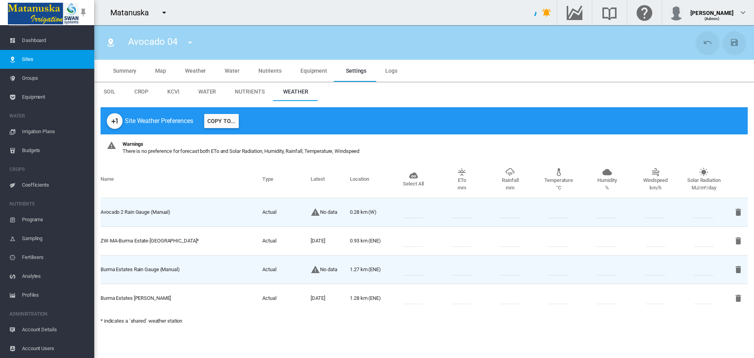
type input "*"
type input "**"
type input "****"
type input "***"
type input "****"
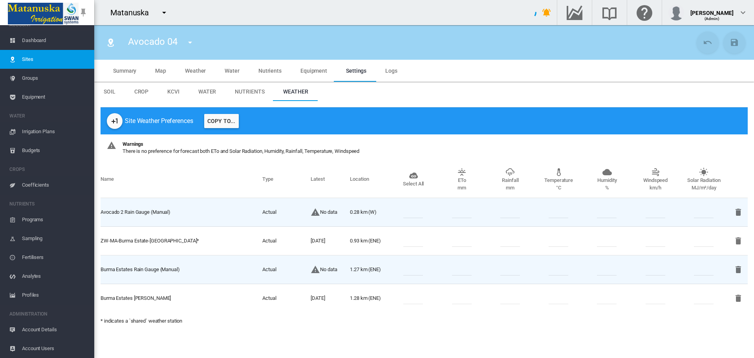
type input "****"
type input "***"
type input "****"
drag, startPoint x: 100, startPoint y: 213, endPoint x: 172, endPoint y: 211, distance: 71.5
click at [172, 211] on div "Site Weather Preferences Copy To... Warnings There is no preference for forecas…" at bounding box center [424, 218] width 660 height 235
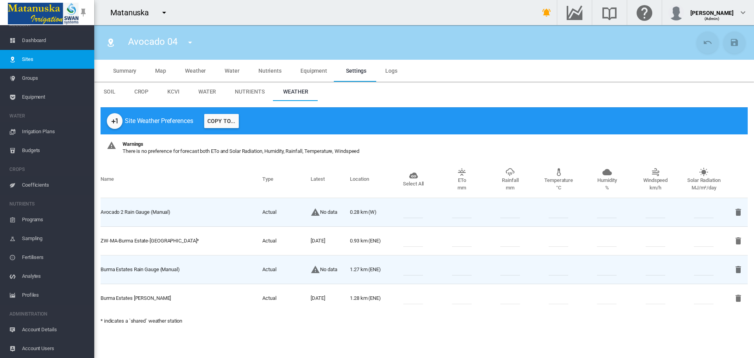
drag, startPoint x: 191, startPoint y: 270, endPoint x: 104, endPoint y: 274, distance: 86.8
click at [104, 274] on td "Burma Estates Rain Gauge (Manual)" at bounding box center [182, 269] width 162 height 29
drag, startPoint x: 158, startPoint y: 297, endPoint x: 134, endPoint y: 302, distance: 24.9
click at [134, 302] on td "Burma Estates Davis WS" at bounding box center [182, 298] width 162 height 28
click at [46, 92] on span "Equipment" at bounding box center [55, 97] width 66 height 19
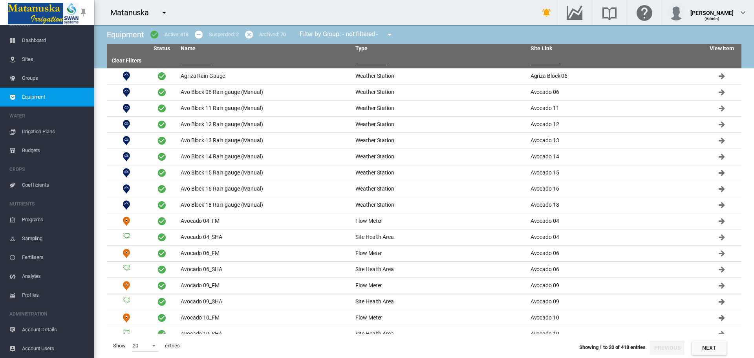
click at [201, 57] on input "text" at bounding box center [196, 59] width 31 height 12
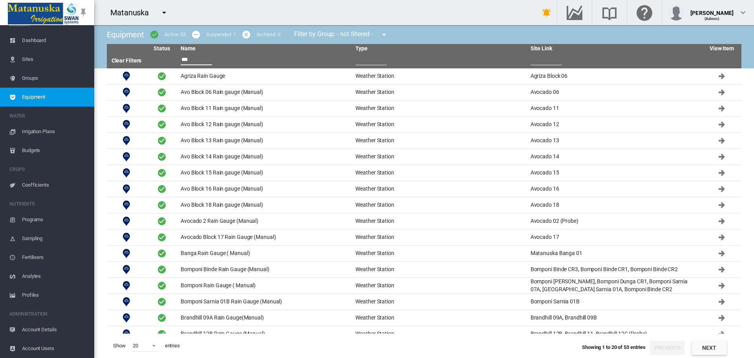
type input "****"
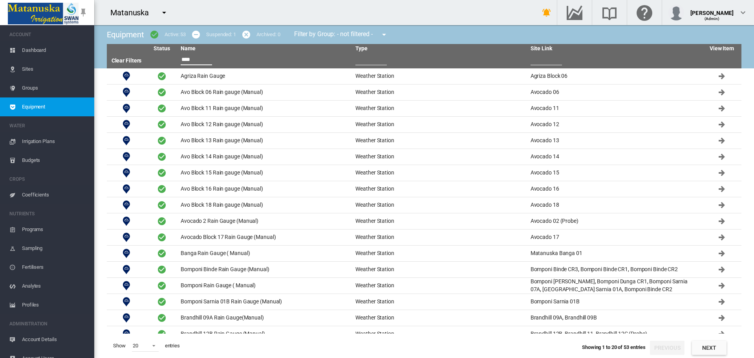
scroll to position [10, 0]
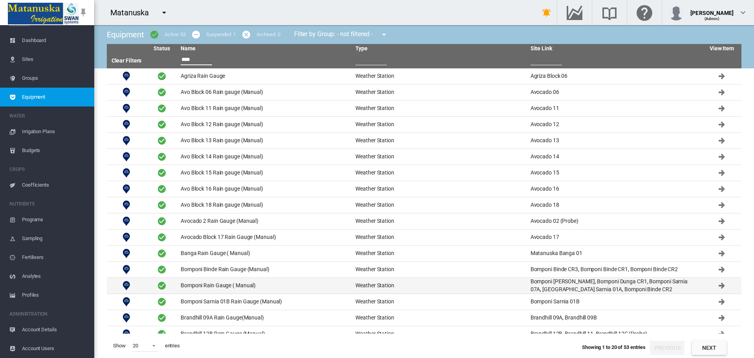
type input "****"
click at [223, 278] on td "Bomponi Rain Gauge ( Manual)" at bounding box center [264, 286] width 175 height 16
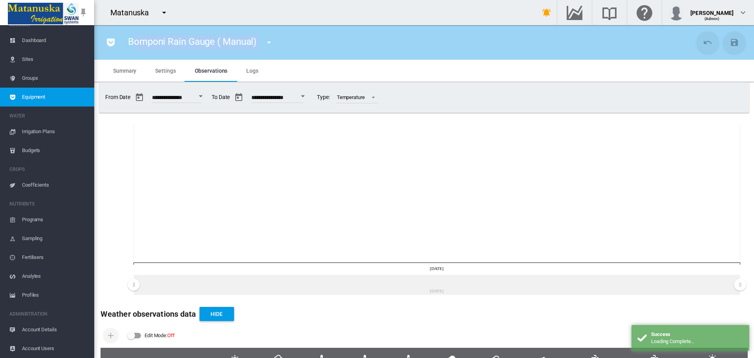
drag, startPoint x: 132, startPoint y: 41, endPoint x: 269, endPoint y: 36, distance: 136.7
click at [269, 36] on div "Bomponi Rain Gauge ( Manual) [GEOGRAPHIC_DATA] (Weather Station) Avo Block 06 R…" at bounding box center [203, 42] width 165 height 22
click at [131, 68] on span "Summary" at bounding box center [124, 71] width 23 height 6
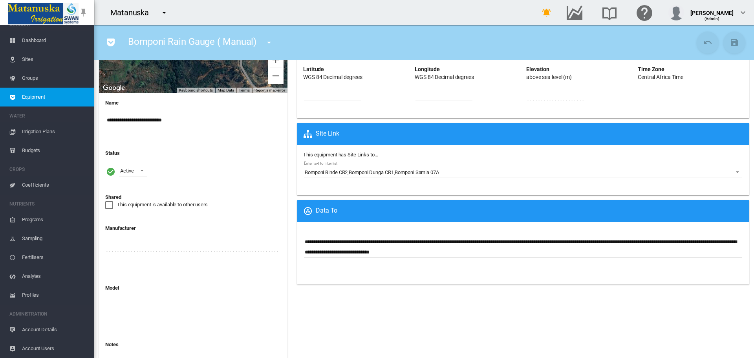
scroll to position [174, 0]
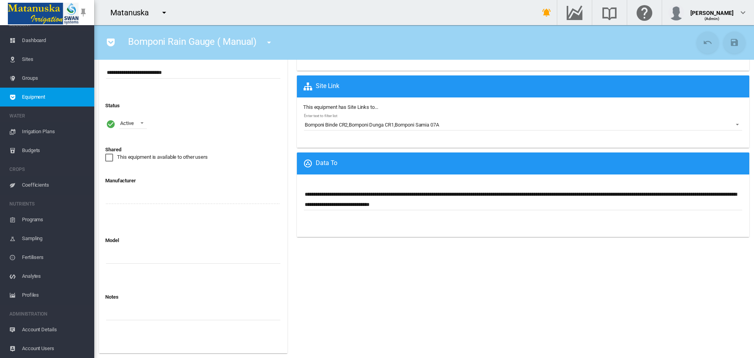
click at [53, 101] on span "Equipment" at bounding box center [55, 97] width 66 height 19
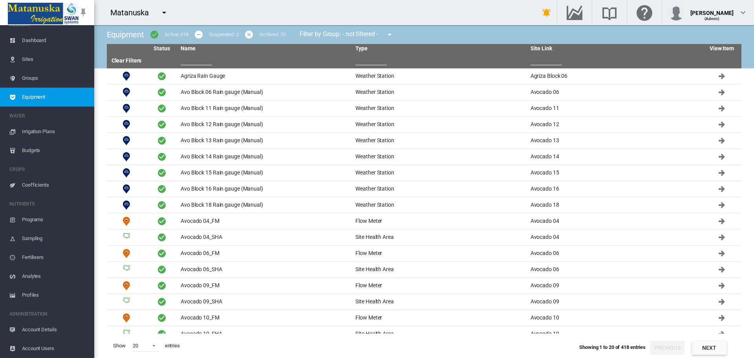
click at [67, 58] on span "Sites" at bounding box center [55, 59] width 66 height 19
